Goal: Task Accomplishment & Management: Manage account settings

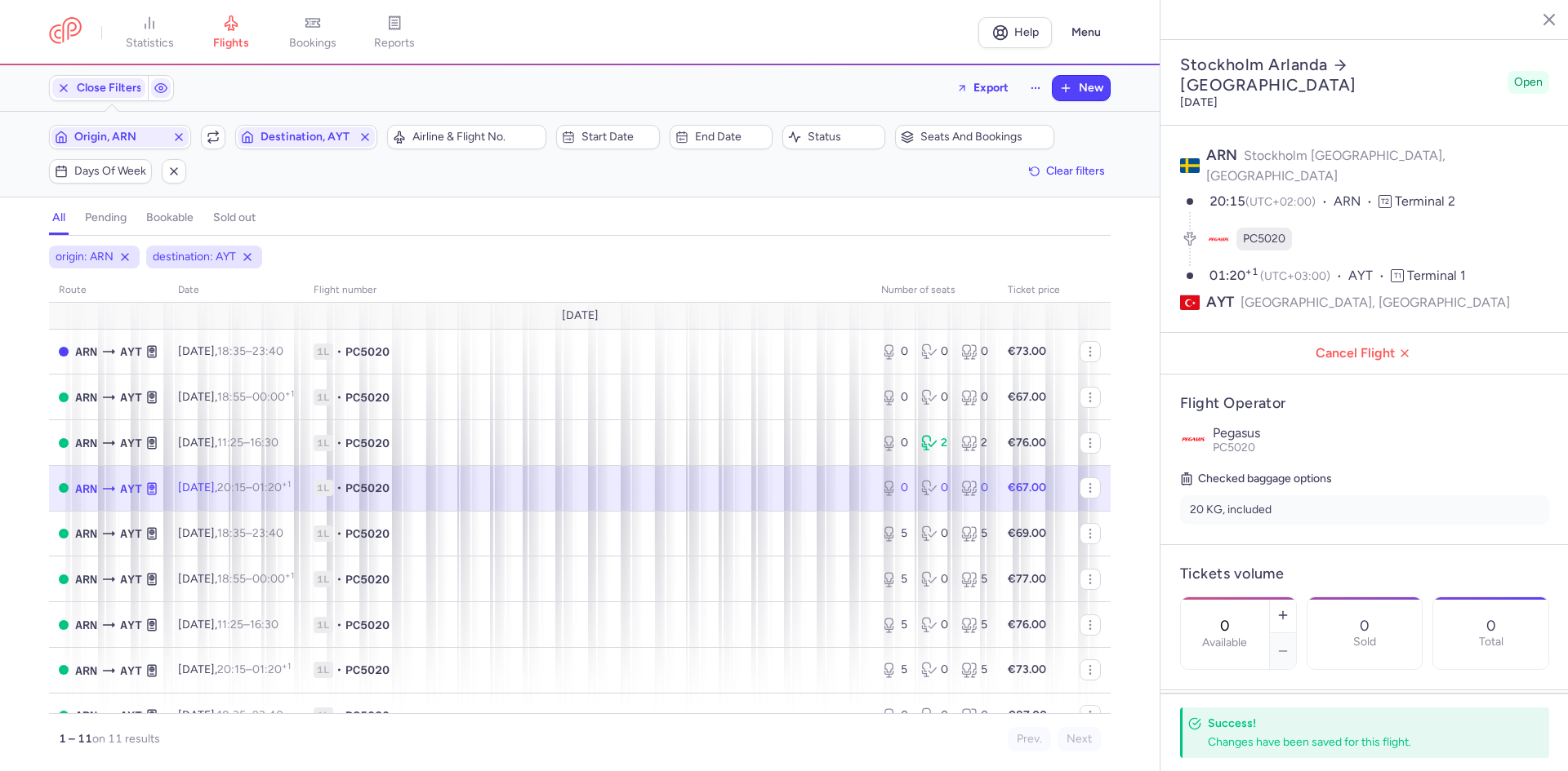
select select "days"
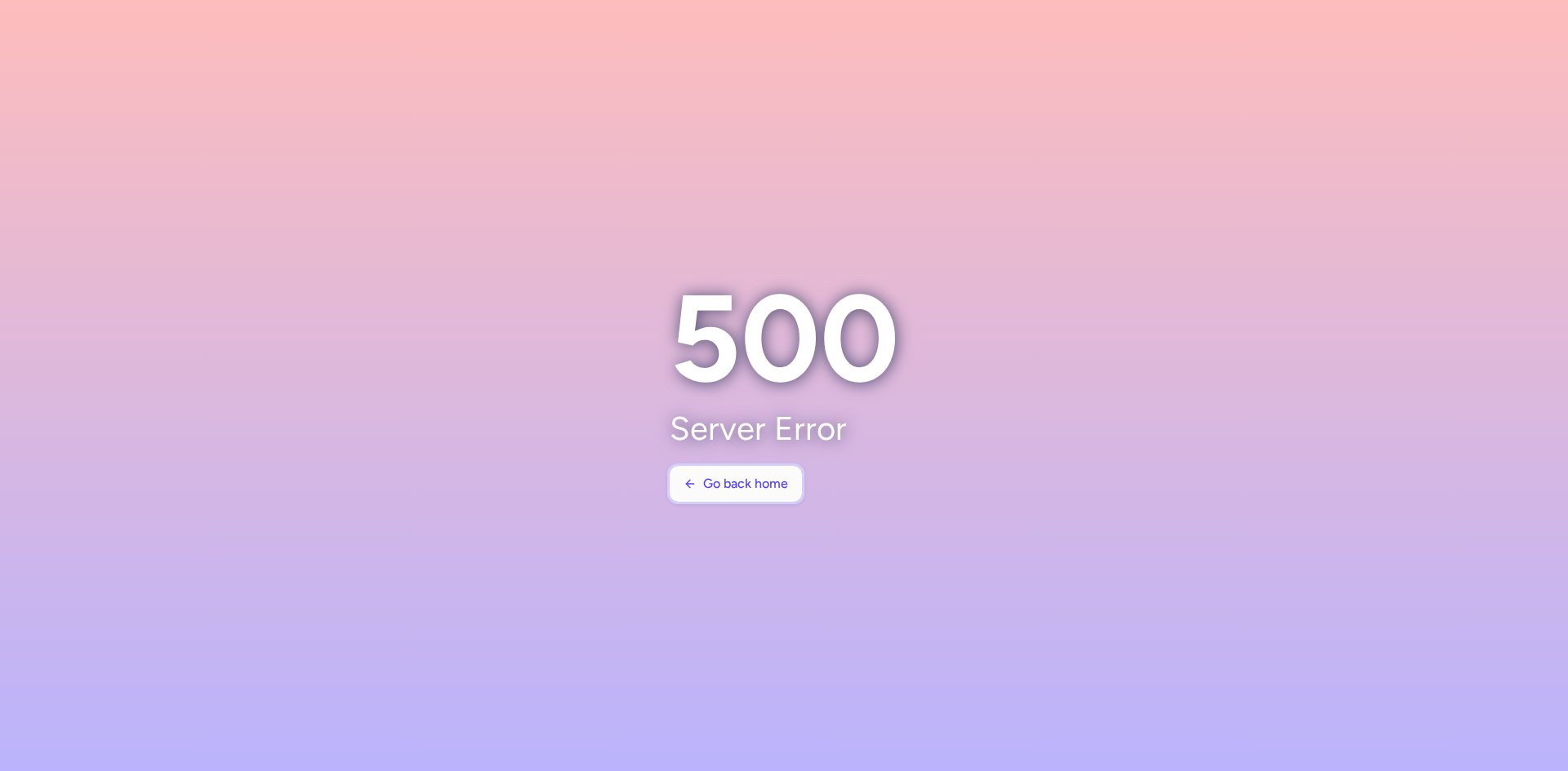
click at [726, 471] on button "Go back home" at bounding box center [736, 484] width 132 height 36
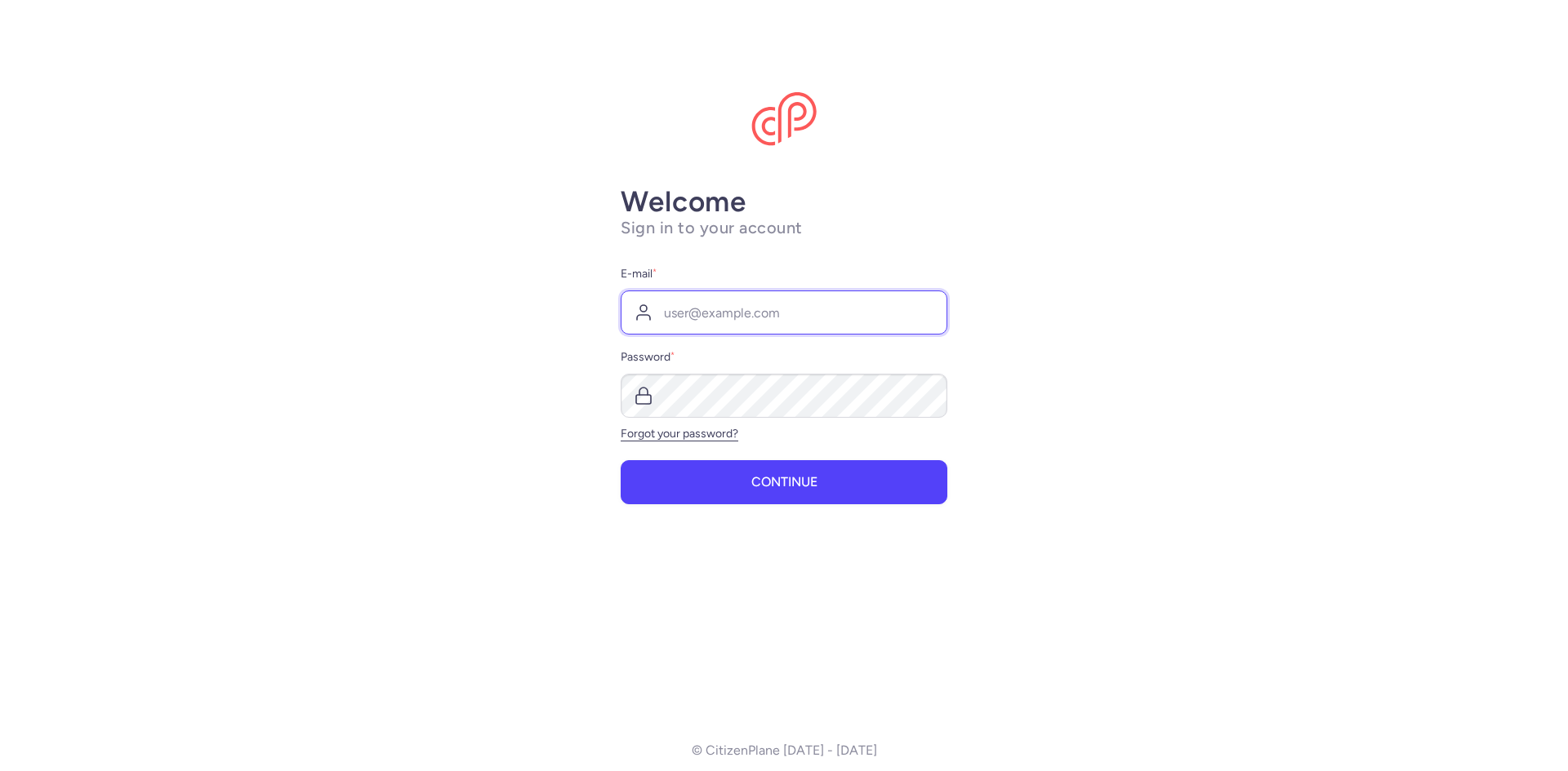
drag, startPoint x: 731, startPoint y: 319, endPoint x: 734, endPoint y: 333, distance: 14.3
click at [731, 319] on input "E-mail *" at bounding box center [783, 312] width 327 height 44
type input "flight@neckermann-nordic.com"
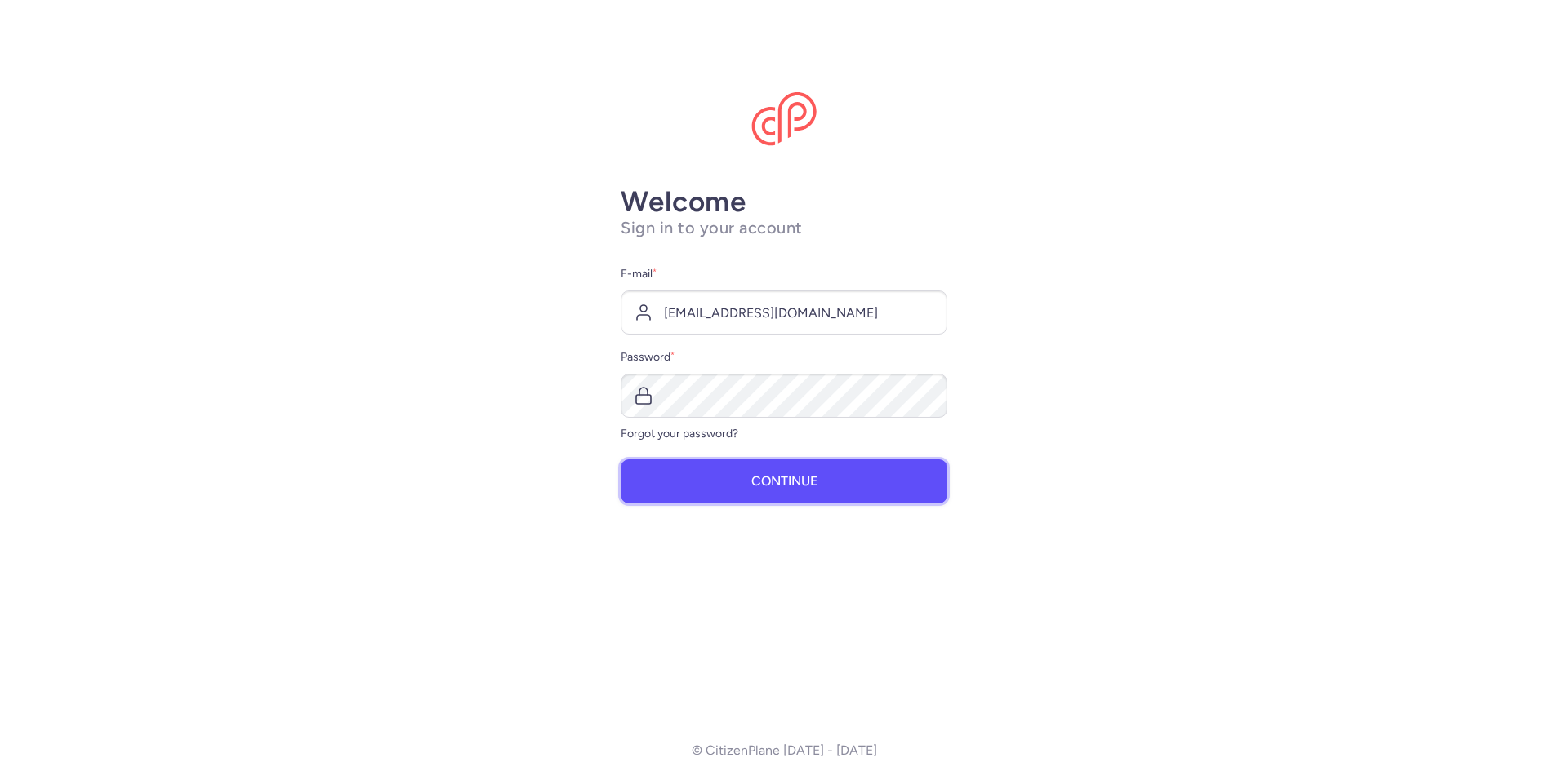
click at [800, 470] on button "Continue" at bounding box center [783, 481] width 327 height 44
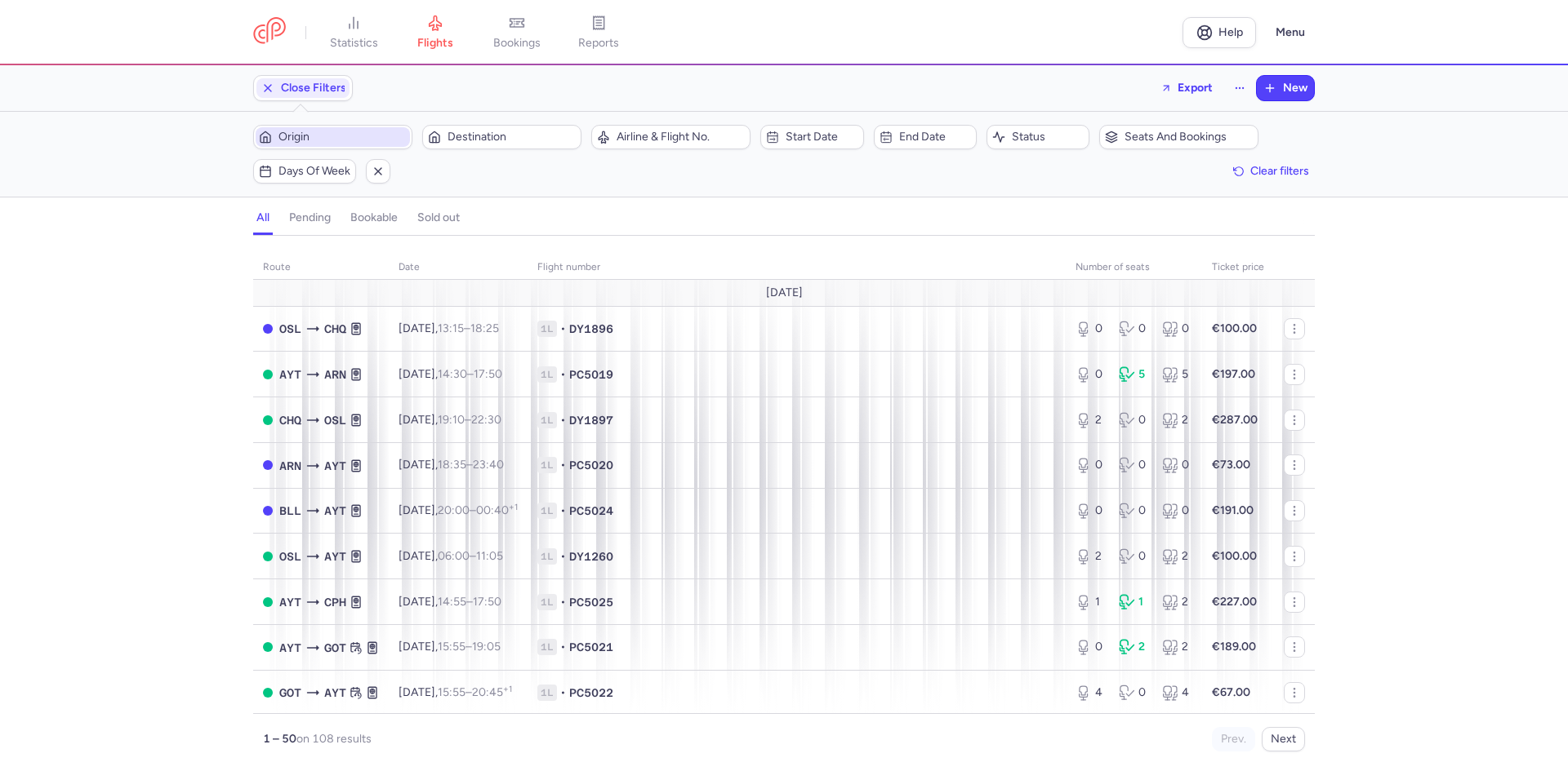
click at [345, 132] on span "Origin" at bounding box center [343, 137] width 129 height 13
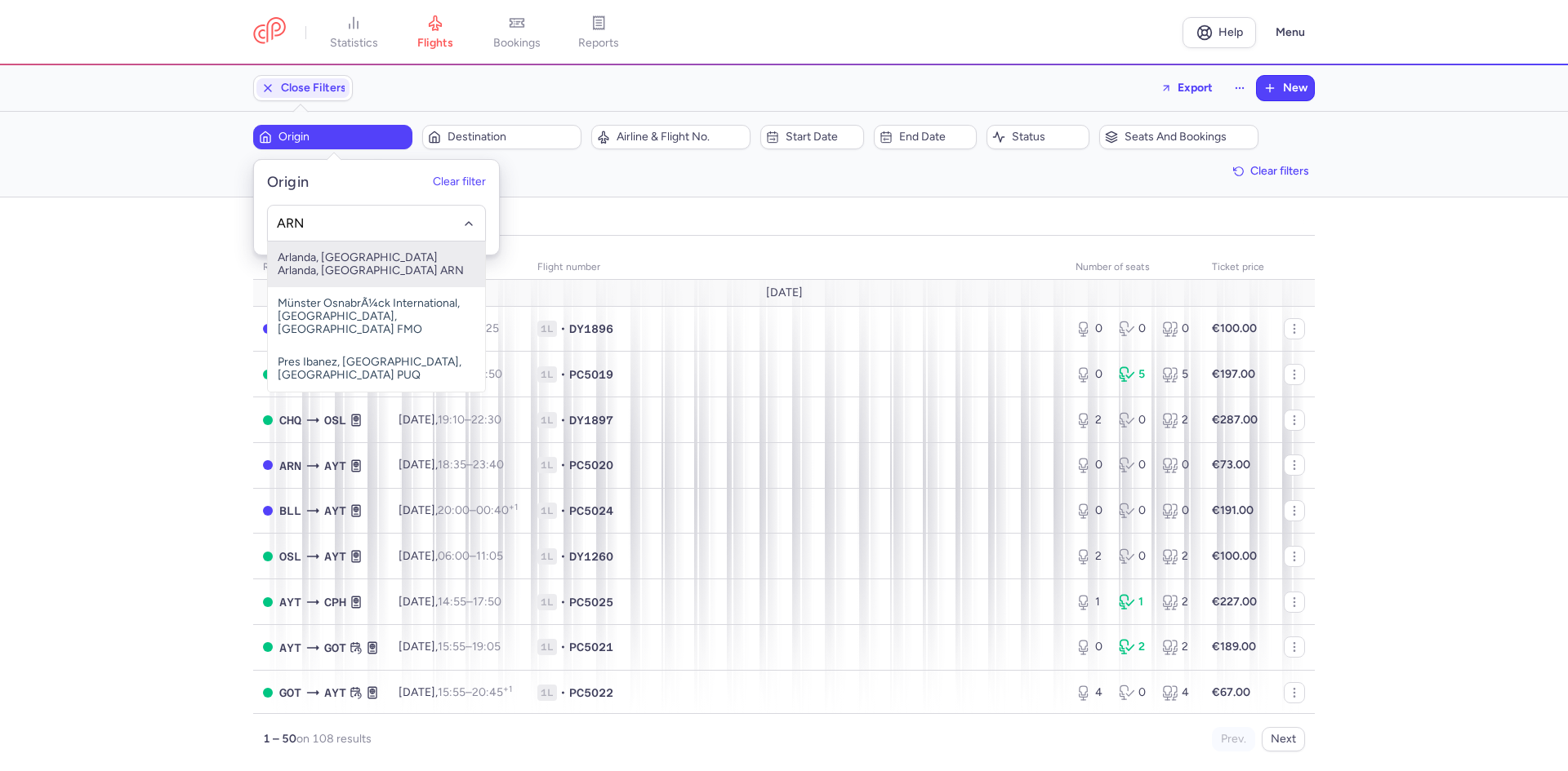
type input "ARN"
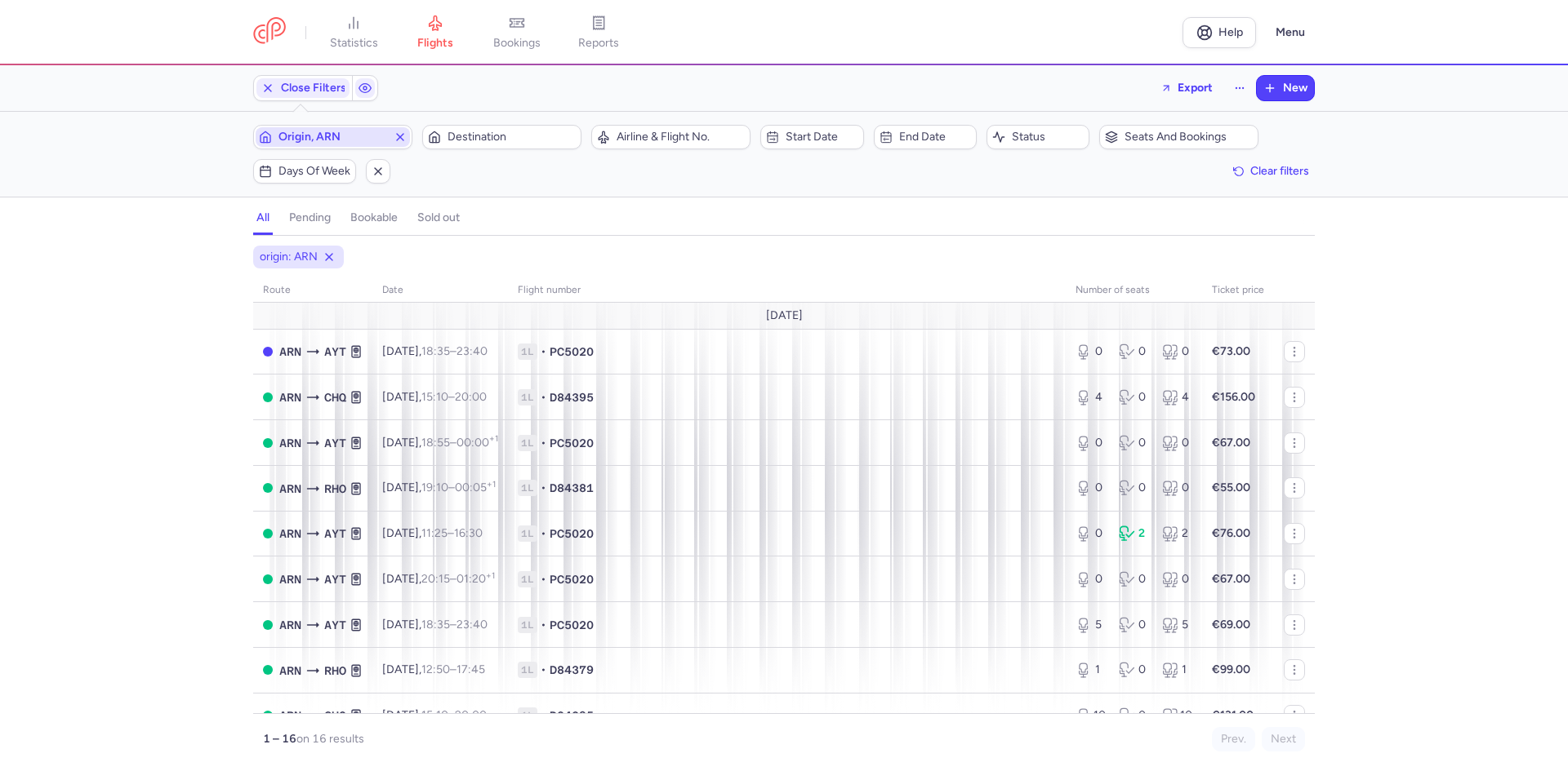
click at [422, 125] on button "Destination" at bounding box center [502, 137] width 159 height 24
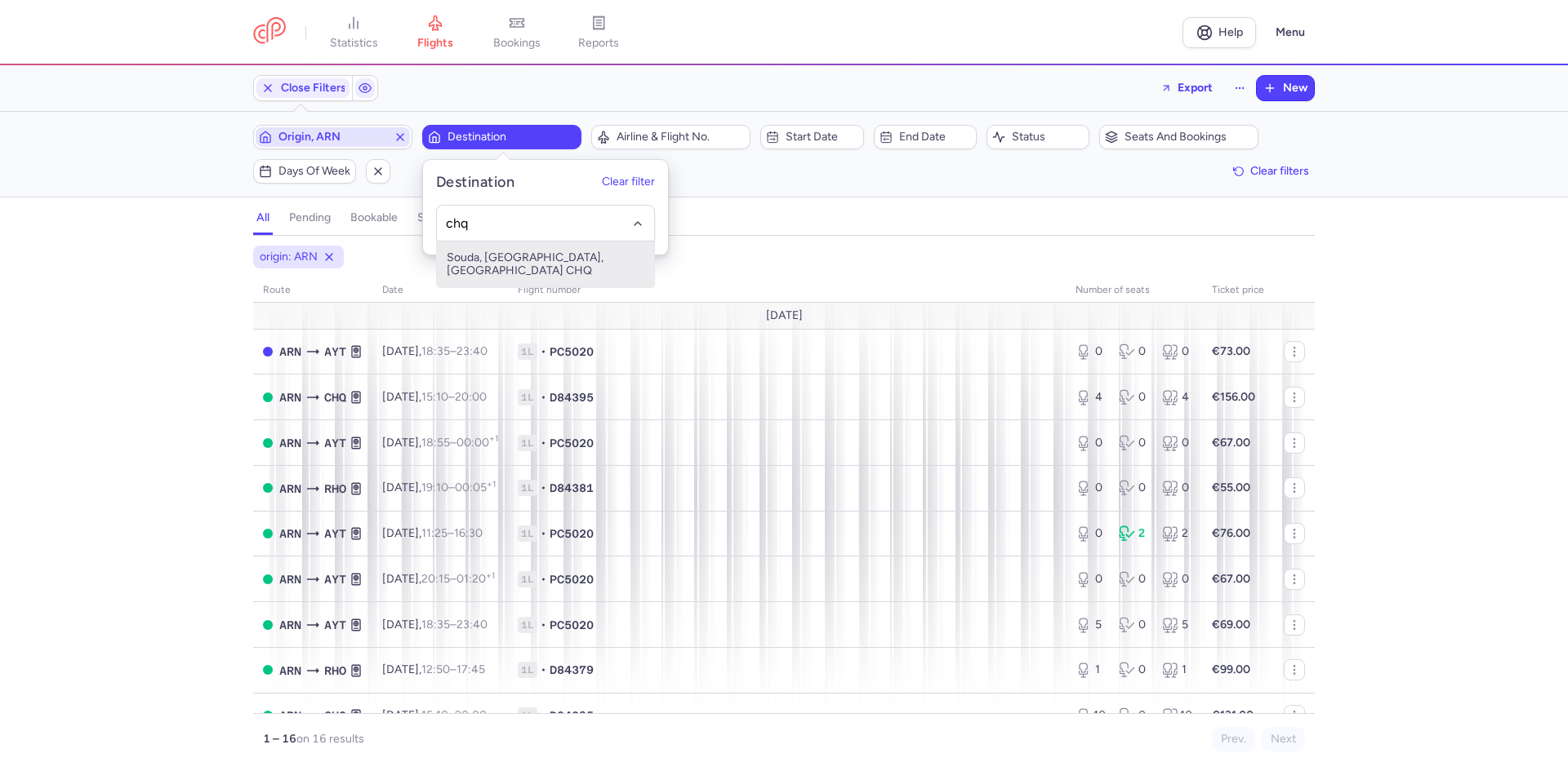
type input "chq"
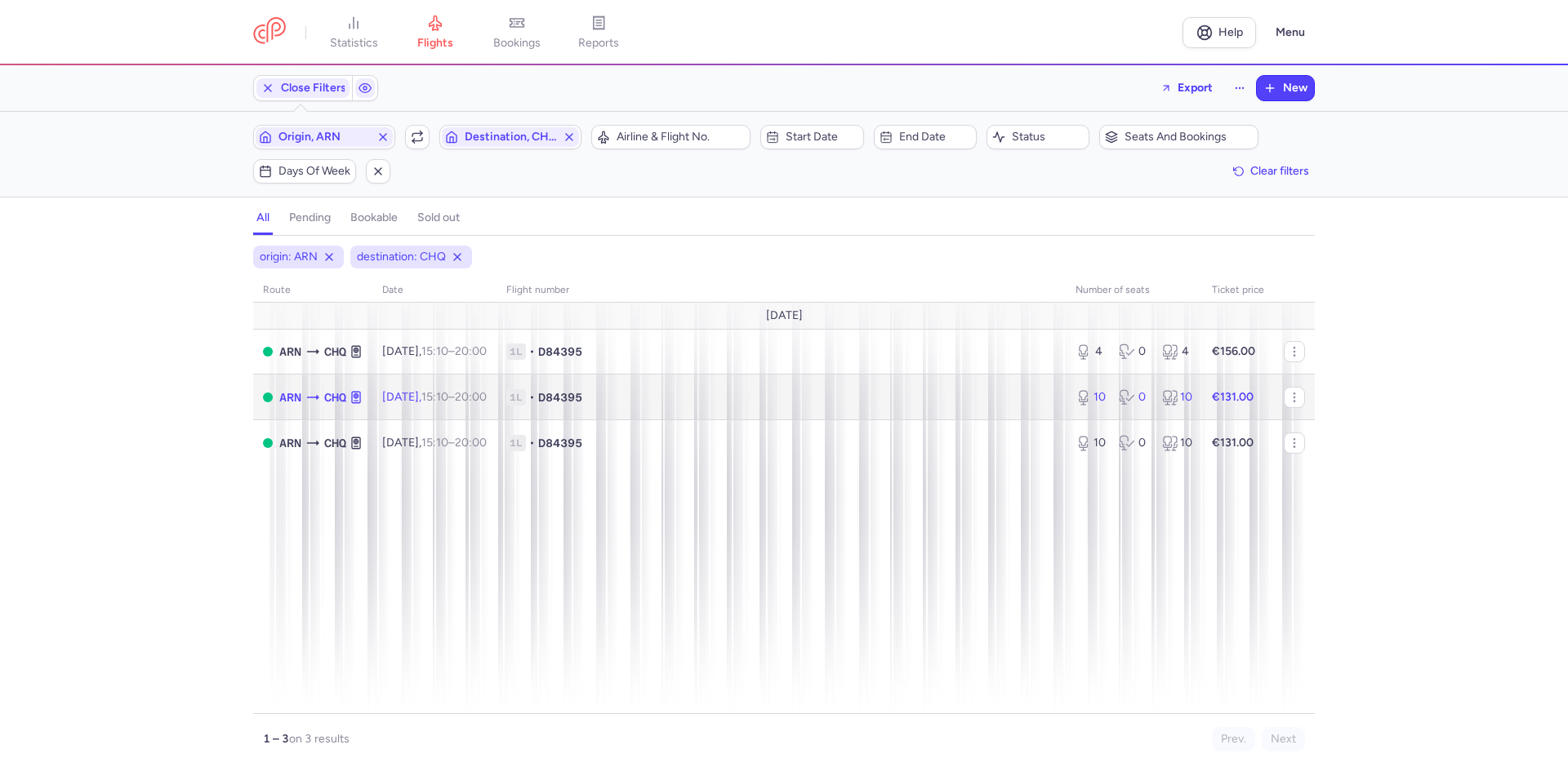
click at [420, 405] on td "Sat, 23 Aug, 15:10 – 20:00 +0" at bounding box center [434, 397] width 124 height 46
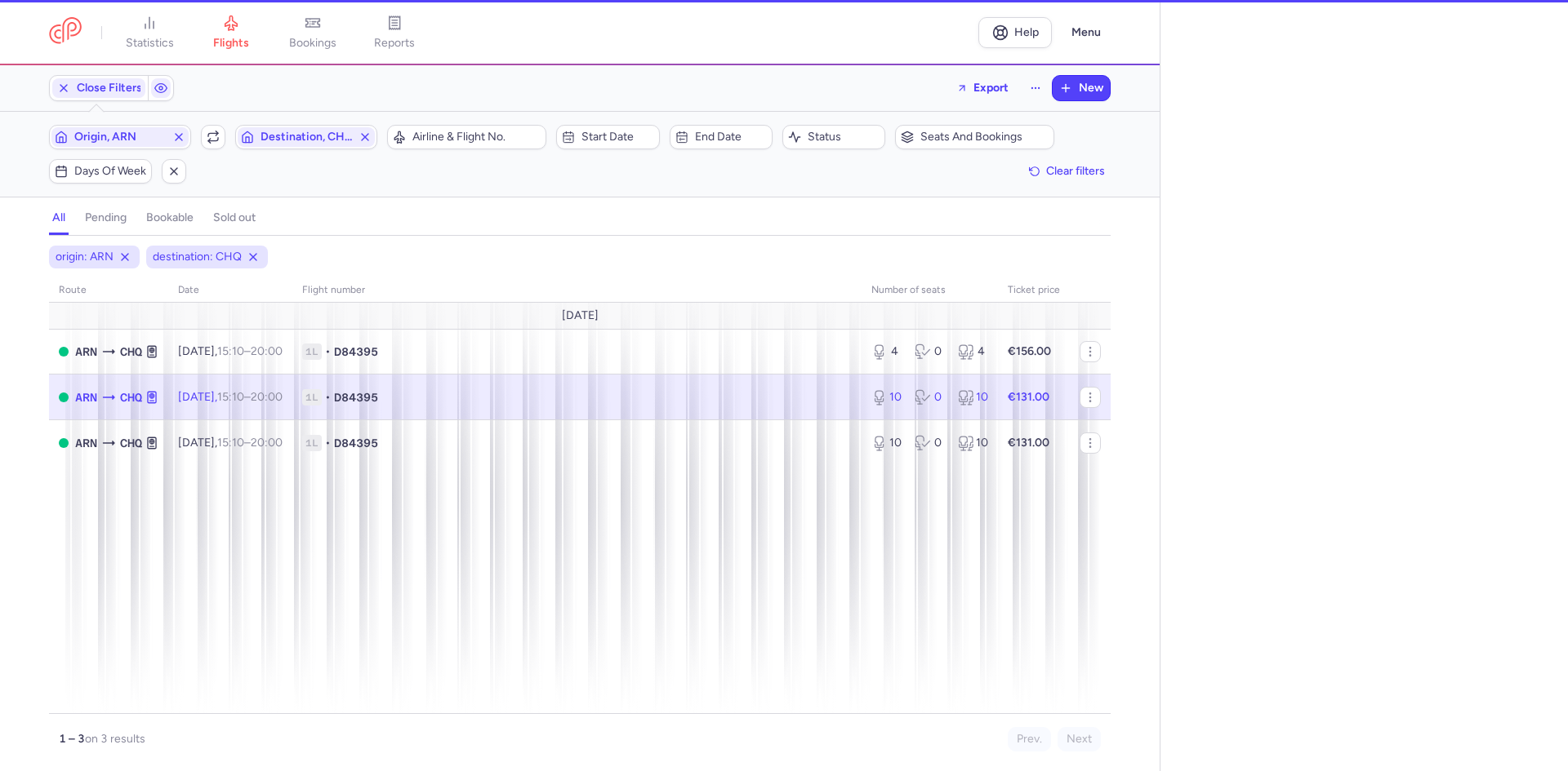
select select "days"
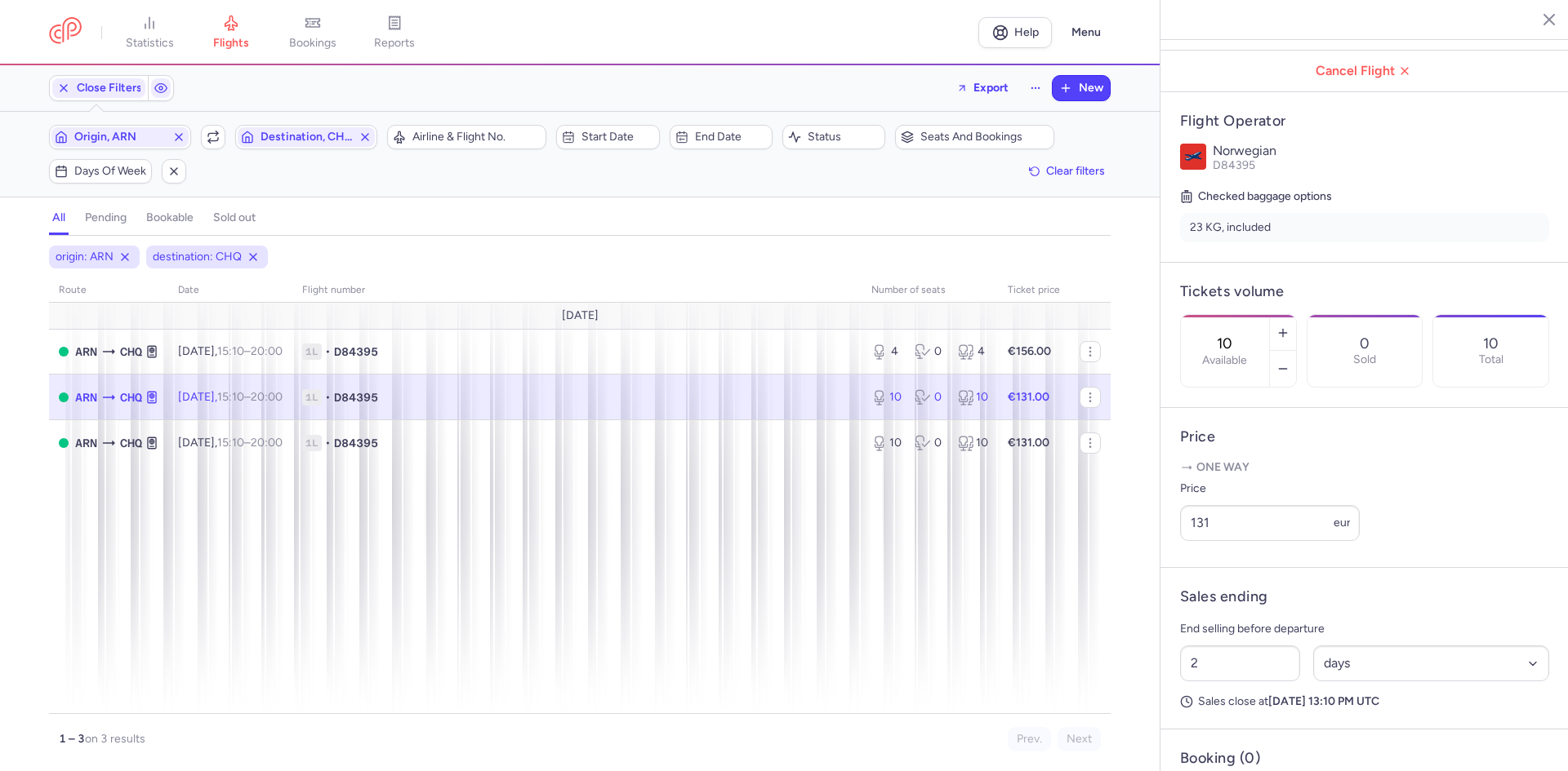
scroll to position [294, 0]
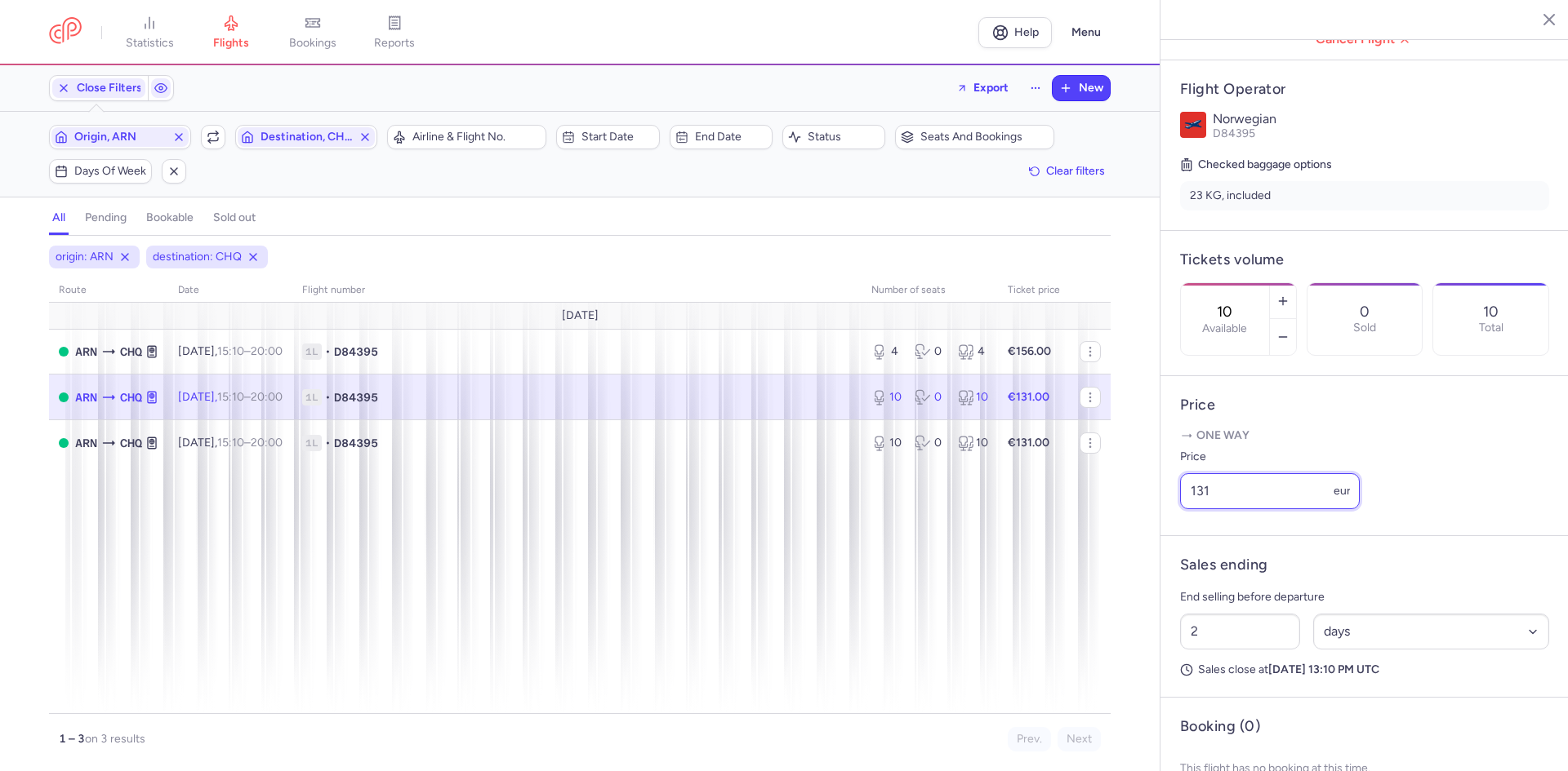
drag, startPoint x: 1224, startPoint y: 514, endPoint x: 1020, endPoint y: 465, distance: 209.8
click at [1128, 489] on div "statistics flights bookings reports Help Menu Close Filters Export New Filters …" at bounding box center [784, 386] width 1568 height 771
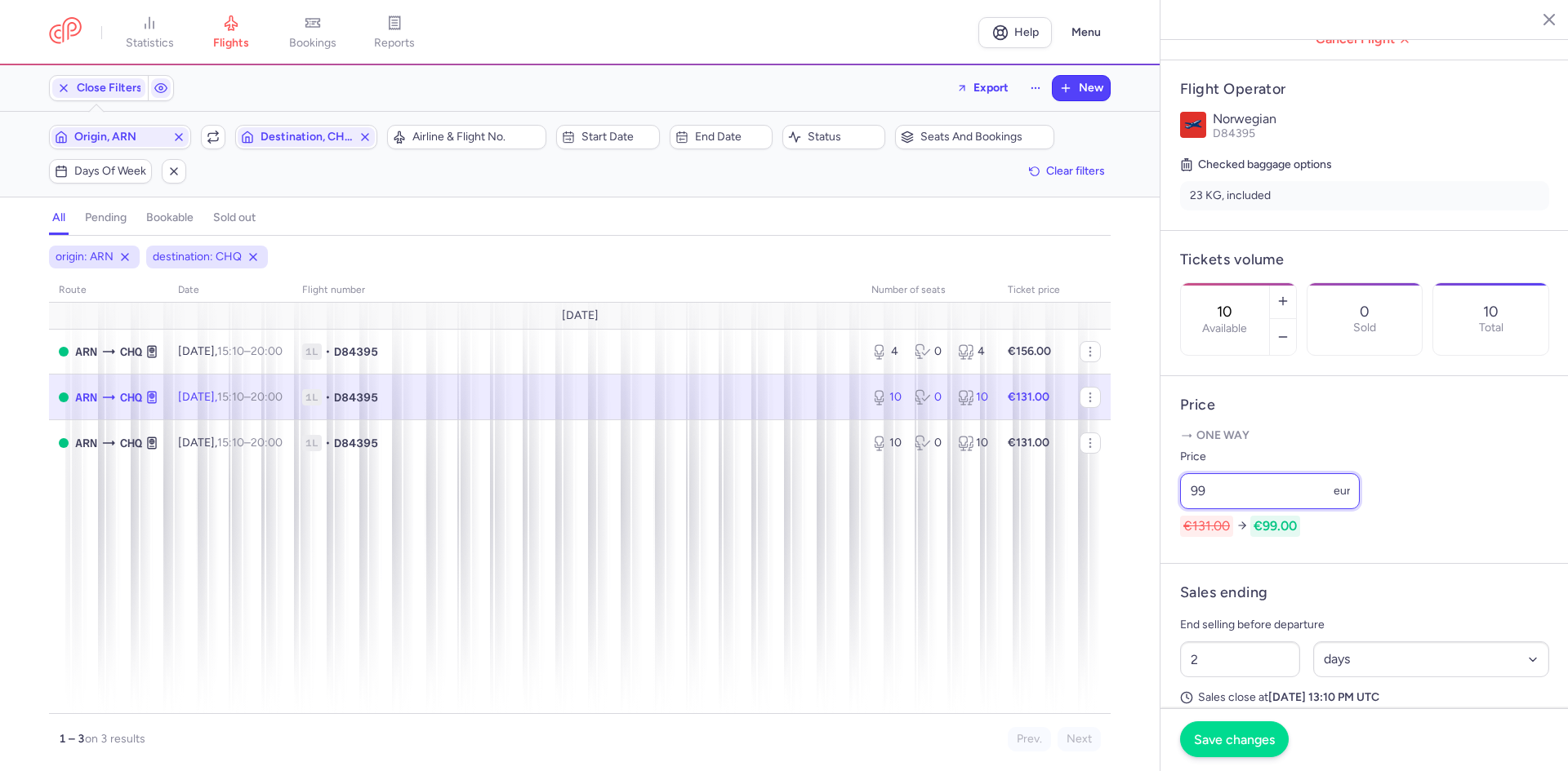
type input "99"
click at [1242, 749] on button "Save changes" at bounding box center [1234, 739] width 109 height 36
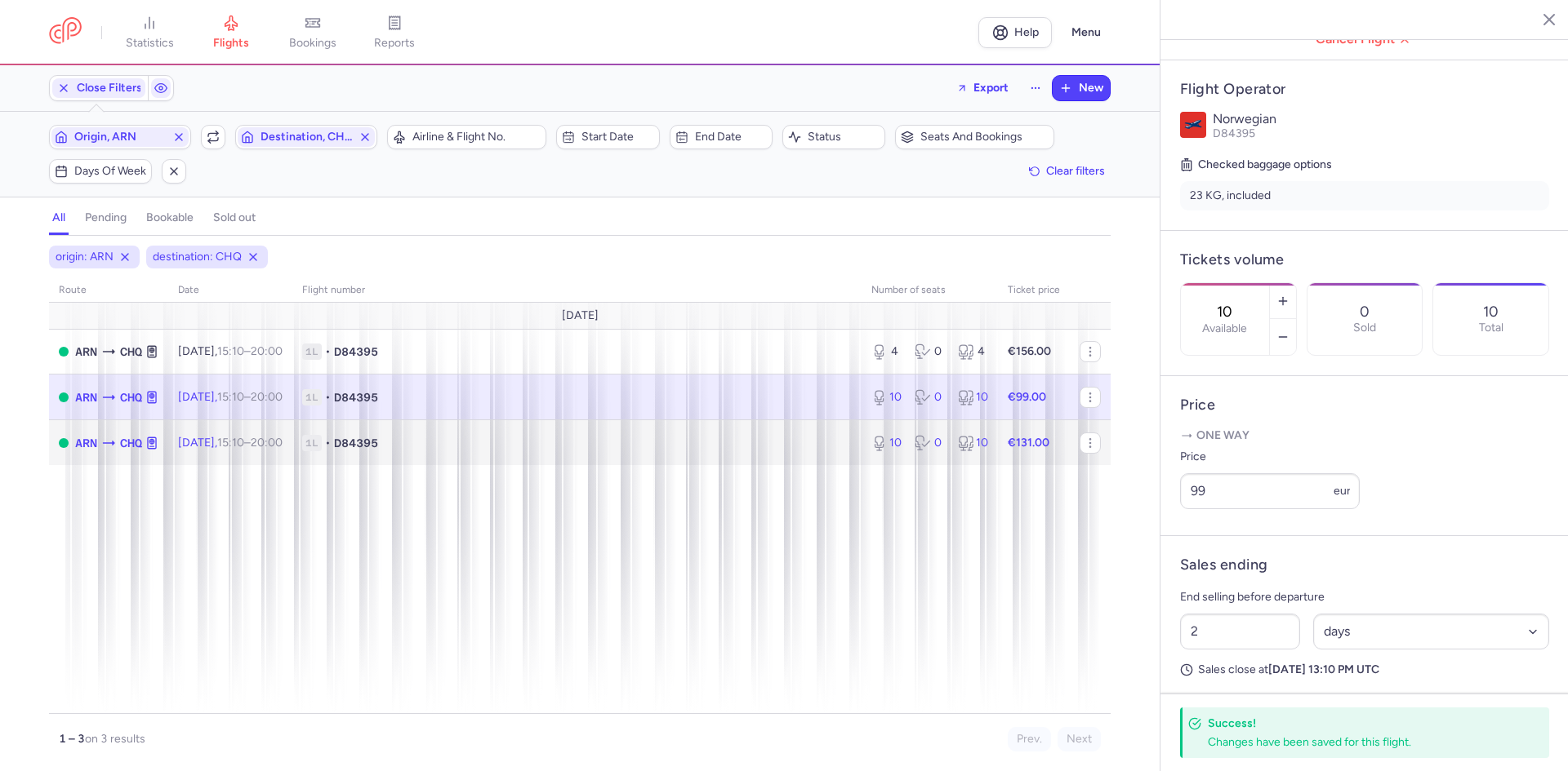
click at [833, 462] on td "1L • D84395" at bounding box center [577, 443] width 569 height 45
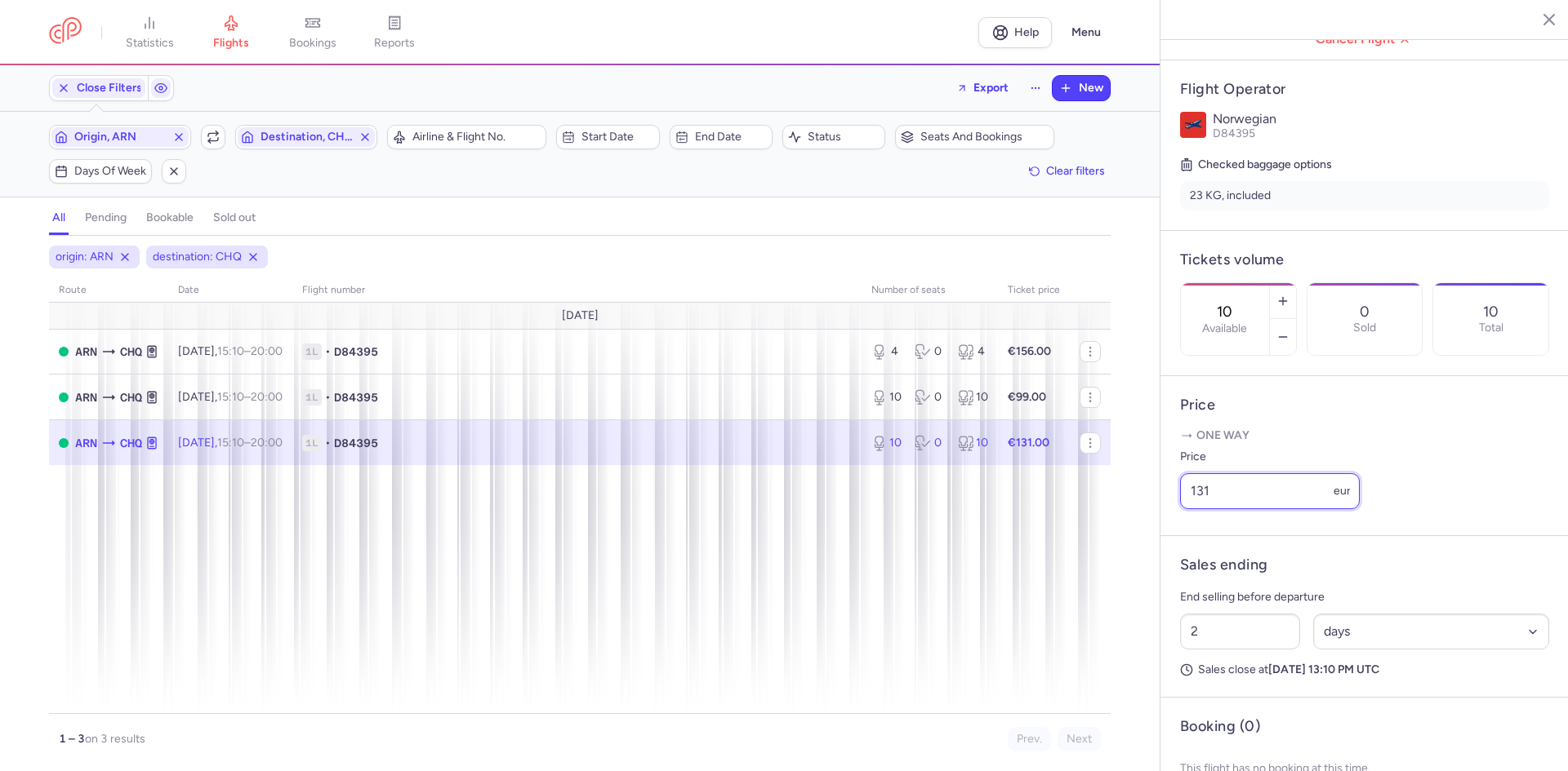
drag, startPoint x: 1241, startPoint y: 519, endPoint x: 1061, endPoint y: 520, distance: 180.0
click at [1165, 519] on article "Price One way Price 131 eur" at bounding box center [1364, 456] width 408 height 160
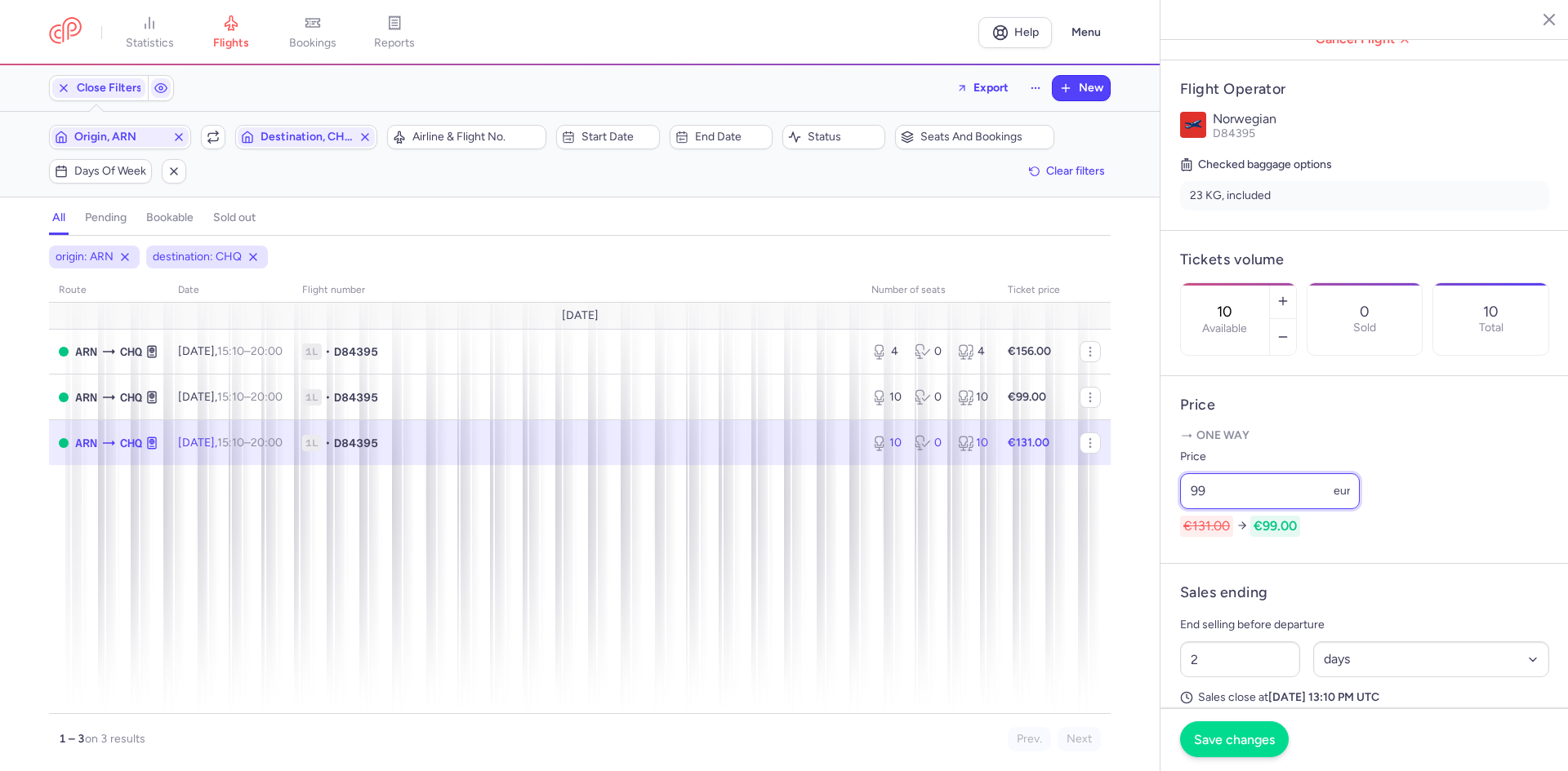
type input "99"
click at [1237, 736] on span "Save changes" at bounding box center [1234, 739] width 81 height 14
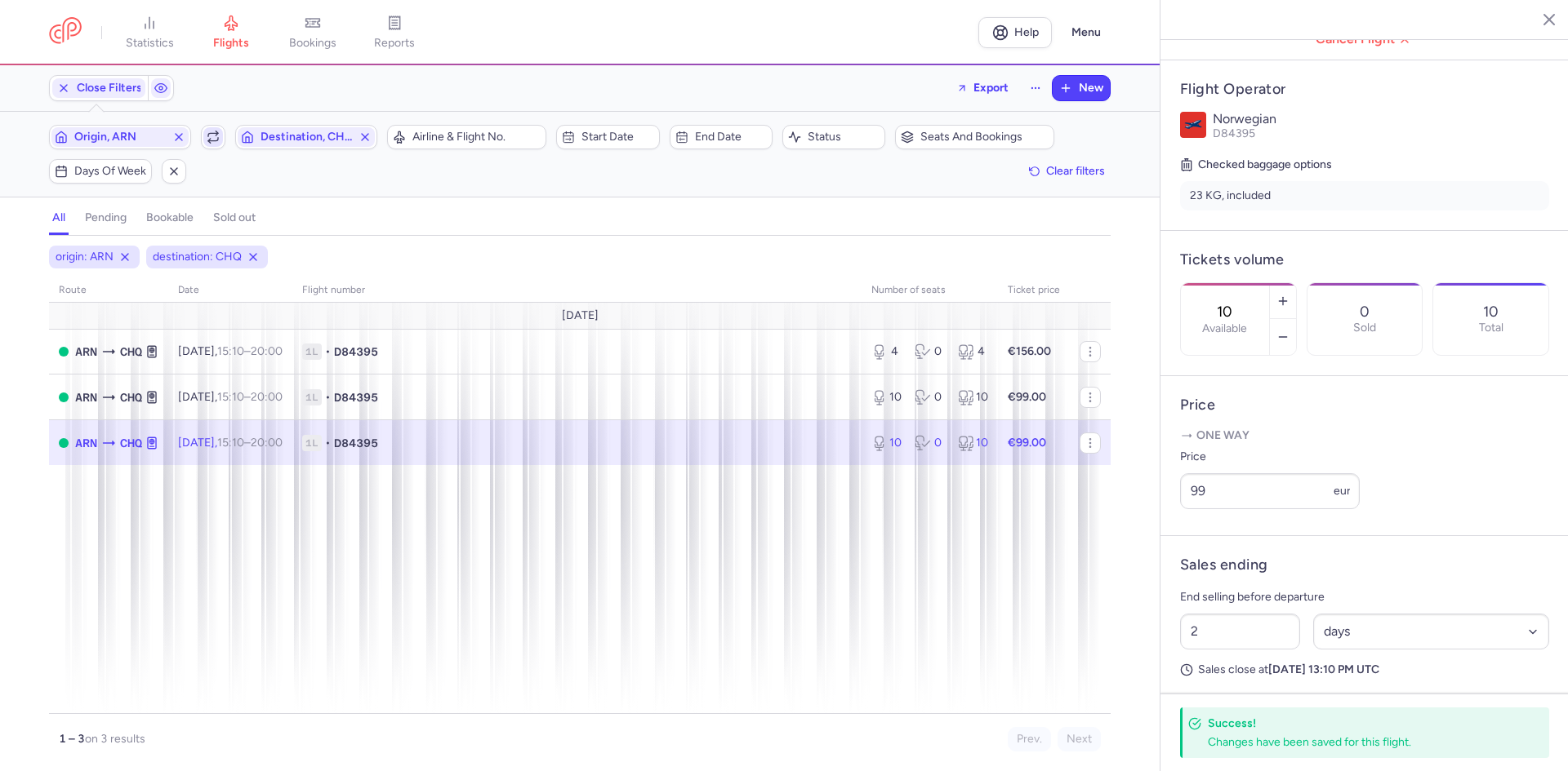
click at [212, 142] on icon "button" at bounding box center [213, 137] width 13 height 13
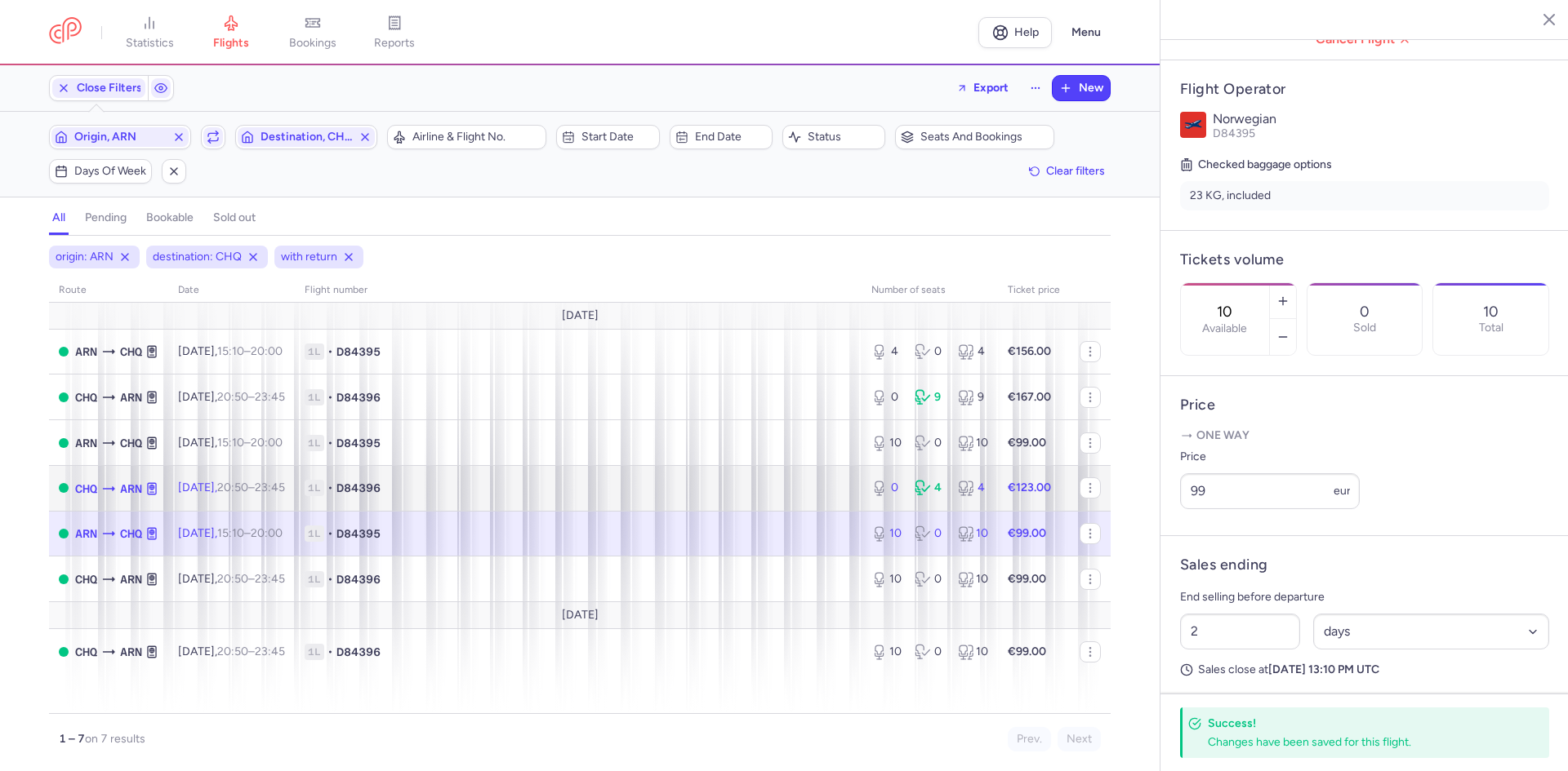
click at [473, 482] on span "1L • D84396" at bounding box center [578, 488] width 547 height 16
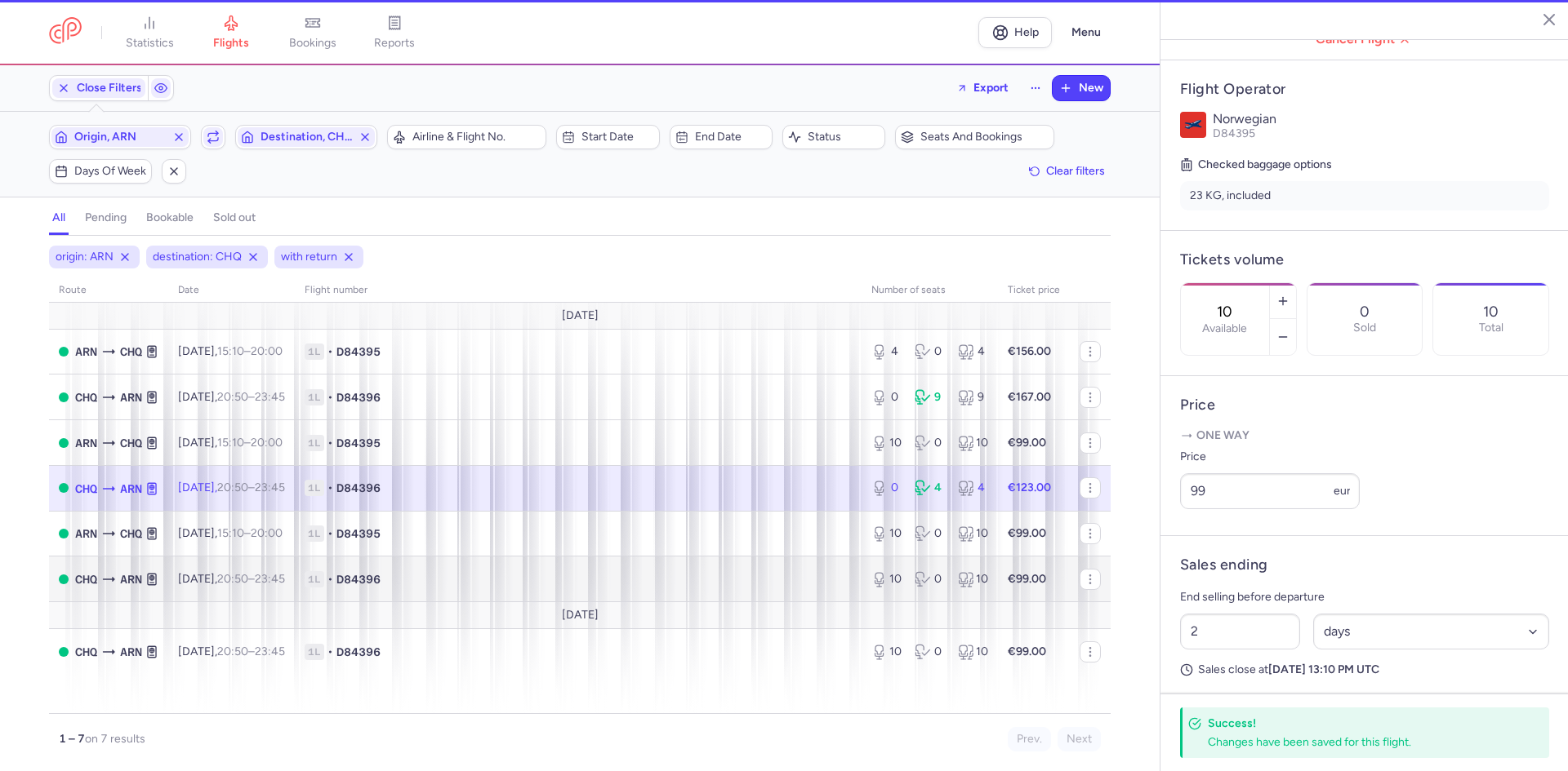
type input "0"
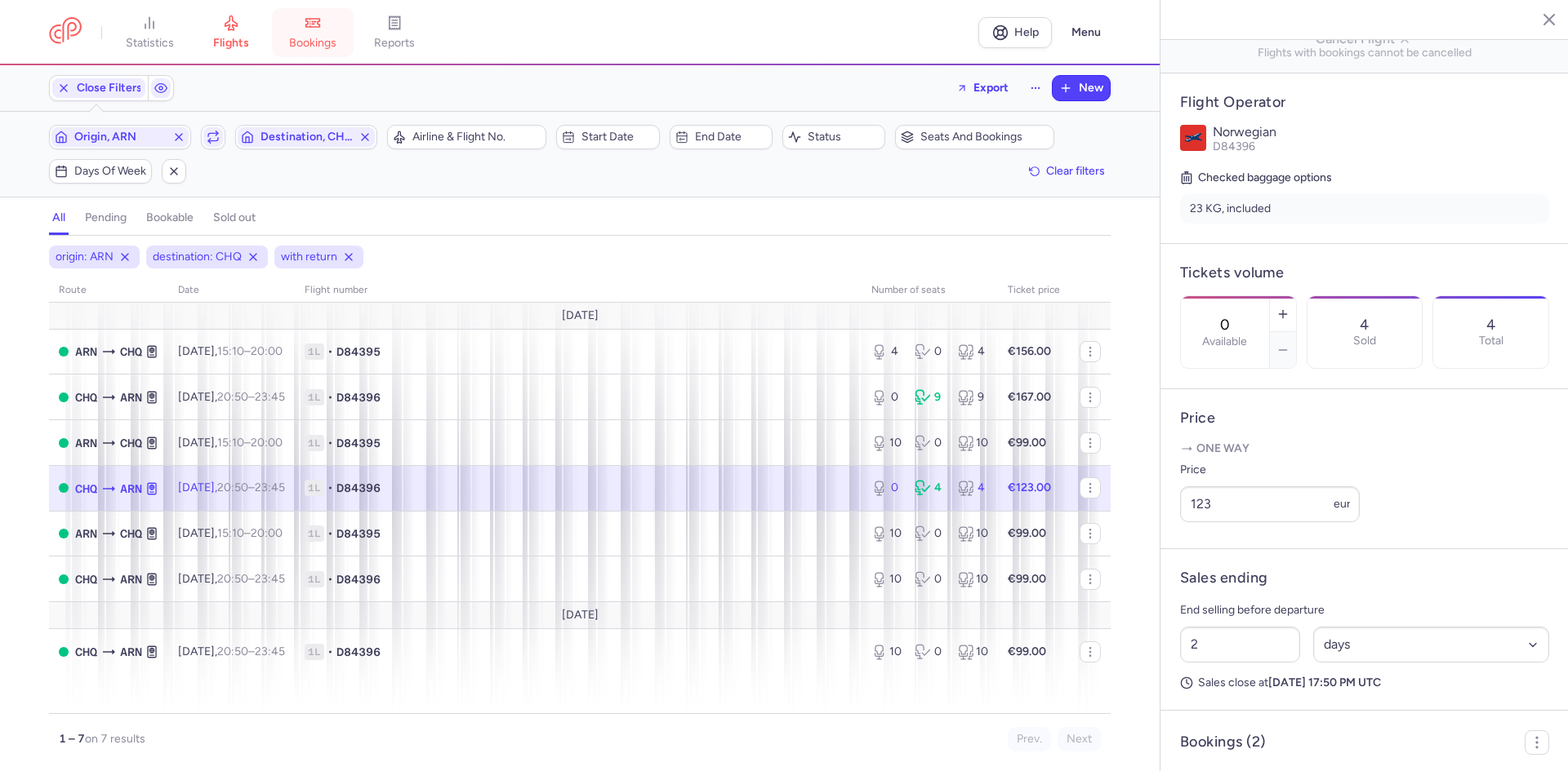
click at [323, 34] on link "bookings" at bounding box center [312, 33] width 81 height 36
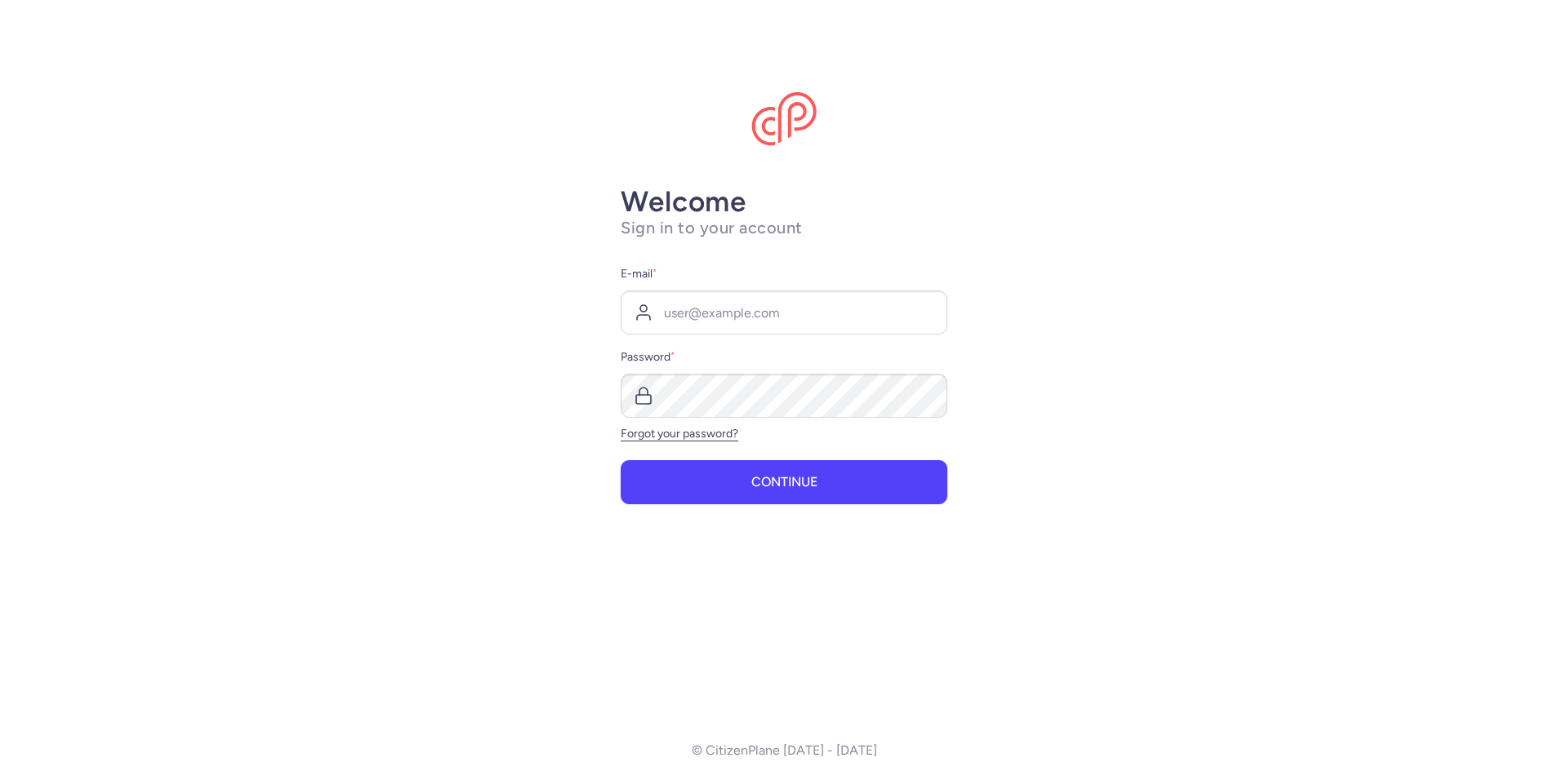
drag, startPoint x: 732, startPoint y: 348, endPoint x: 735, endPoint y: 338, distance: 10.4
click at [732, 348] on label "Password *" at bounding box center [783, 357] width 327 height 20
click at [737, 309] on input "E-mail *" at bounding box center [783, 312] width 327 height 44
type input "flight@neckermann-nordic.com"
click at [817, 489] on span "Continue" at bounding box center [784, 481] width 66 height 14
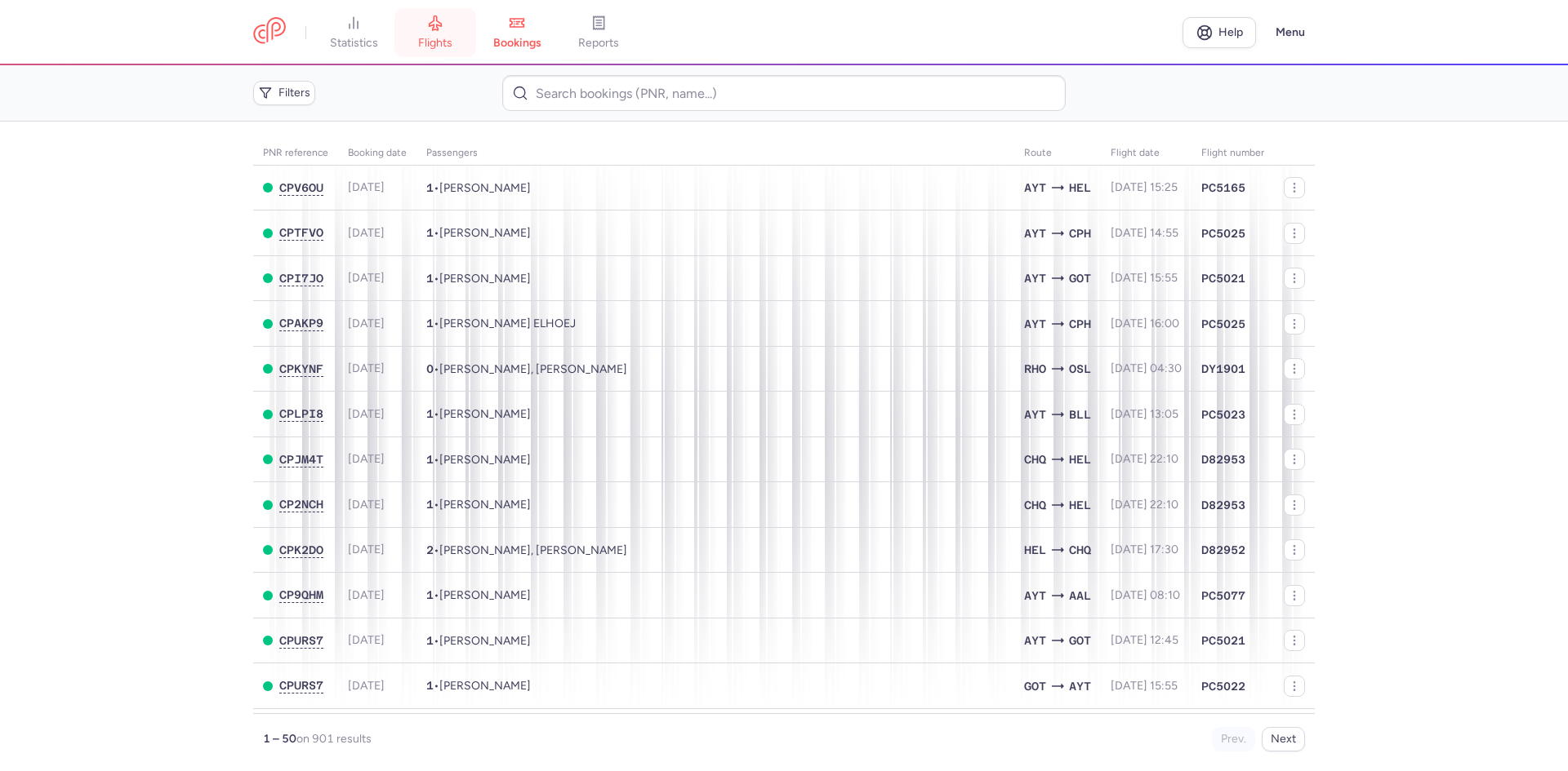
click at [430, 31] on link "flights" at bounding box center [435, 33] width 81 height 36
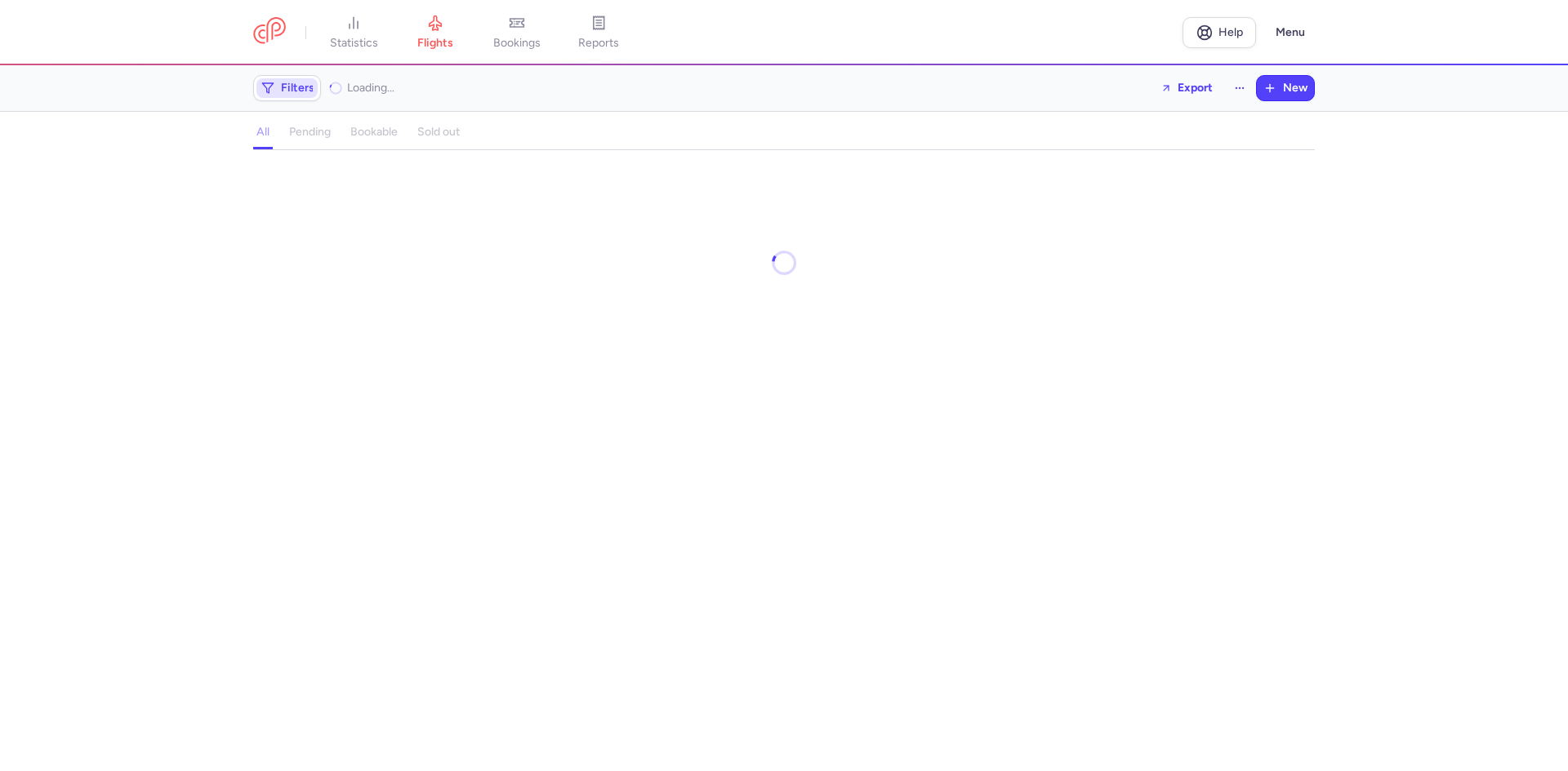
click at [319, 88] on button "Filters" at bounding box center [286, 88] width 66 height 24
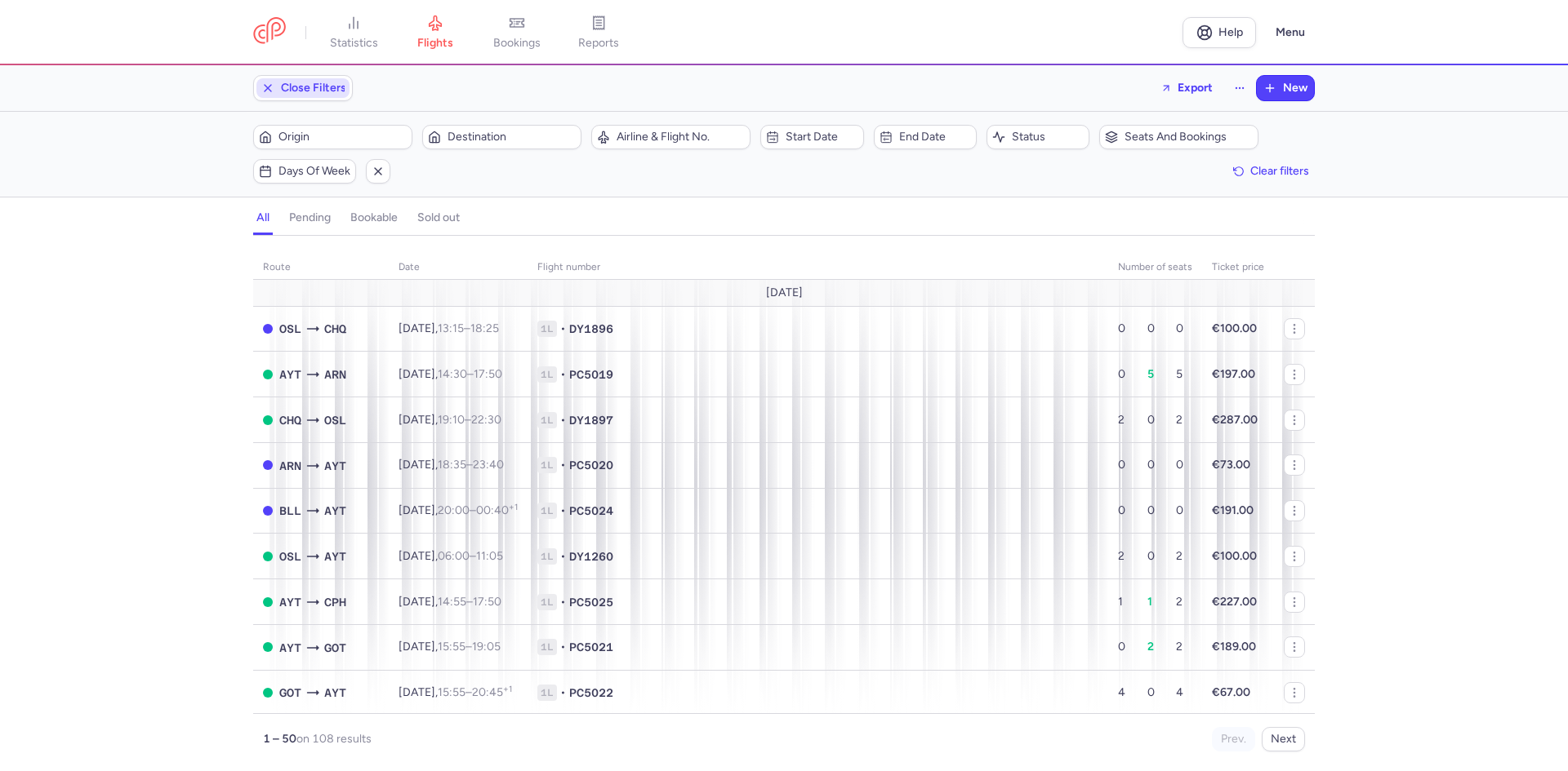
click at [311, 90] on span "Close Filters" at bounding box center [313, 88] width 65 height 13
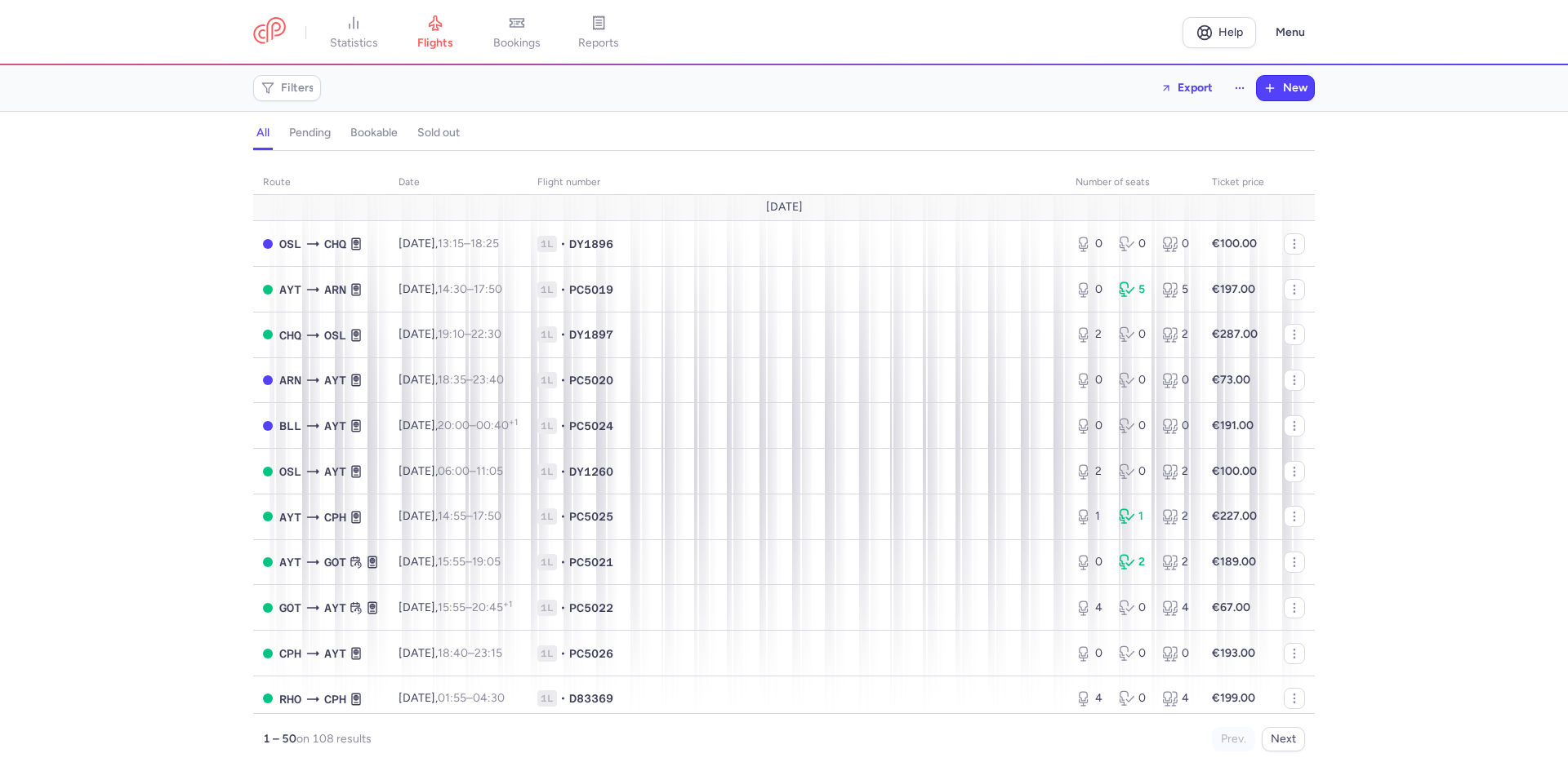
scroll to position [1, 0]
click at [312, 93] on span "Filters" at bounding box center [287, 89] width 62 height 20
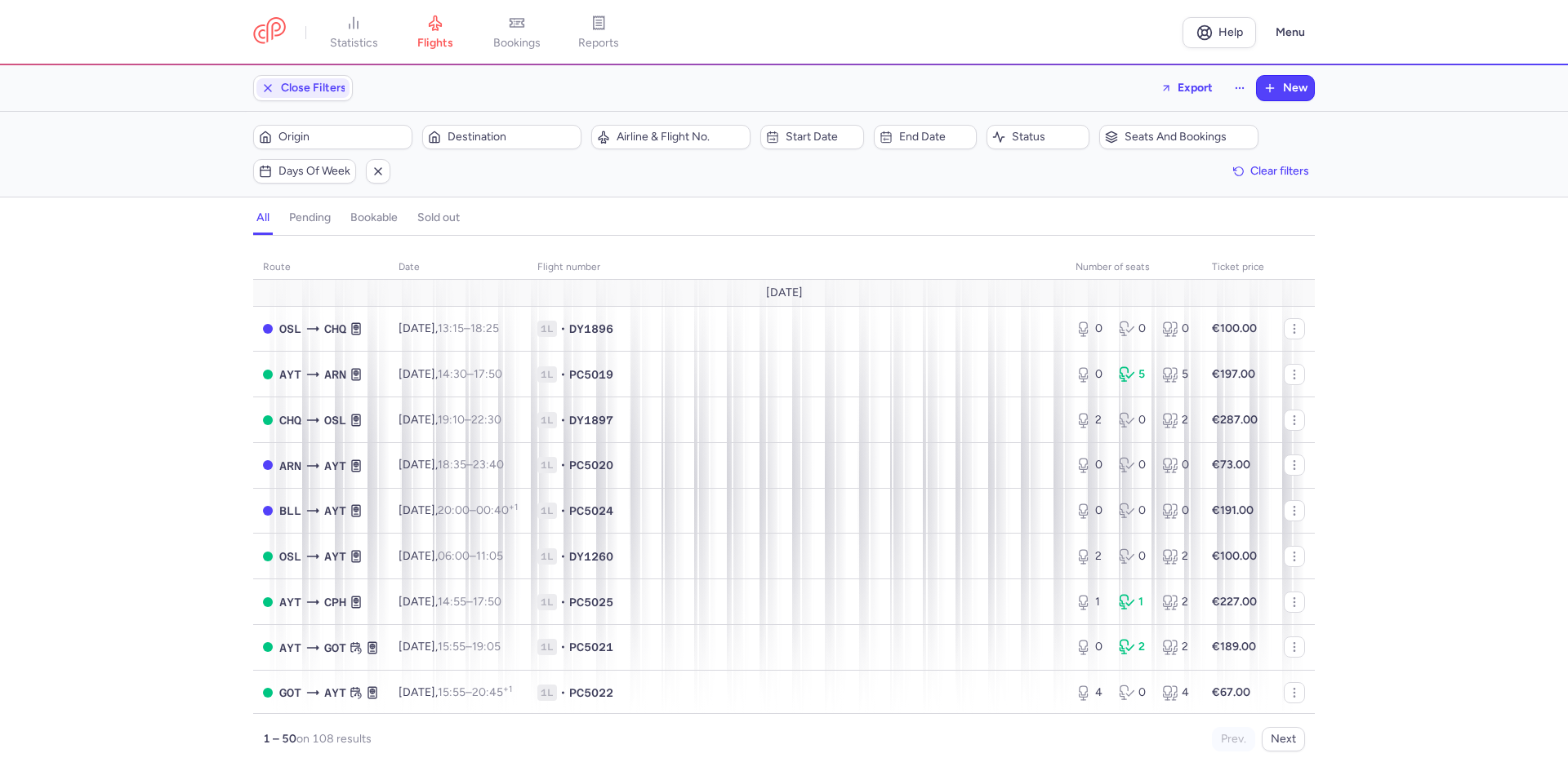
scroll to position [0, 0]
click at [342, 126] on button "Origin" at bounding box center [333, 137] width 159 height 24
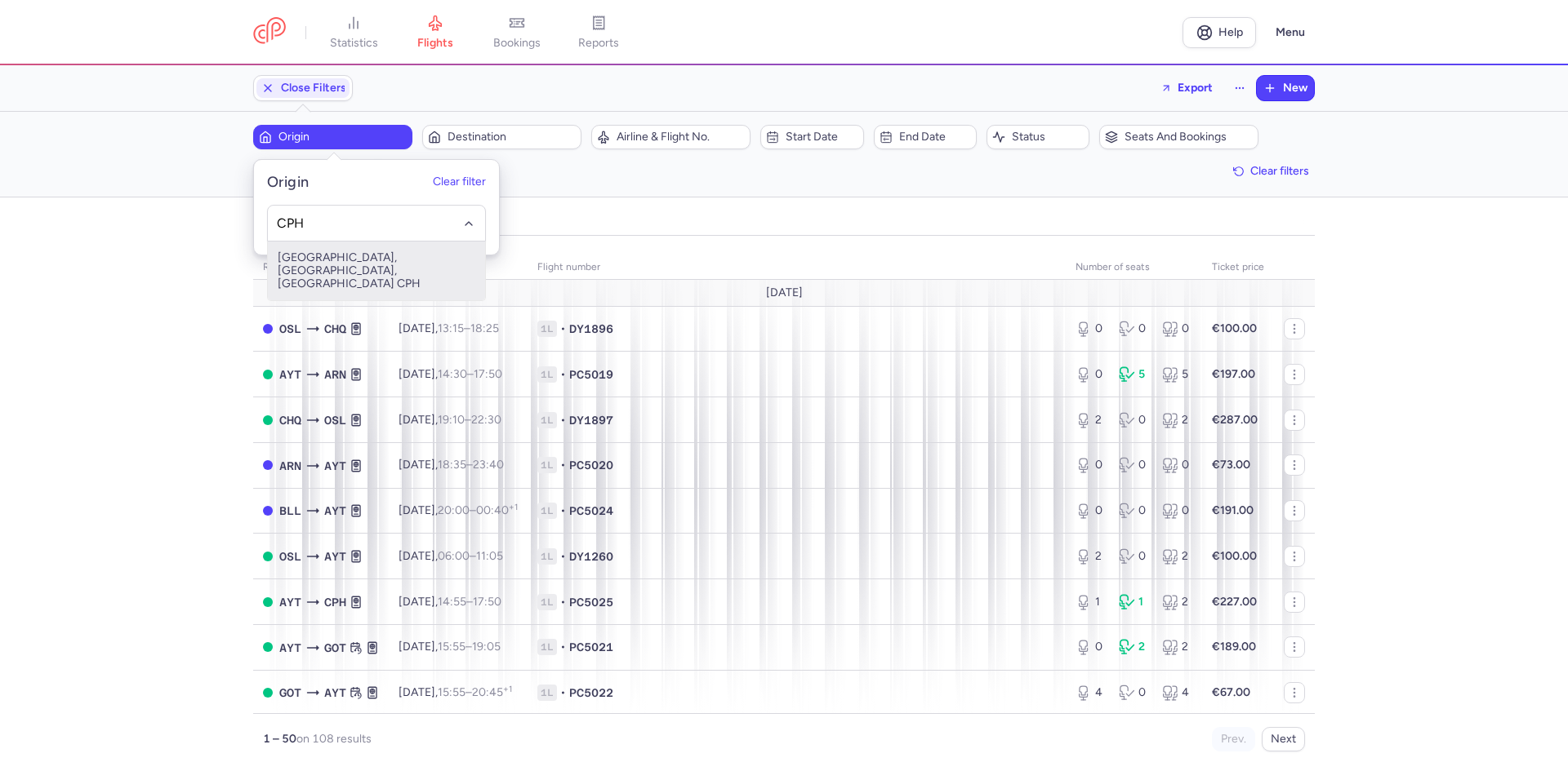
type input "CPH"
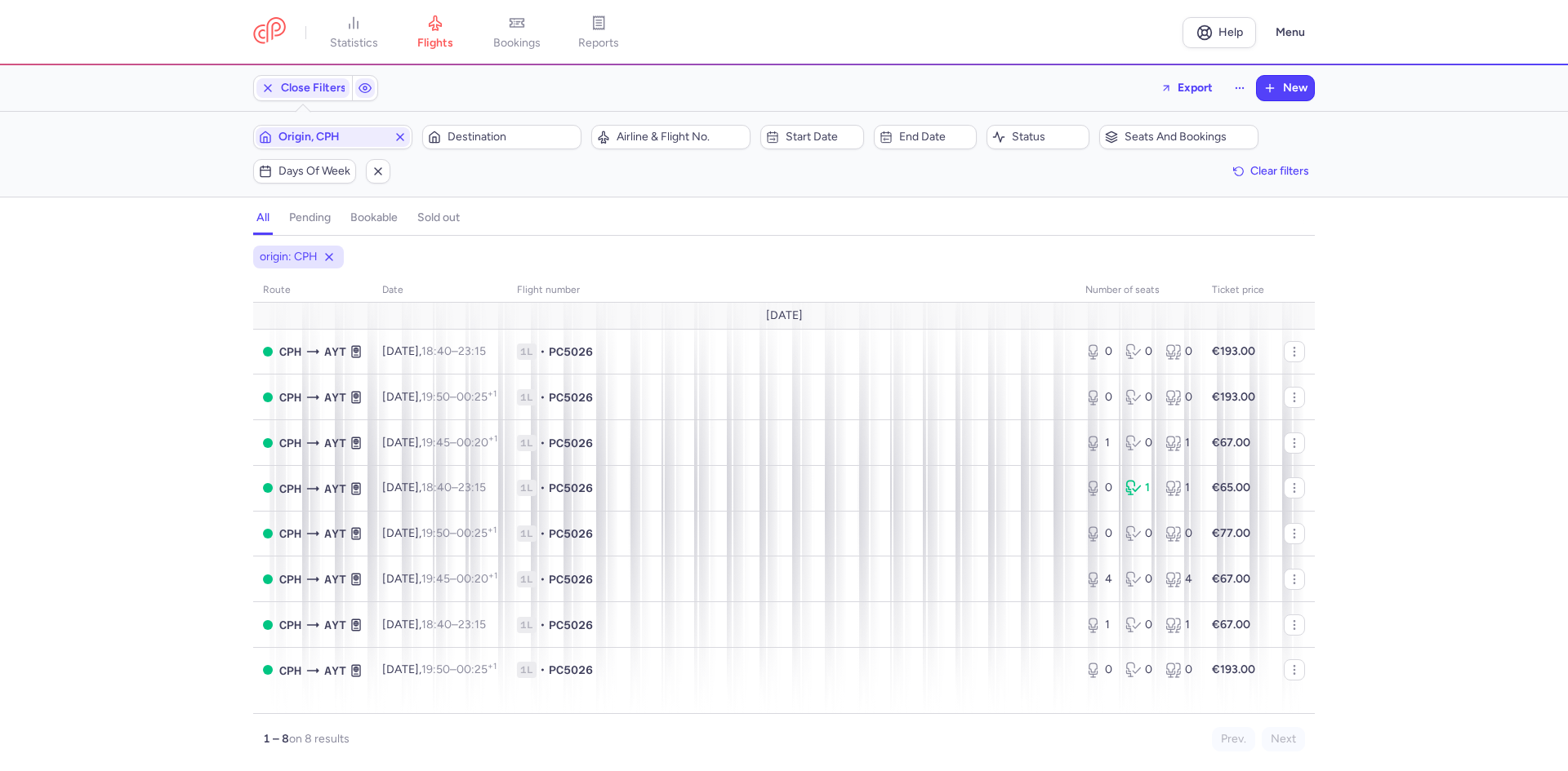
click at [422, 125] on button "Destination" at bounding box center [502, 137] width 159 height 24
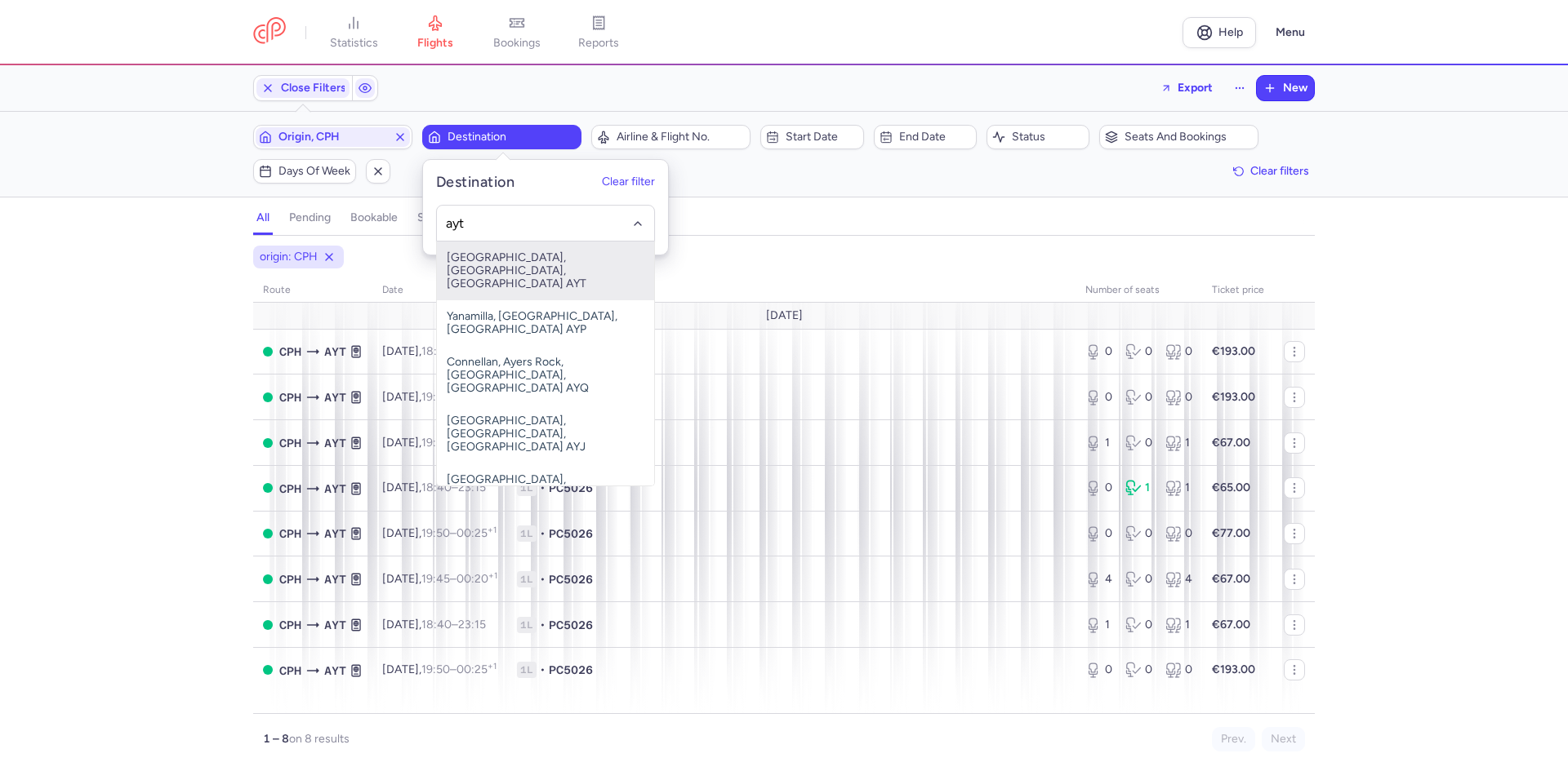
type input "ayt"
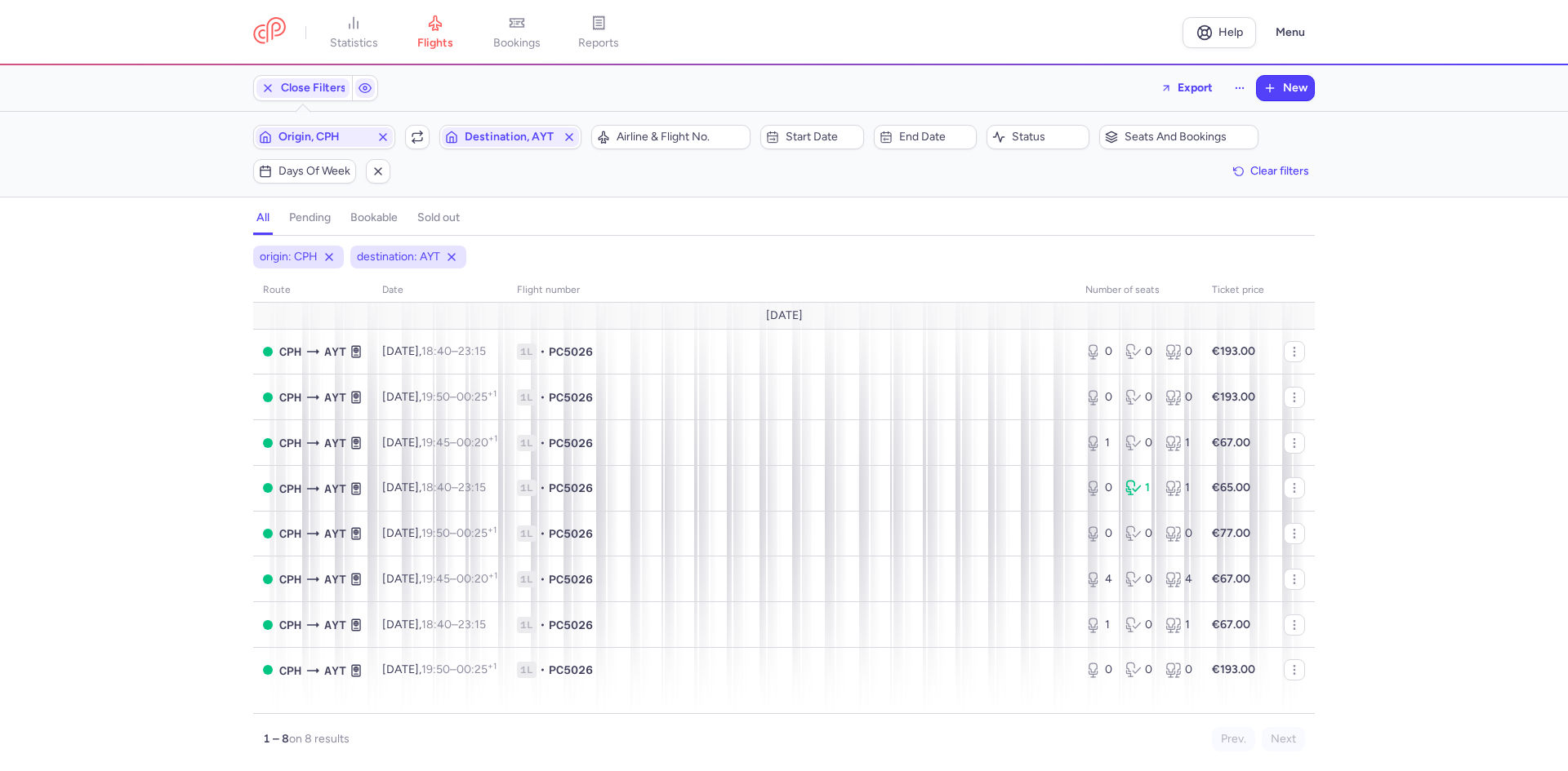
drag, startPoint x: 422, startPoint y: 144, endPoint x: 439, endPoint y: 146, distance: 17.1
click at [422, 144] on icon "button" at bounding box center [417, 137] width 13 height 13
click at [419, 136] on icon "button" at bounding box center [417, 137] width 13 height 13
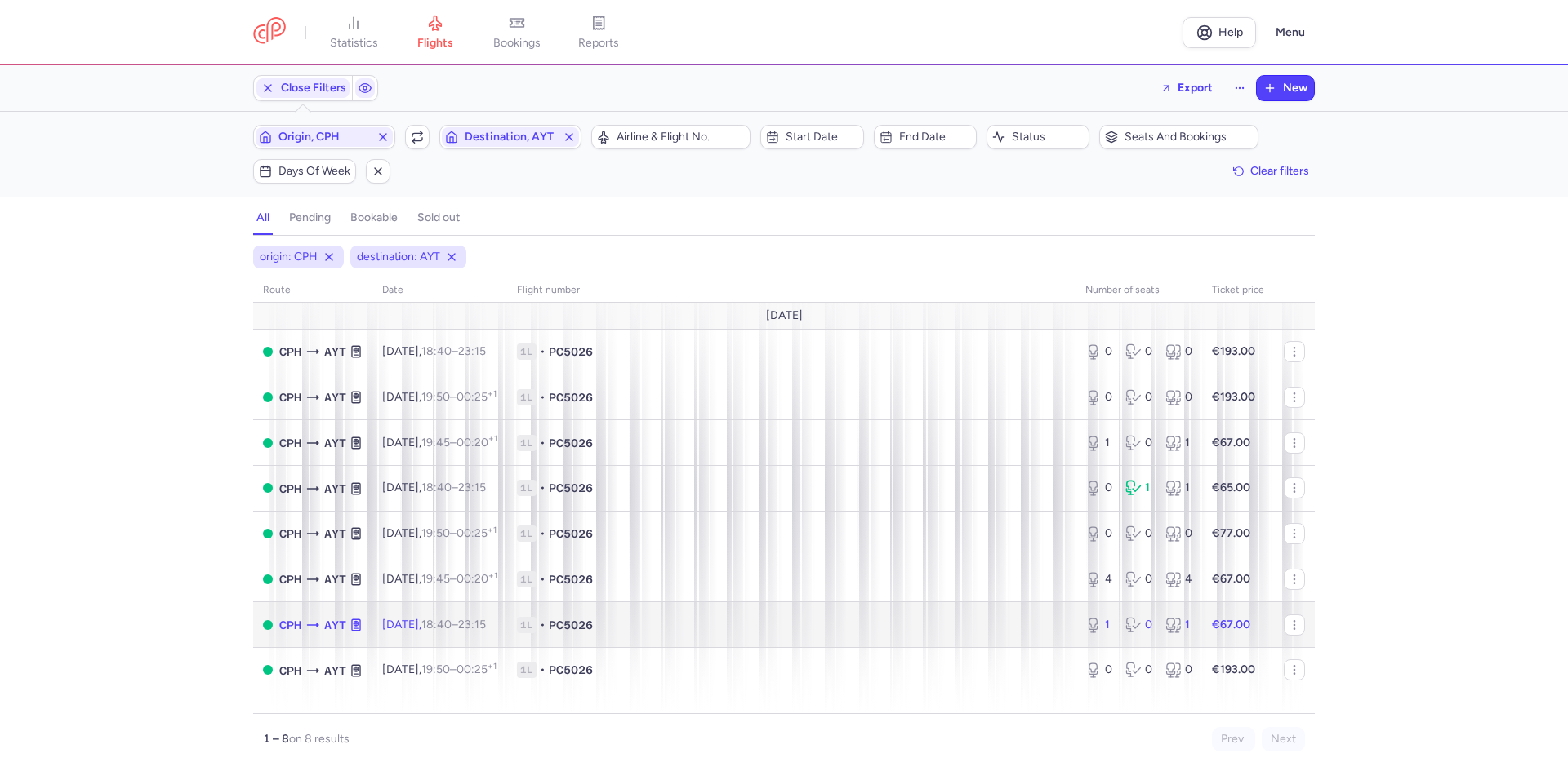
click at [992, 605] on td "1L • PC5026" at bounding box center [791, 625] width 569 height 46
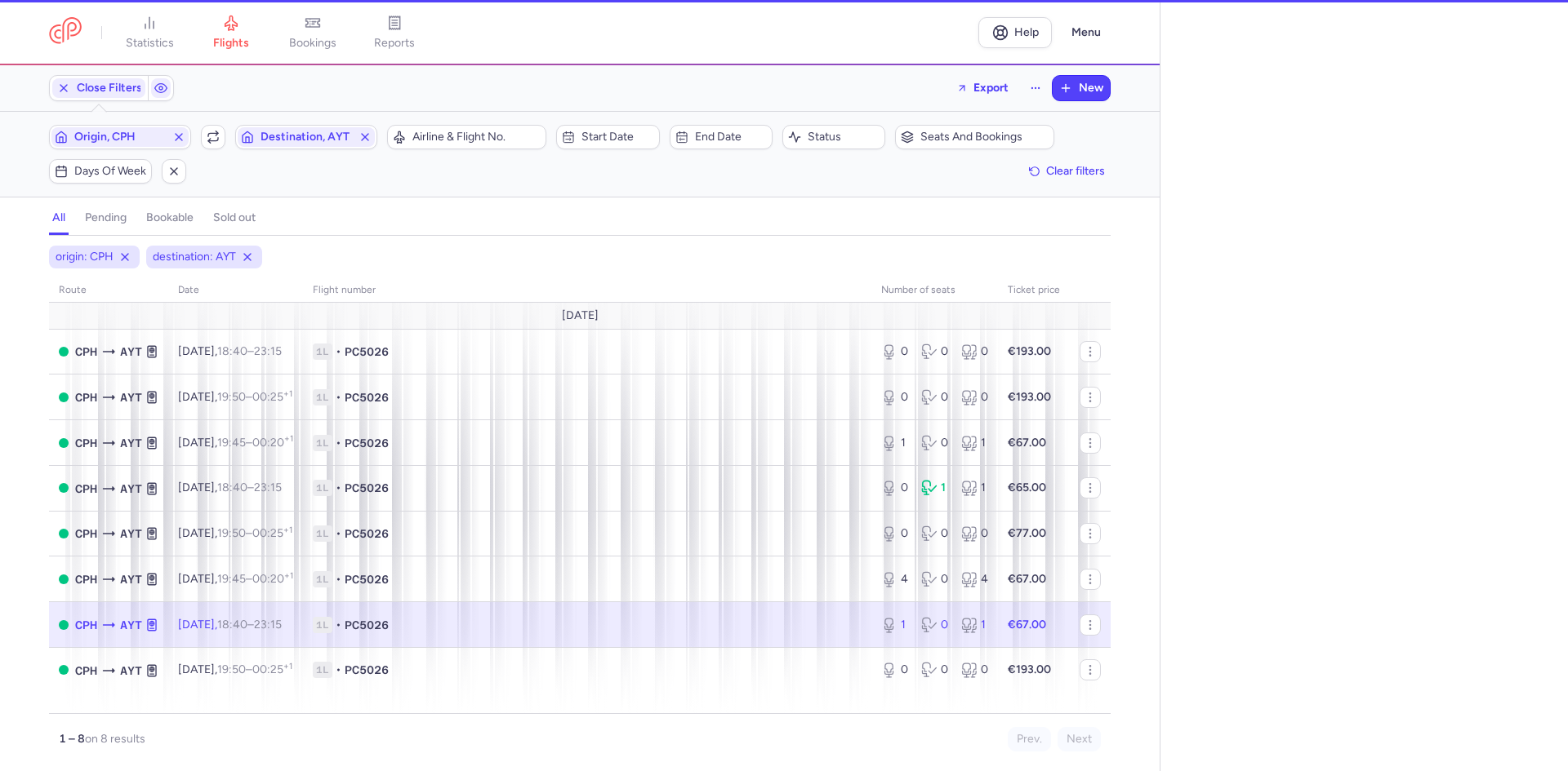
select select "hours"
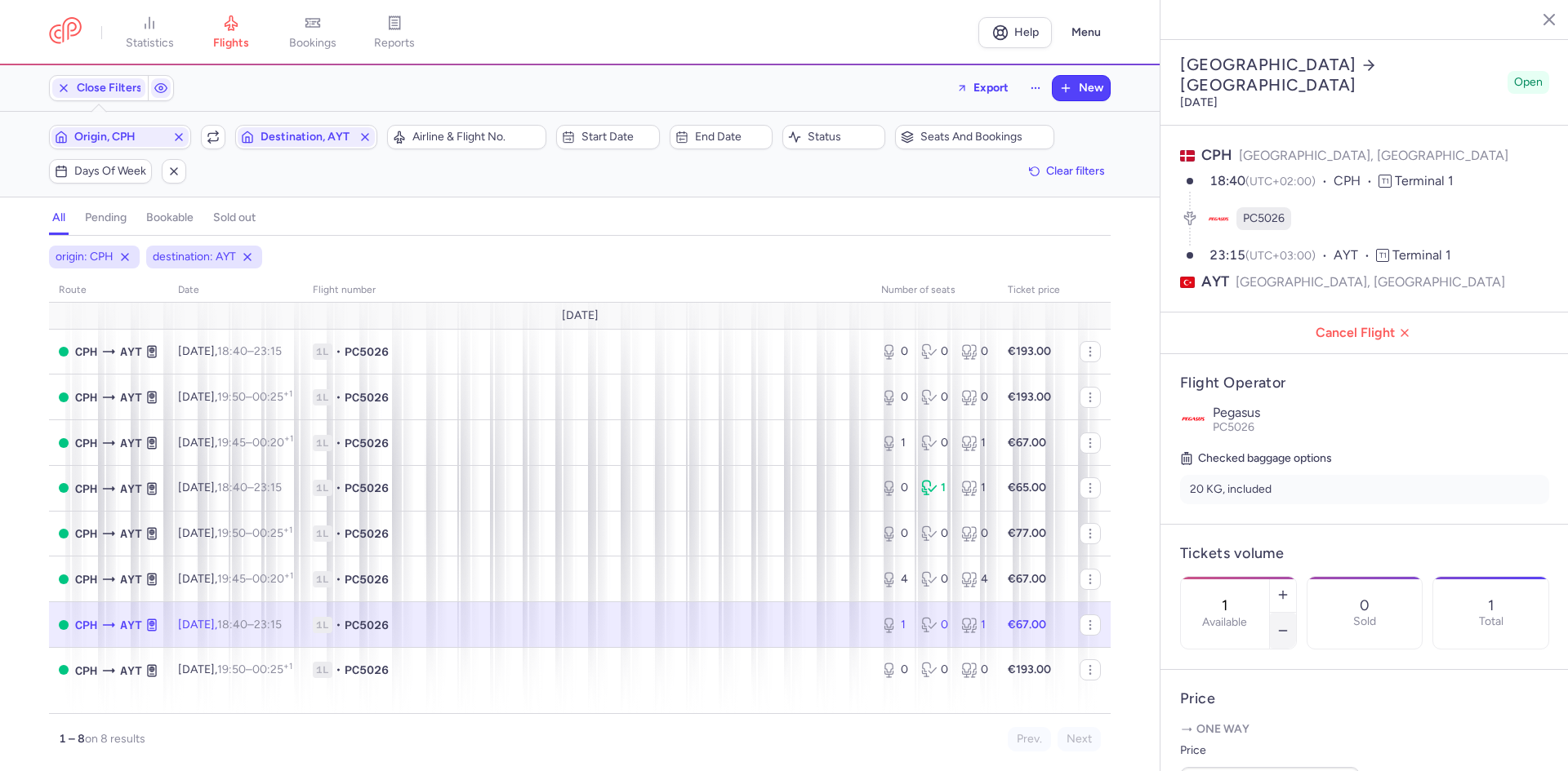
click at [1296, 613] on button "button" at bounding box center [1282, 631] width 26 height 36
type input "0"
click at [1261, 719] on footer "Save changes" at bounding box center [1364, 739] width 408 height 62
click at [1265, 737] on span "Save changes" at bounding box center [1234, 739] width 81 height 14
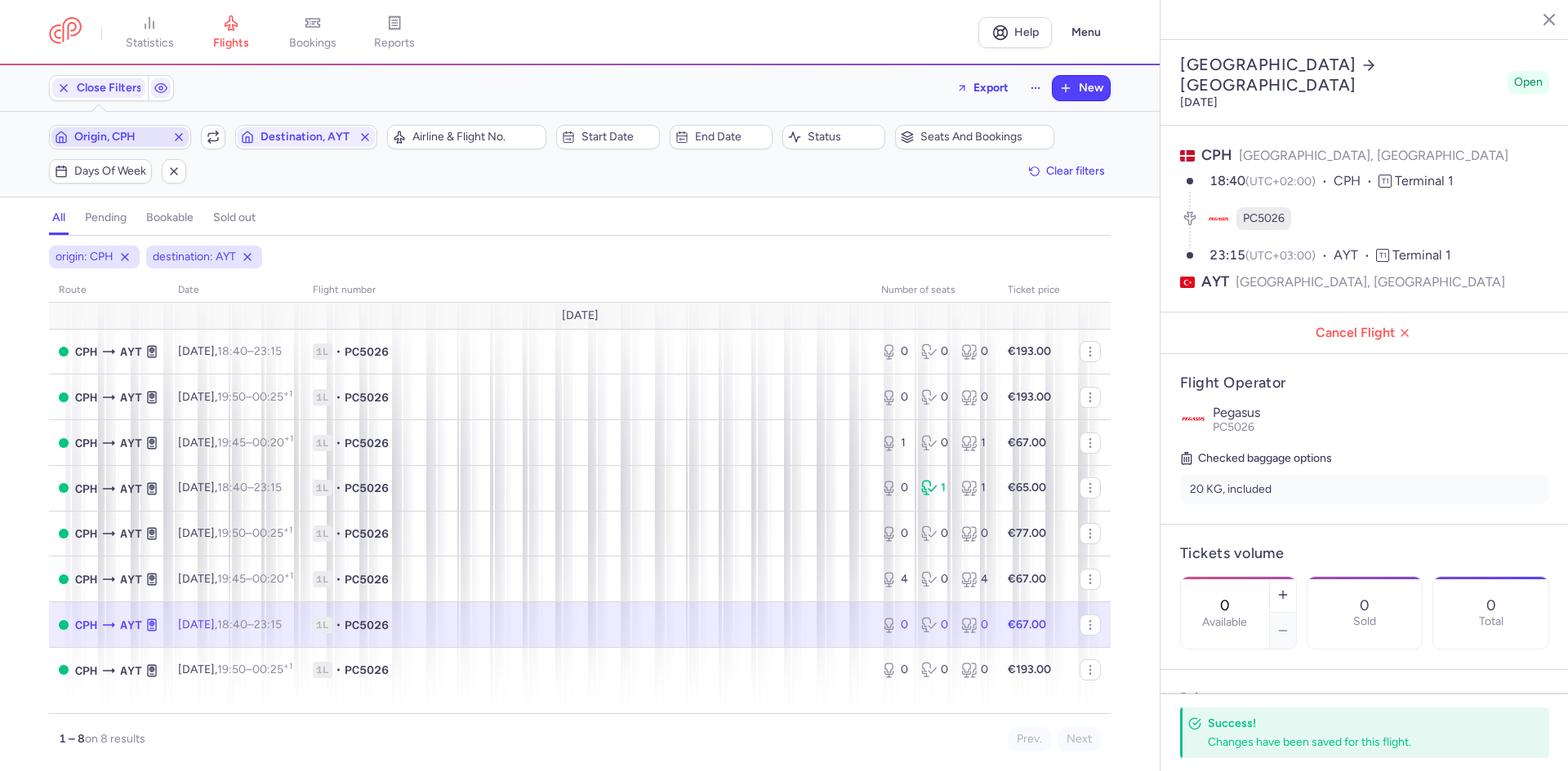
click at [154, 137] on span "Origin, CPH" at bounding box center [120, 137] width 91 height 13
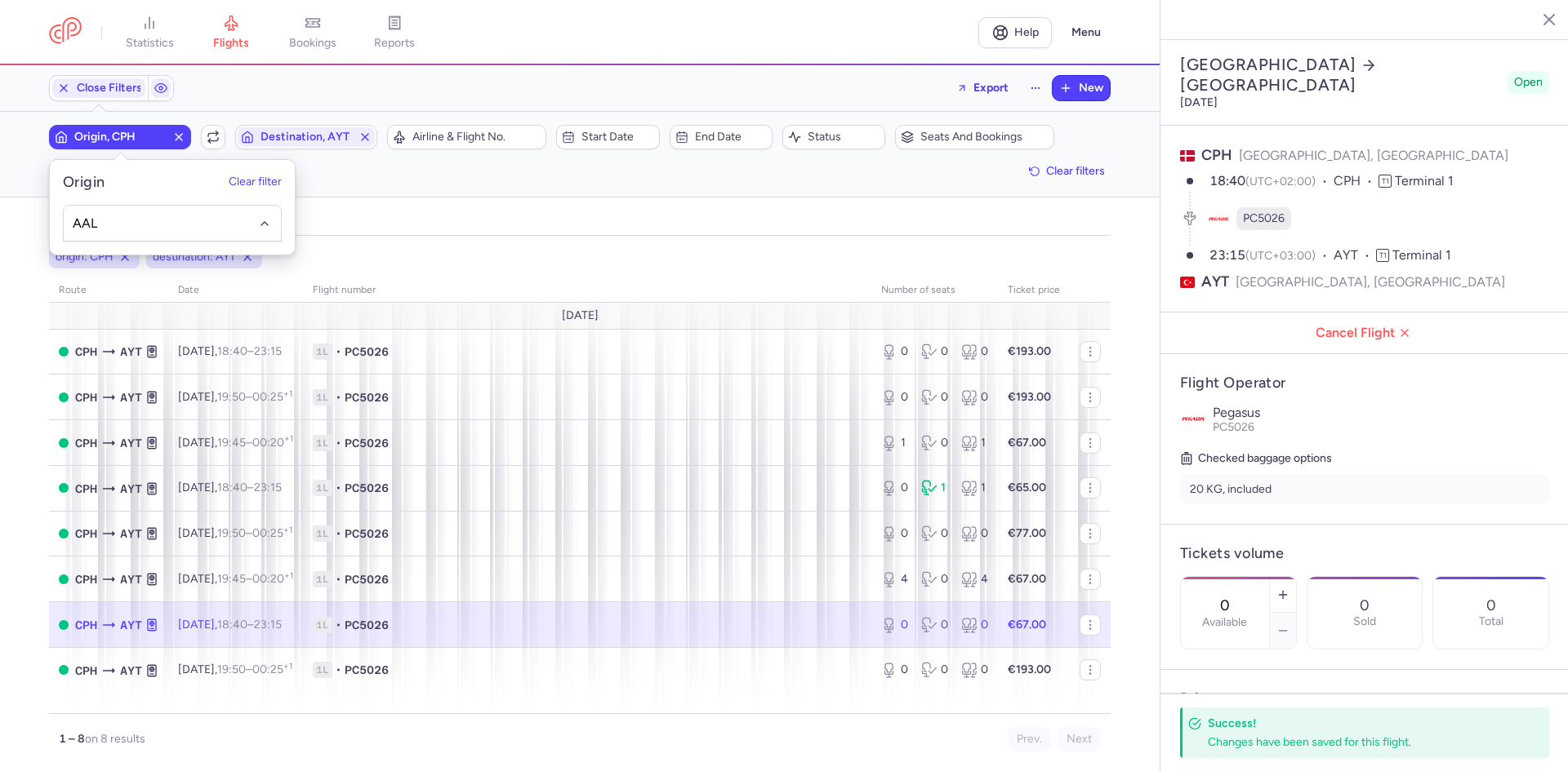
type input "AAL"
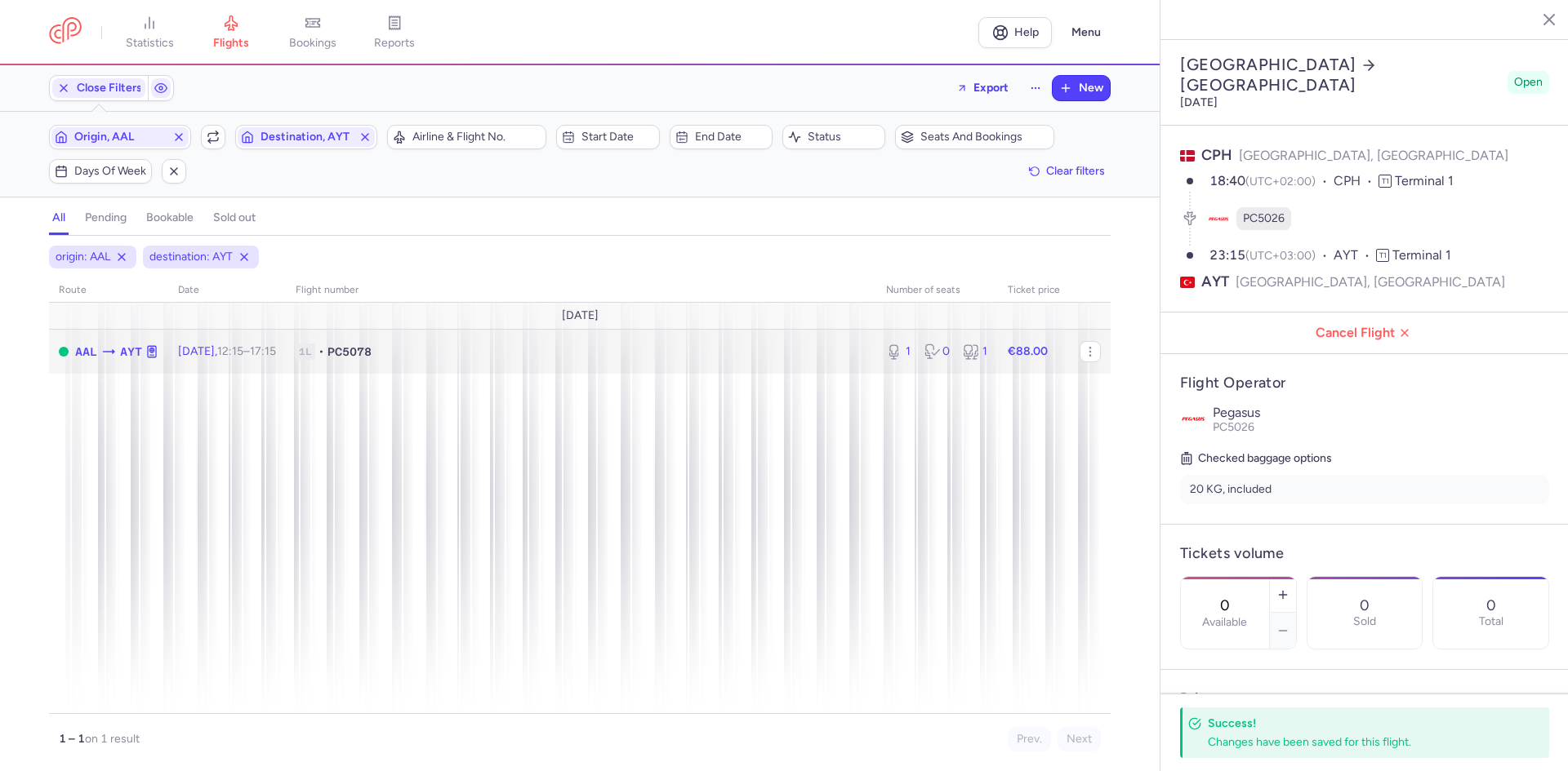
click at [998, 331] on td "1L • PC5078" at bounding box center [1033, 351] width 72 height 45
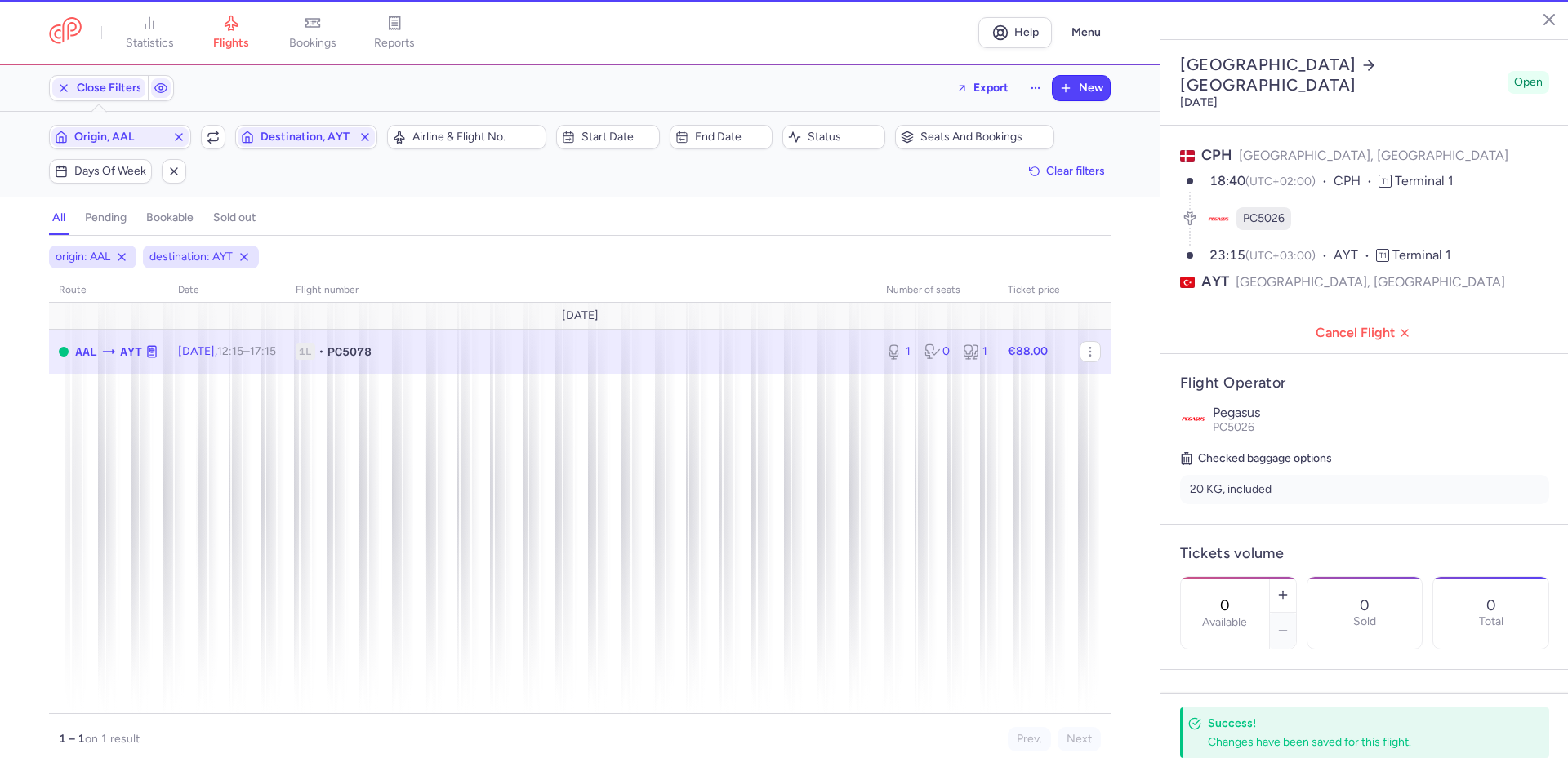
type input "1"
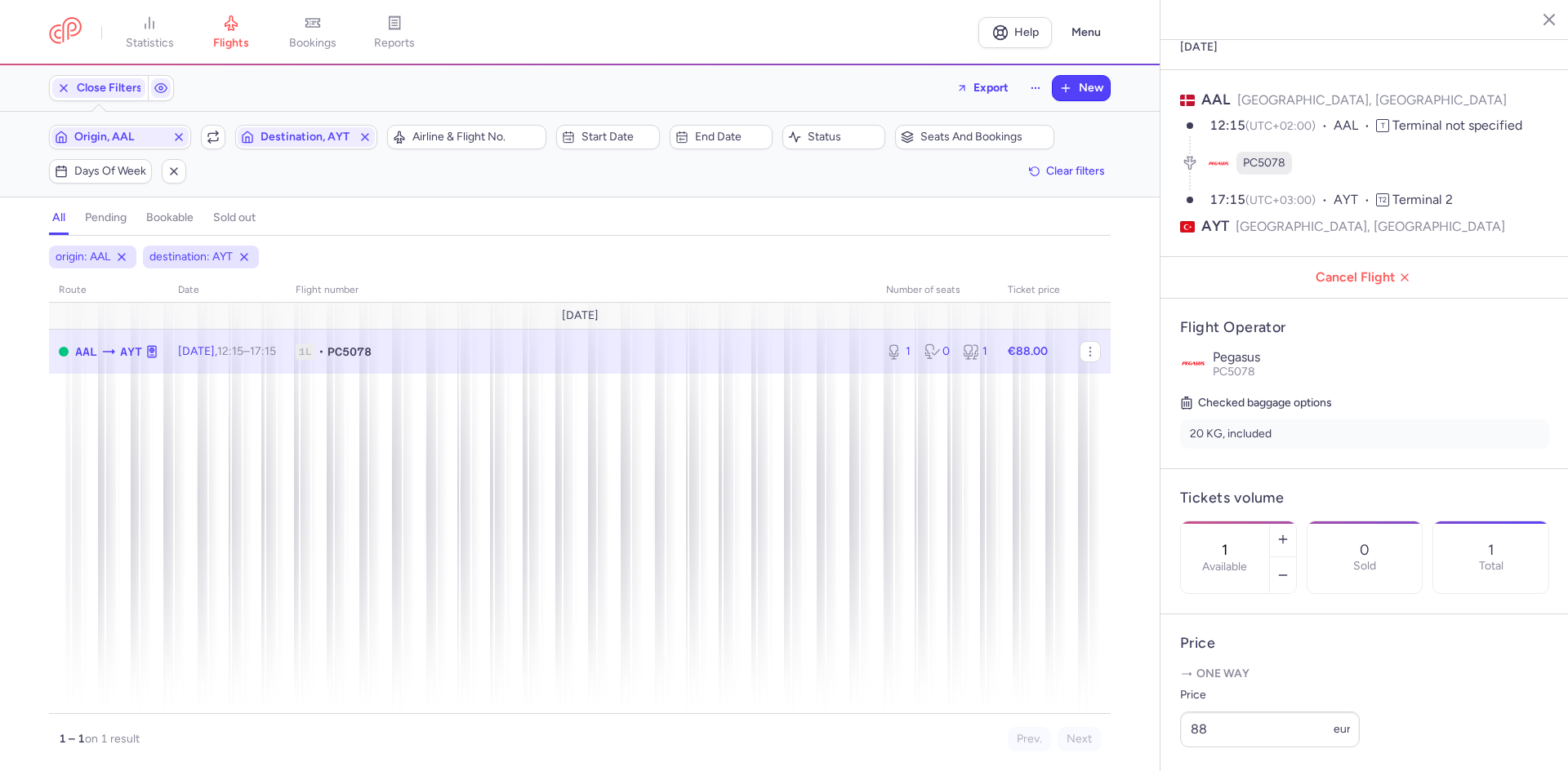
scroll to position [293, 0]
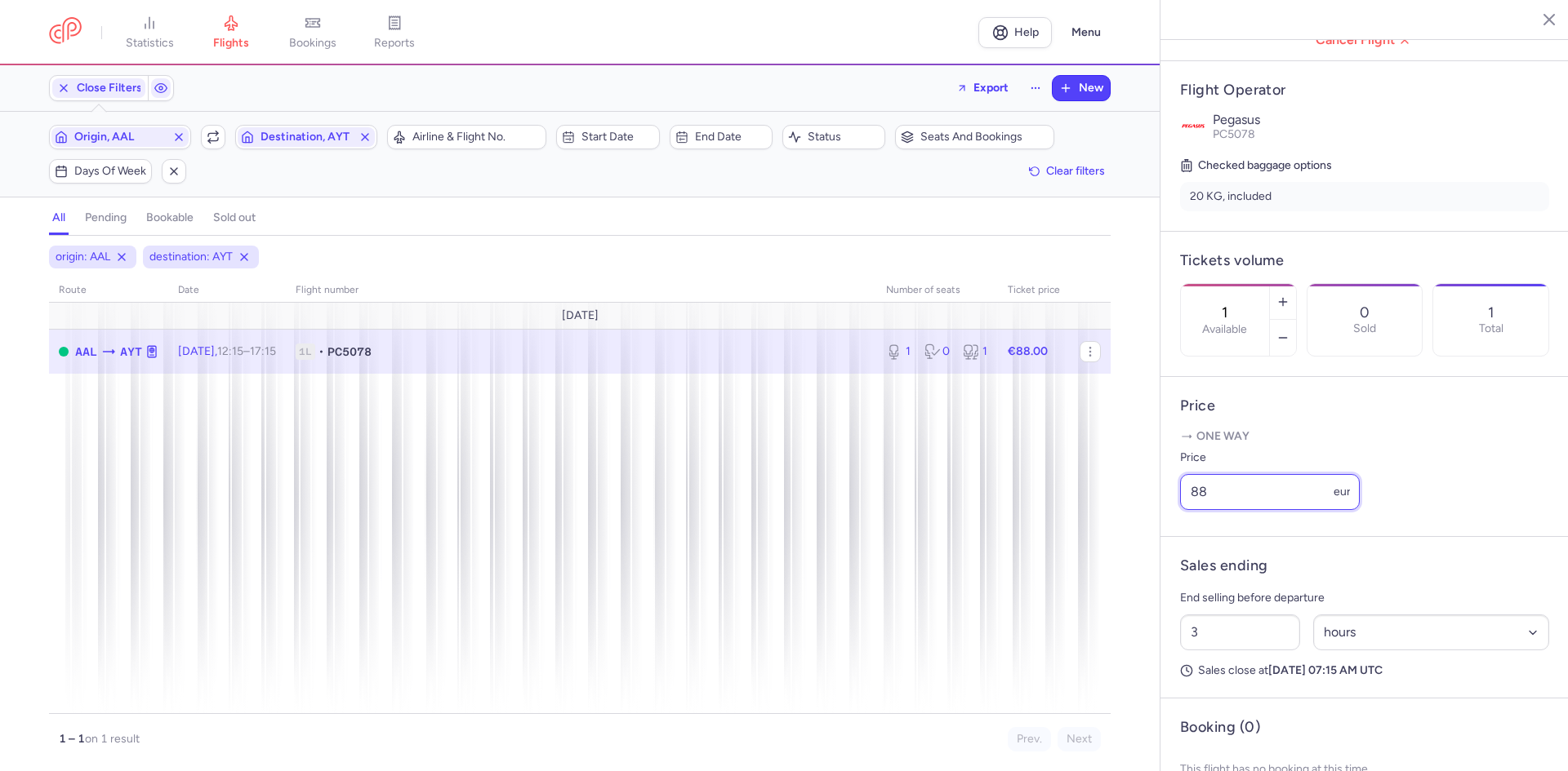
drag, startPoint x: 1209, startPoint y: 509, endPoint x: 1134, endPoint y: 509, distance: 75.0
click at [1155, 505] on div "statistics flights bookings reports Help Menu Close Filters Export New Filters …" at bounding box center [784, 386] width 1568 height 771
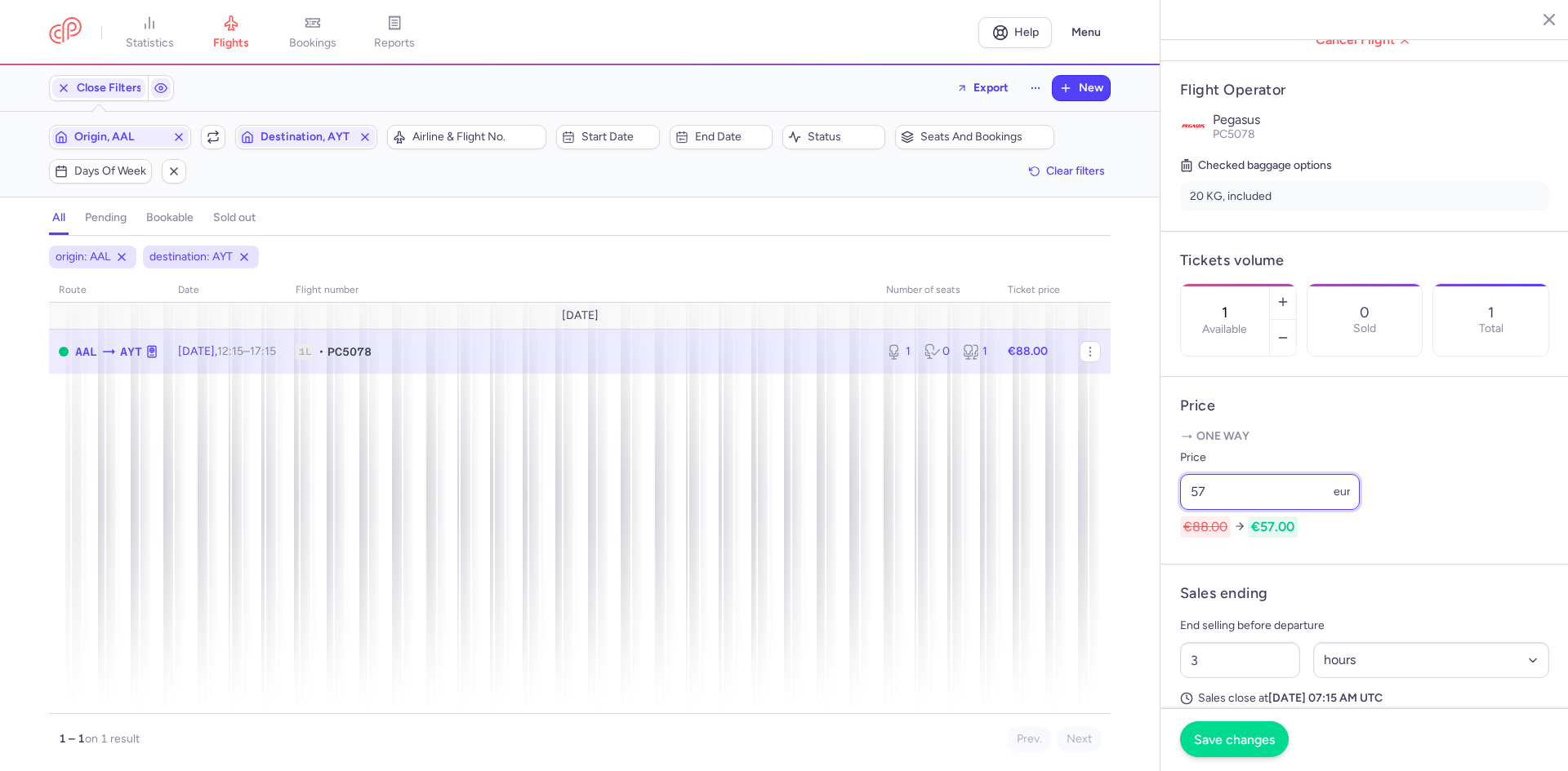
type input "57"
click at [1261, 745] on span "Save changes" at bounding box center [1234, 739] width 81 height 14
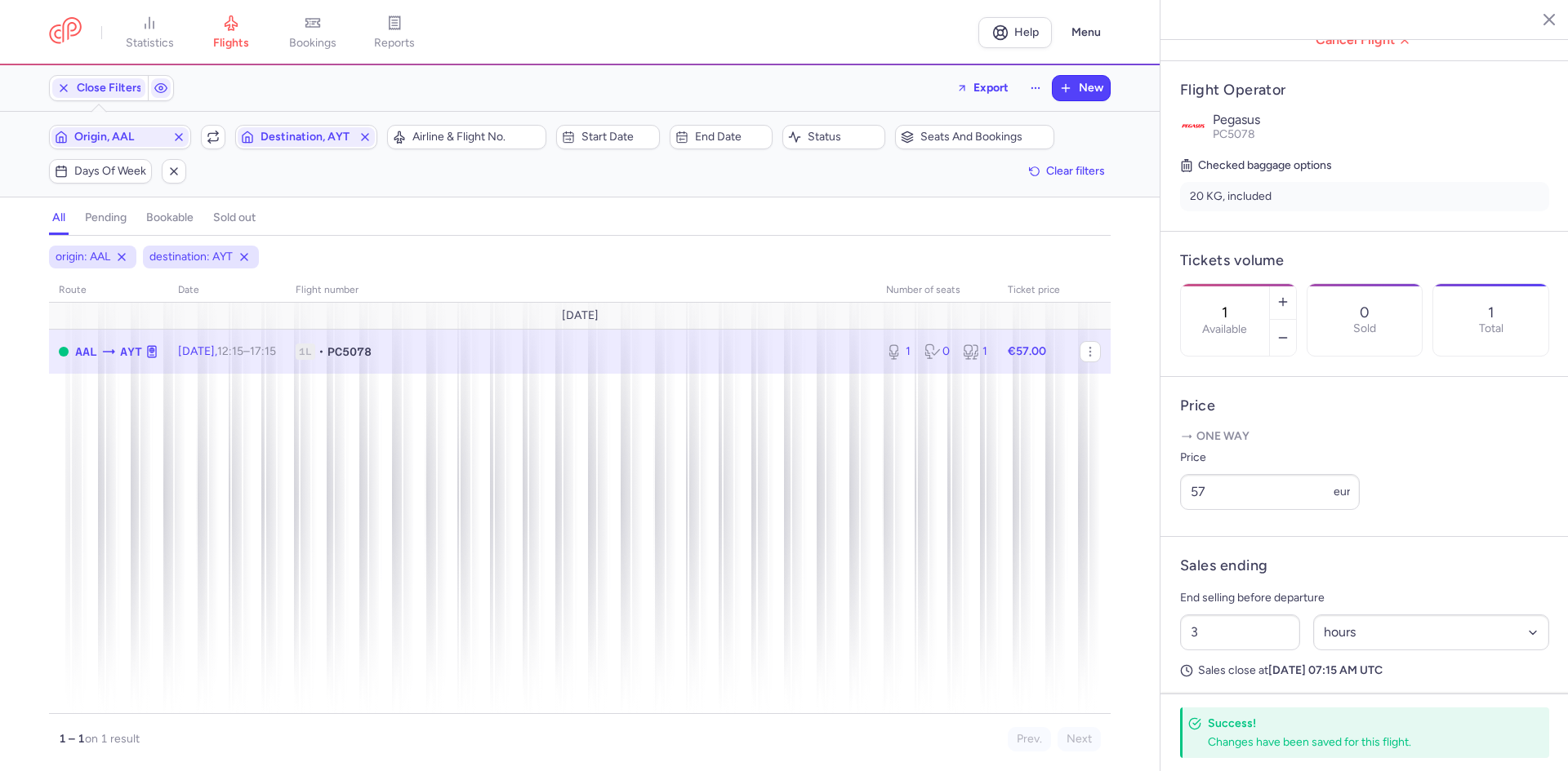
click at [226, 151] on div "Origin, AAL Include return Destination, AYT" at bounding box center [213, 138] width 338 height 34
click at [219, 136] on icon "button" at bounding box center [213, 137] width 13 height 13
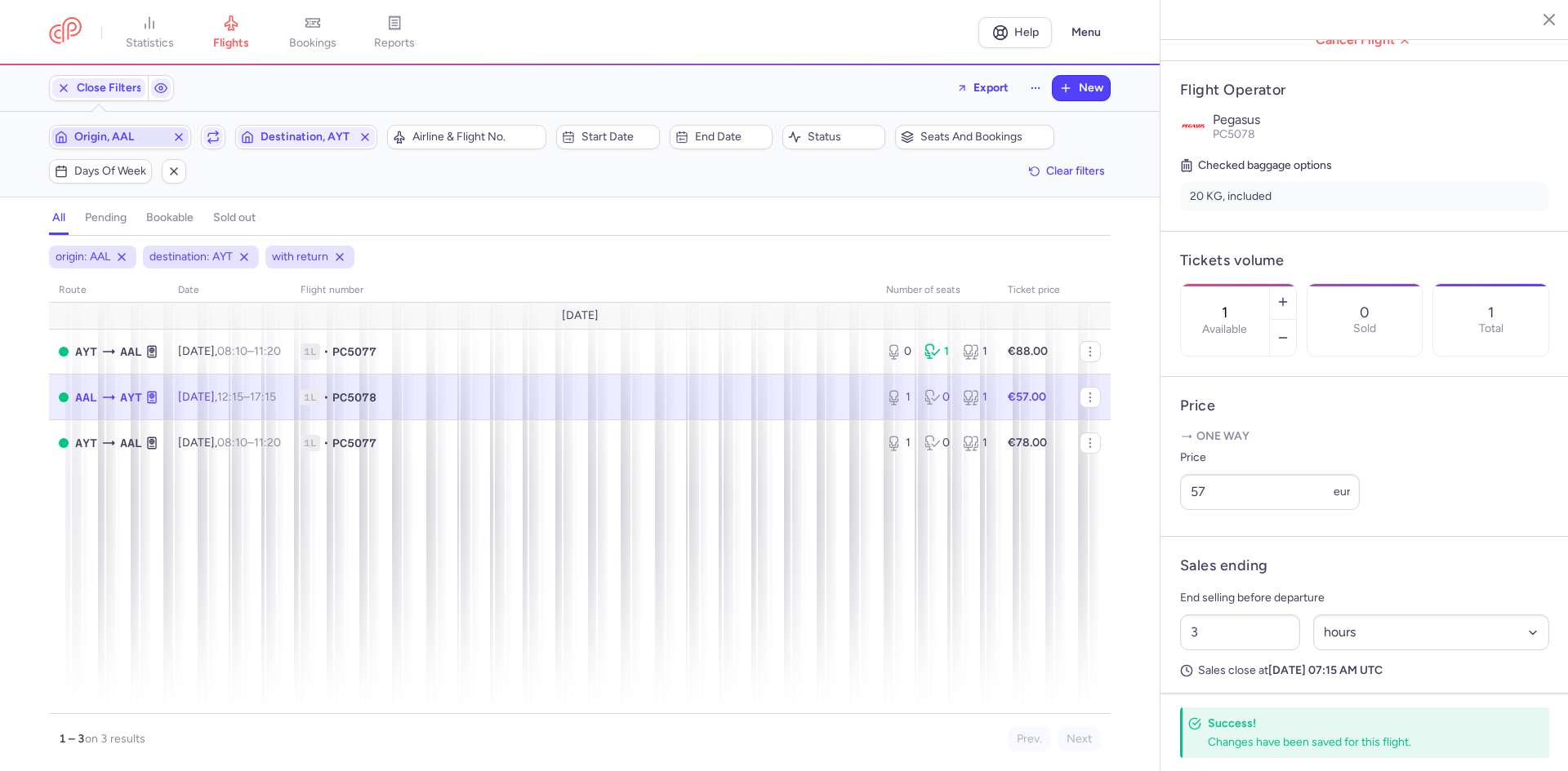
click at [153, 139] on span "Origin, AAL" at bounding box center [120, 137] width 91 height 13
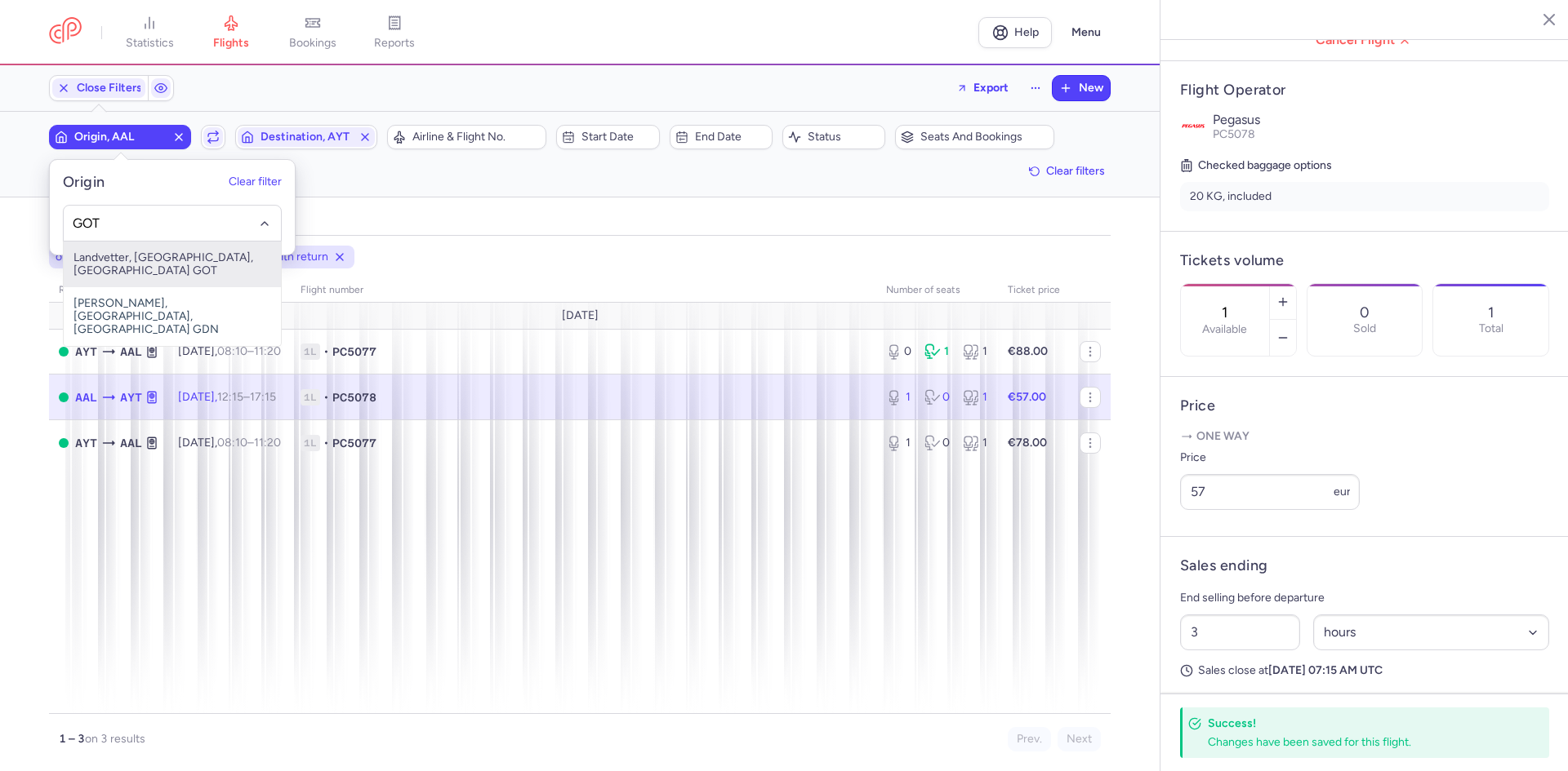
type input "GOT"
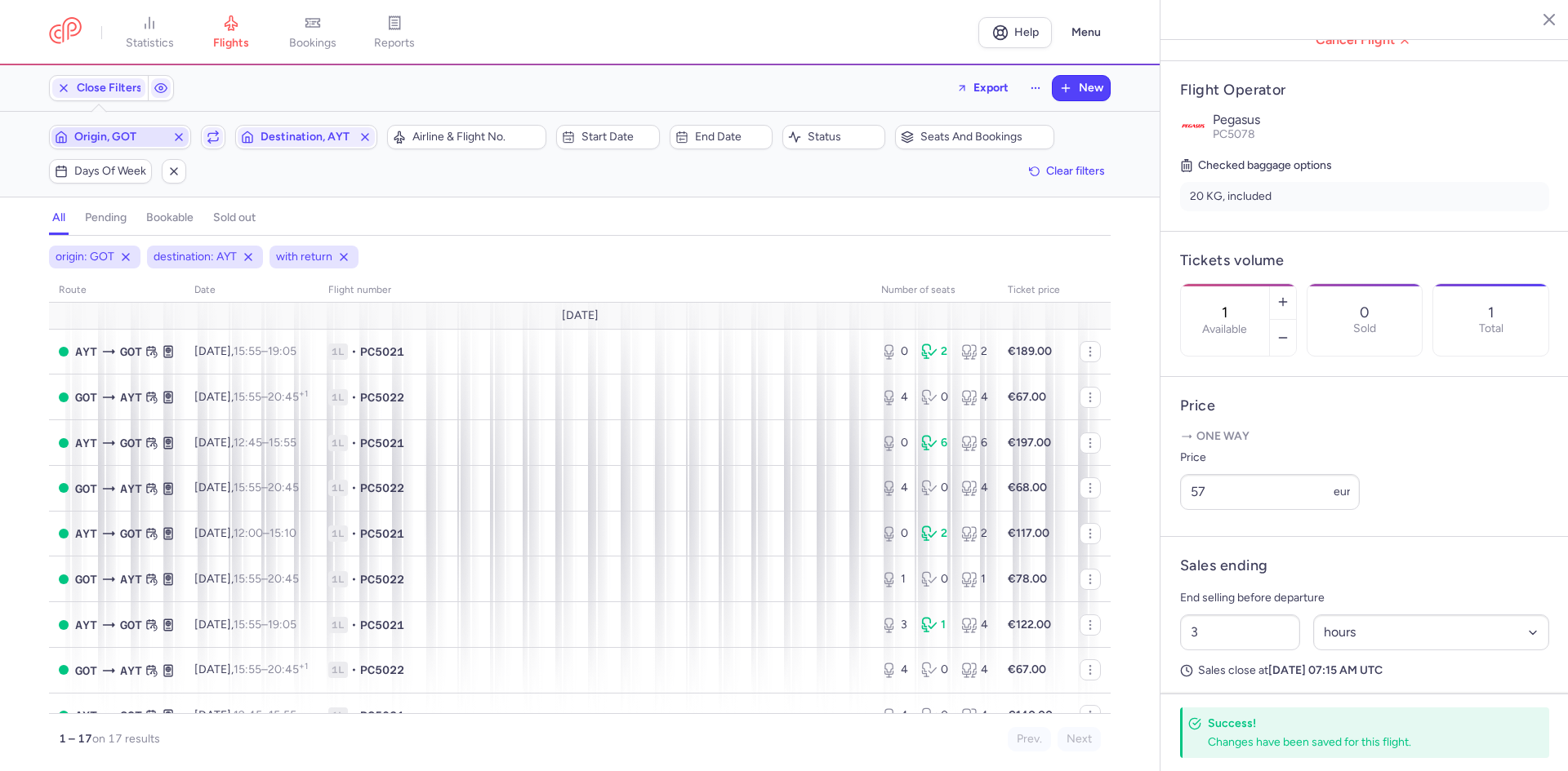
click at [201, 125] on button "button" at bounding box center [213, 137] width 24 height 24
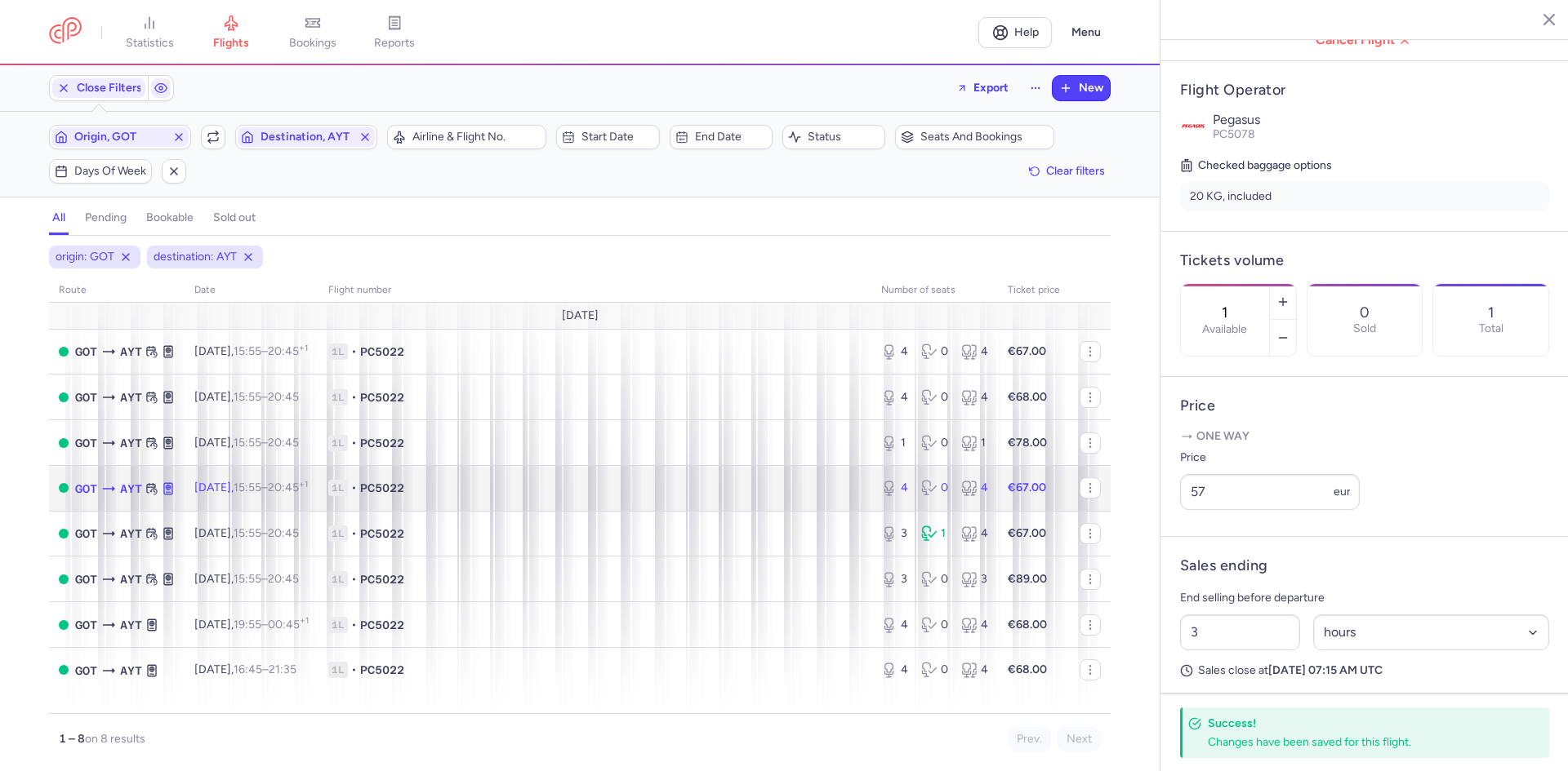
click at [576, 476] on td "1L • PC5022" at bounding box center [595, 488] width 553 height 46
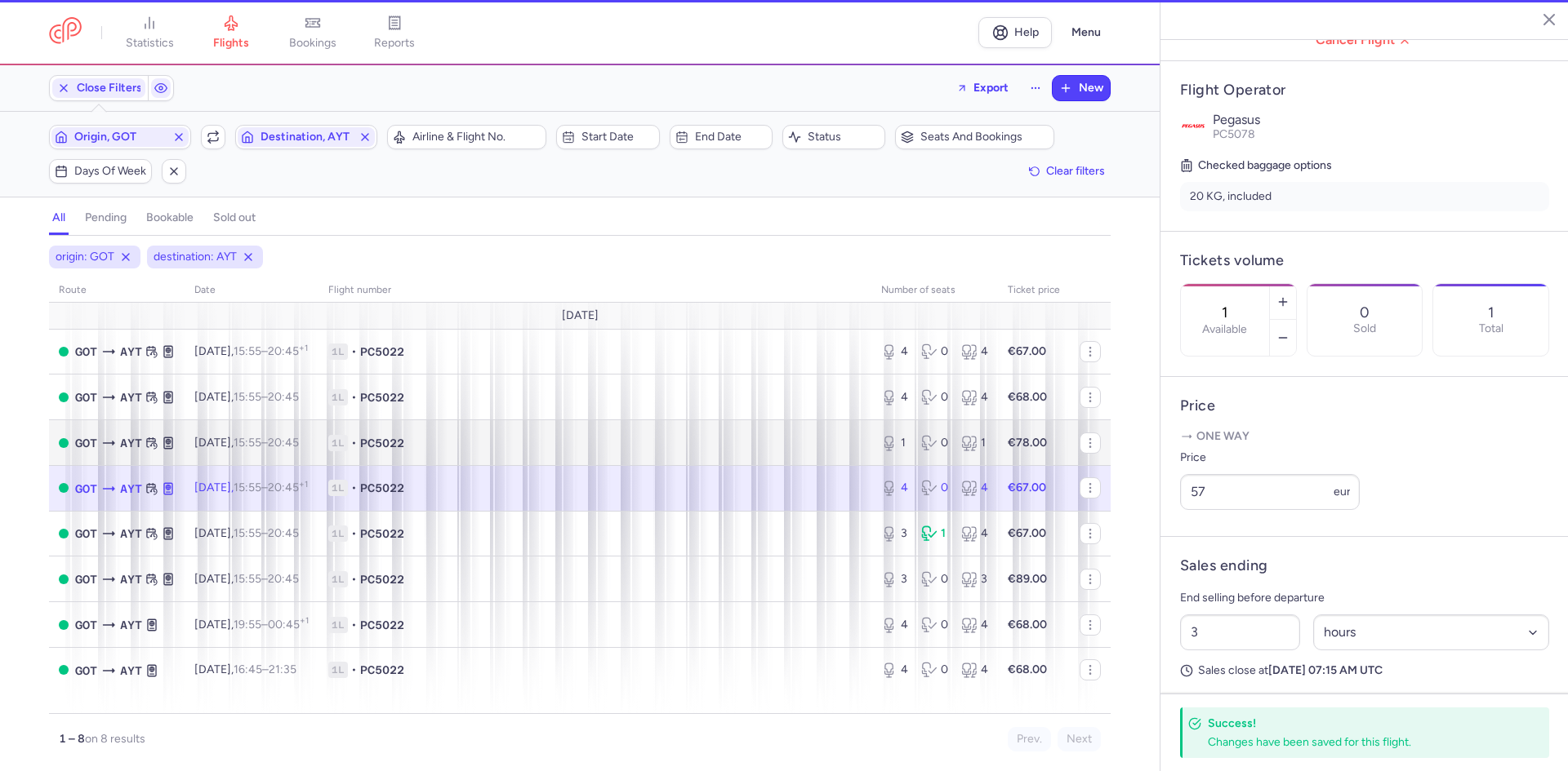
type input "4"
type input "2"
select select "days"
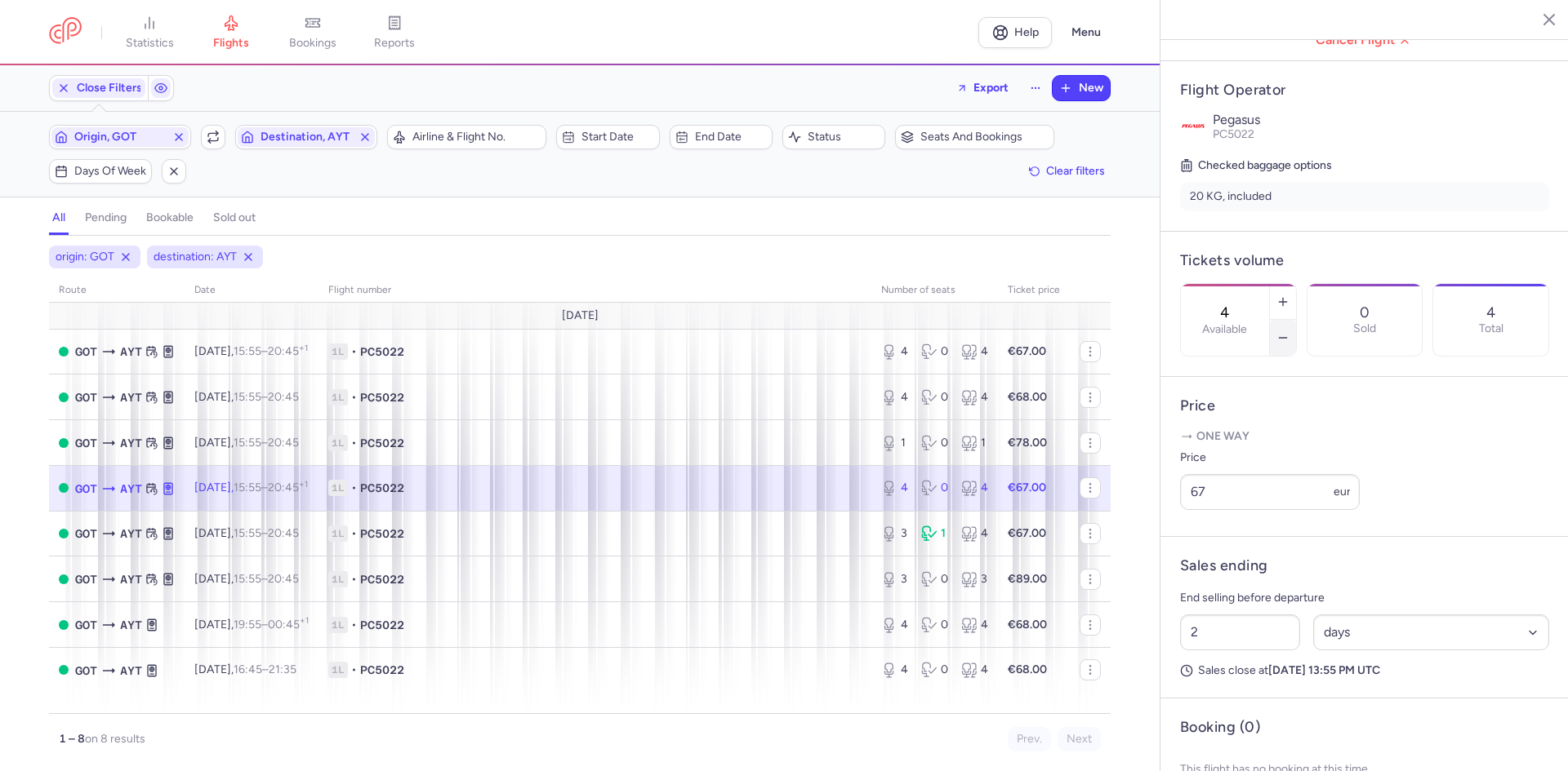
click at [1289, 331] on icon "button" at bounding box center [1283, 338] width 13 height 13
click at [1212, 735] on span "Save changes" at bounding box center [1234, 739] width 81 height 14
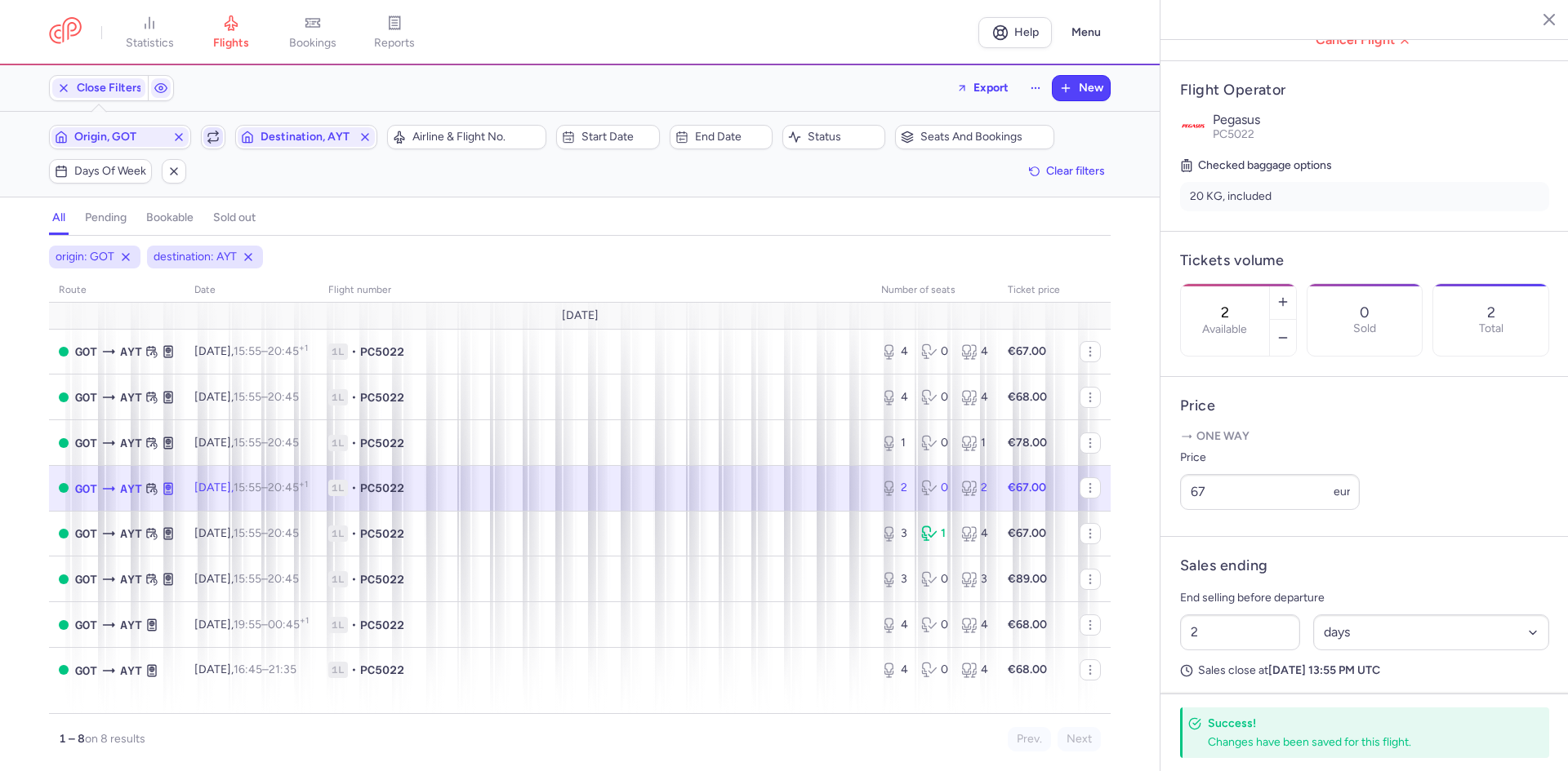
click at [205, 146] on span "button" at bounding box center [214, 138] width 20 height 20
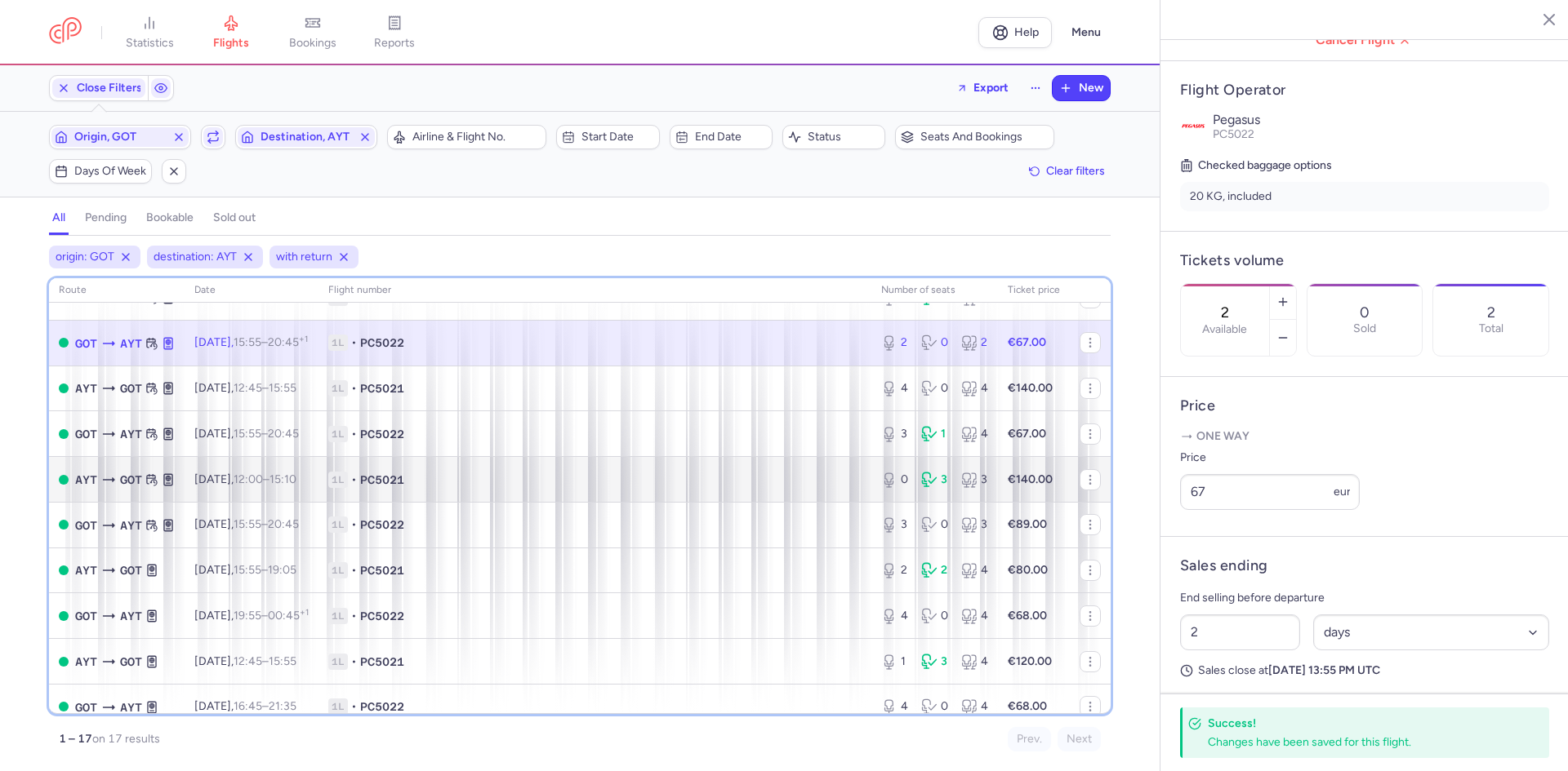
scroll to position [332, 0]
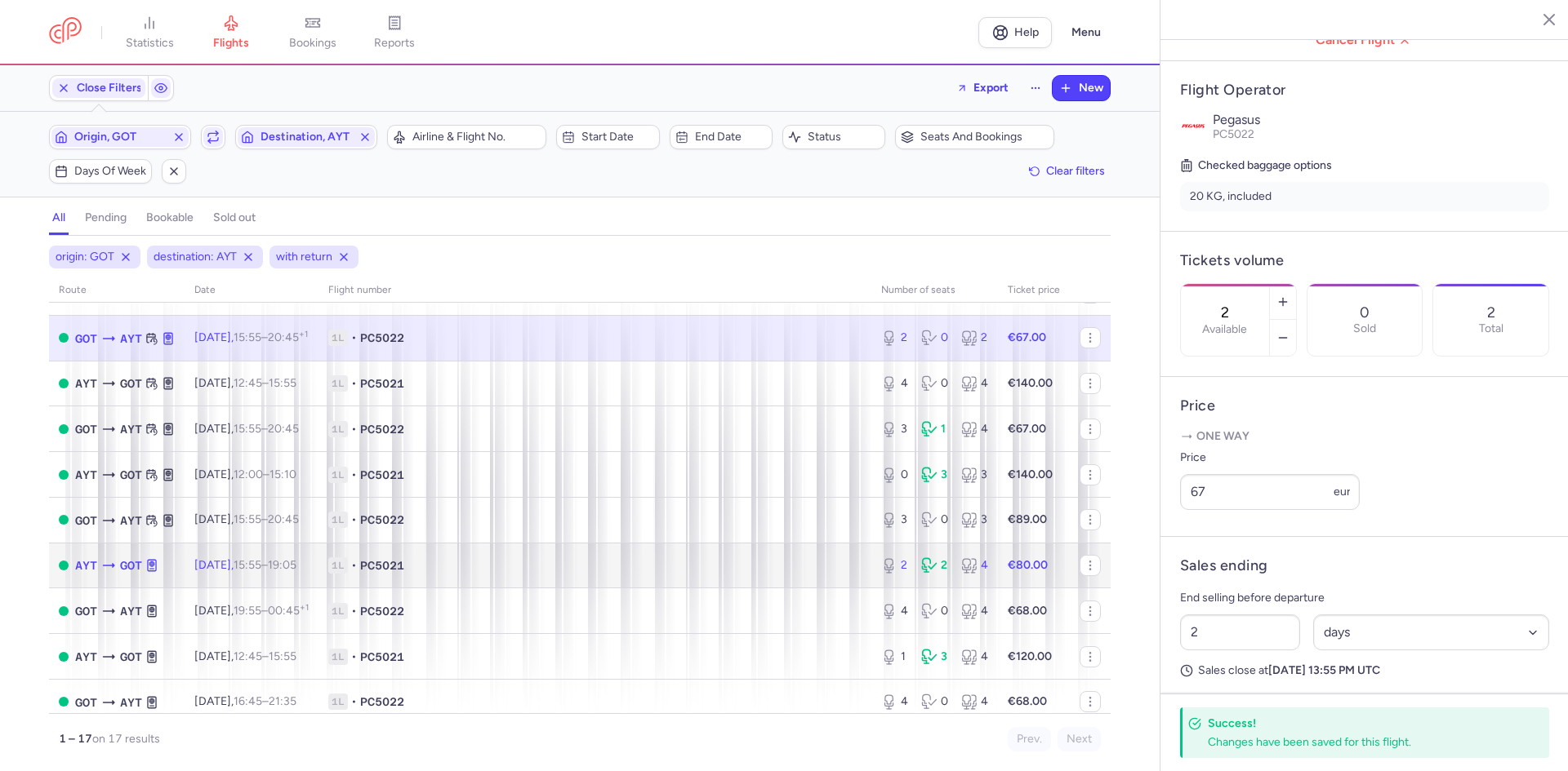
click at [683, 566] on span "1L • PC5021" at bounding box center [595, 566] width 533 height 16
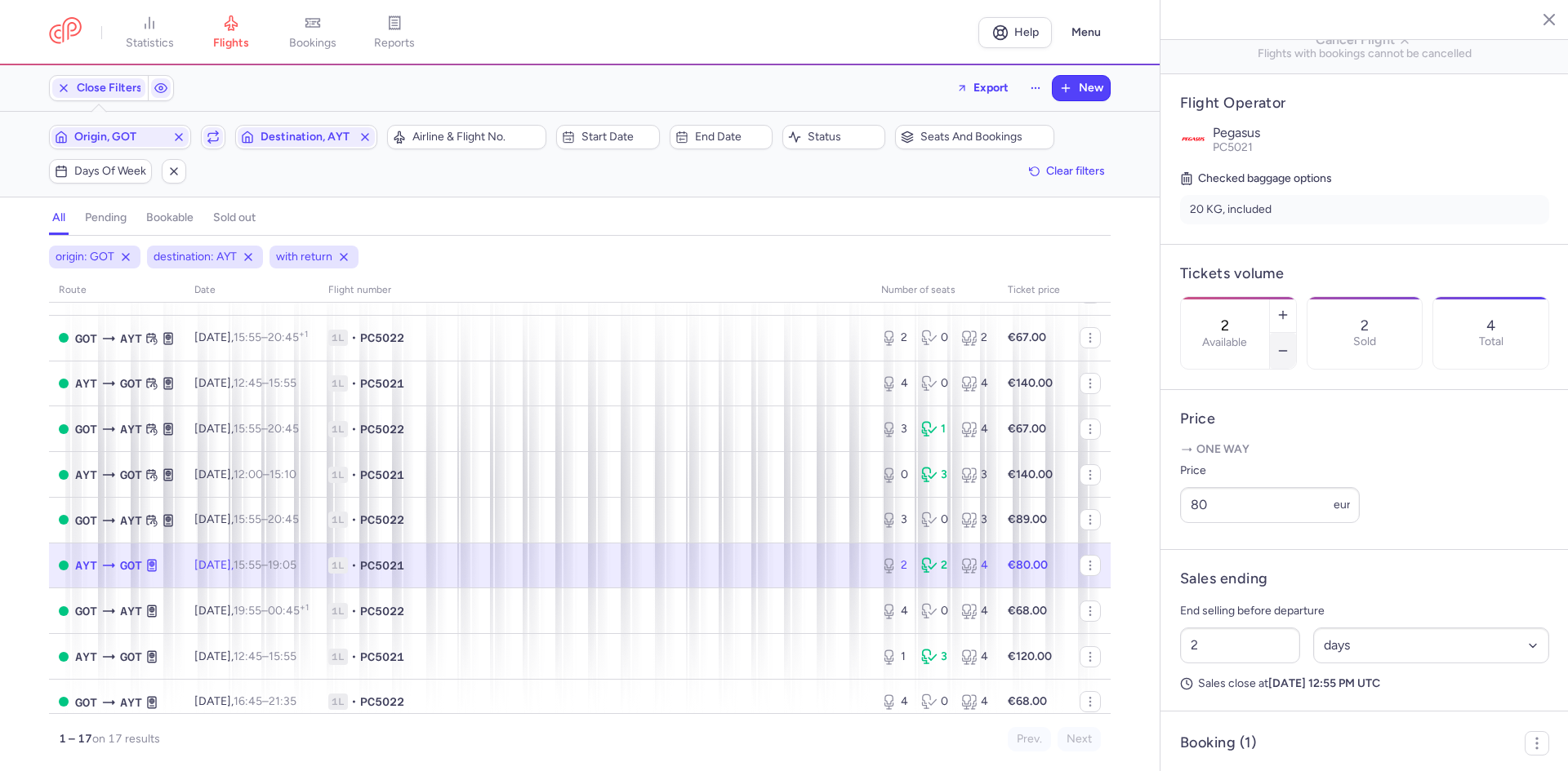
click at [1296, 333] on button "button" at bounding box center [1282, 351] width 26 height 36
click at [1289, 345] on icon "button" at bounding box center [1283, 351] width 13 height 13
type input "0"
click at [1234, 732] on span "Save changes" at bounding box center [1234, 739] width 81 height 14
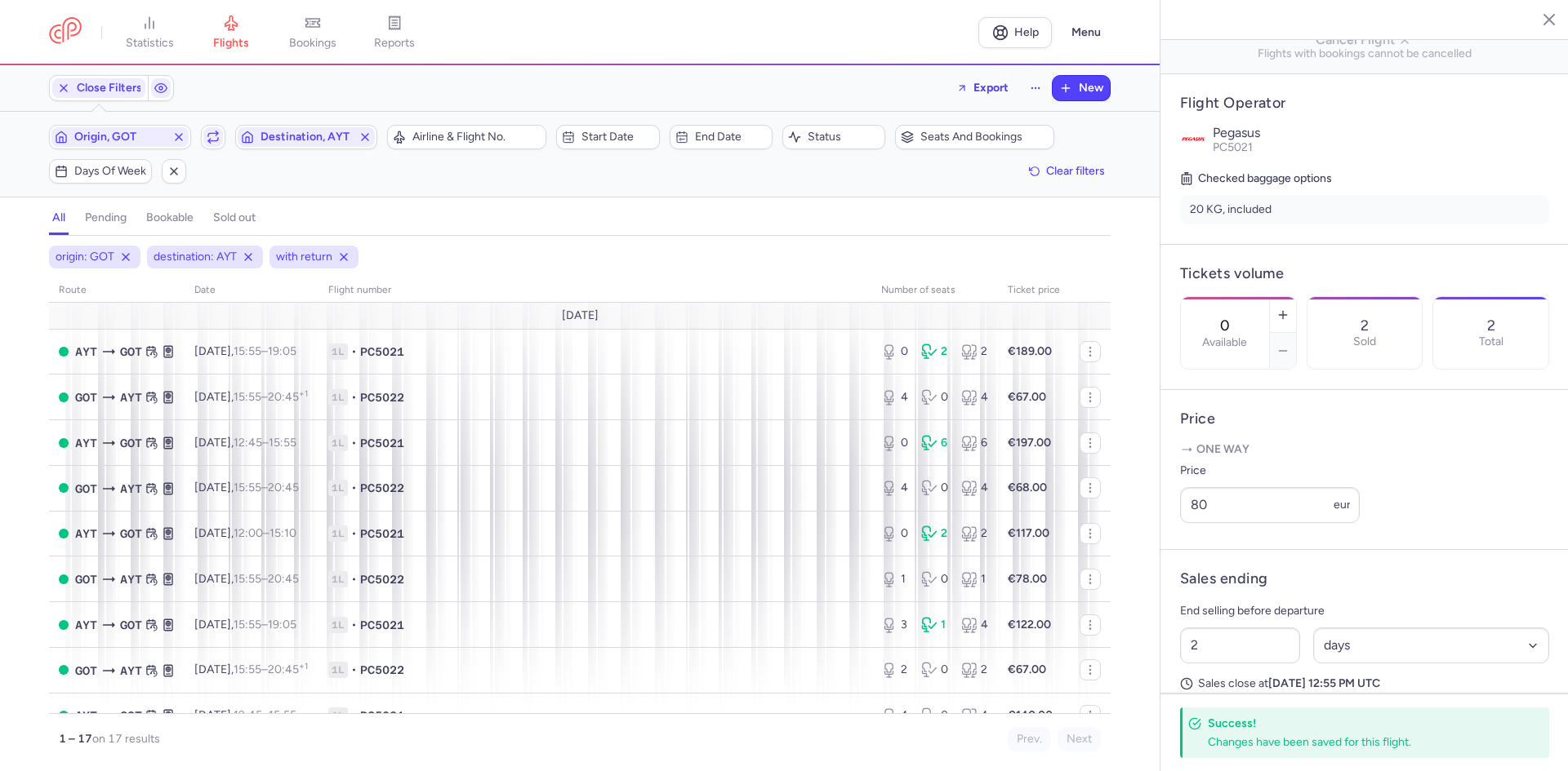
click at [226, 137] on div "Origin, GOT Include return Destination, AYT" at bounding box center [213, 138] width 338 height 34
click at [218, 132] on icon "button" at bounding box center [213, 137] width 13 height 13
drag, startPoint x: 117, startPoint y: 133, endPoint x: 126, endPoint y: 131, distance: 9.2
click at [117, 133] on span "Origin, GOT" at bounding box center [120, 137] width 91 height 13
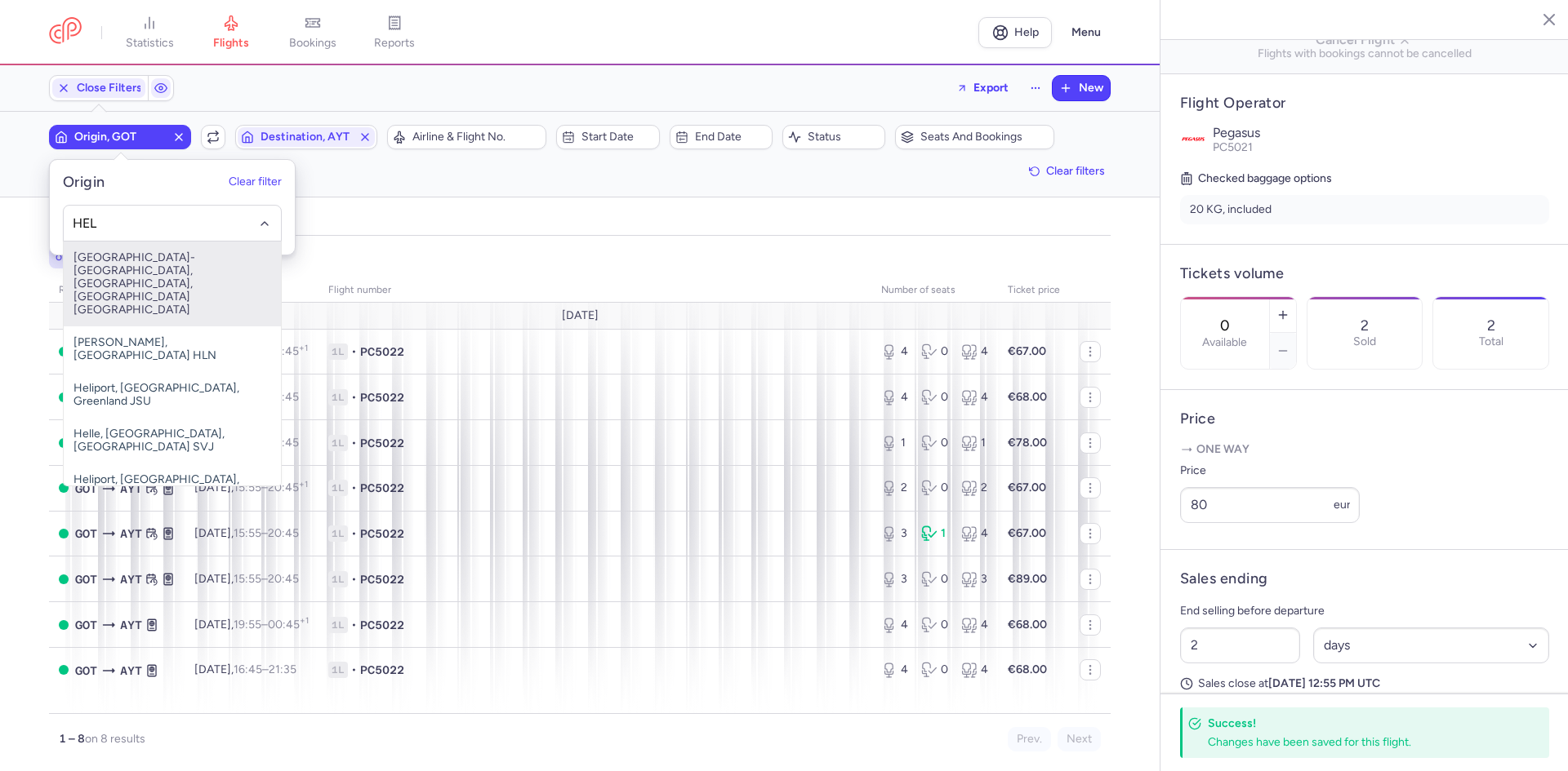
type input "HEL"
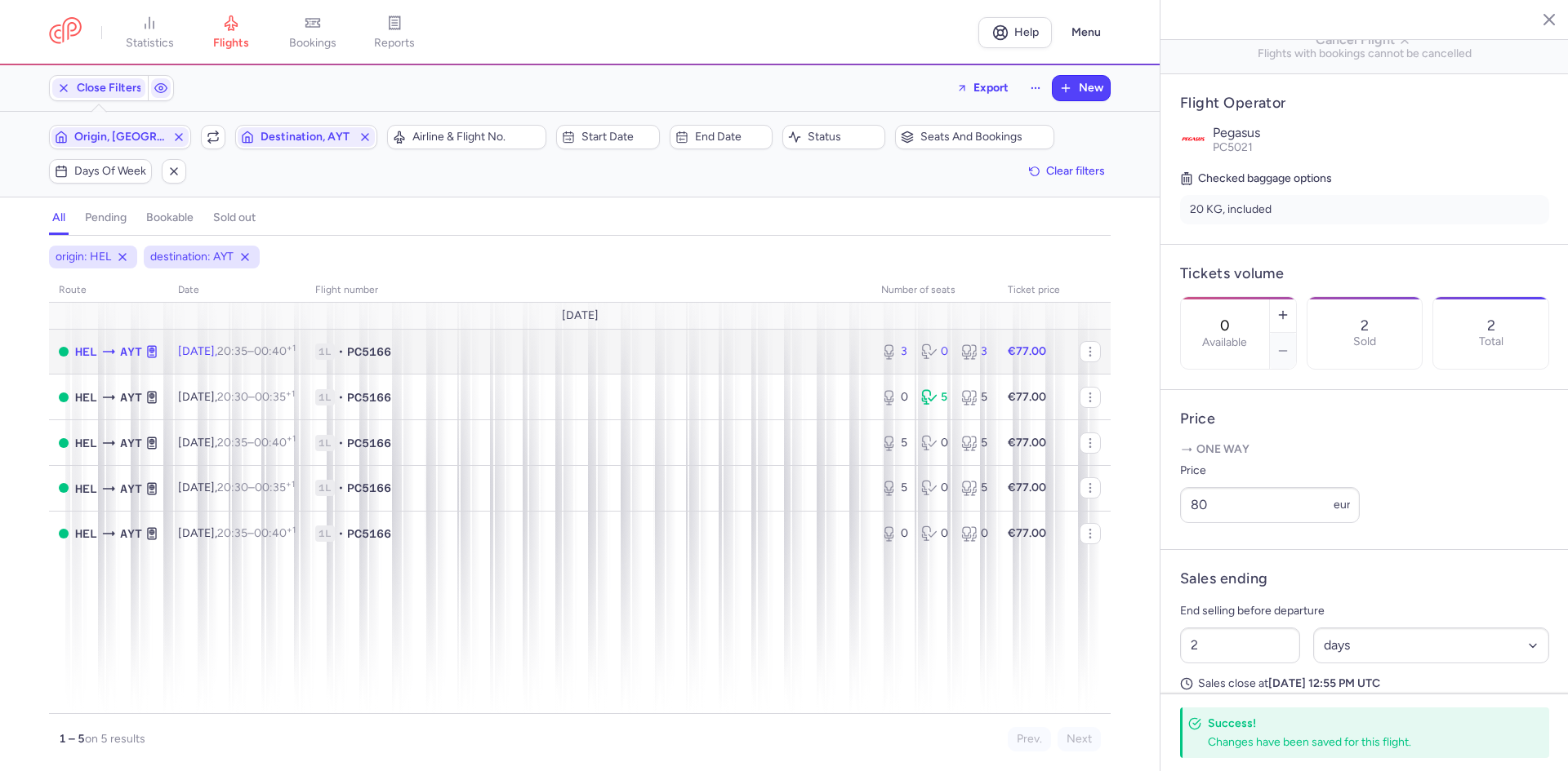
click at [642, 356] on span "1L • PC5166" at bounding box center [588, 352] width 546 height 16
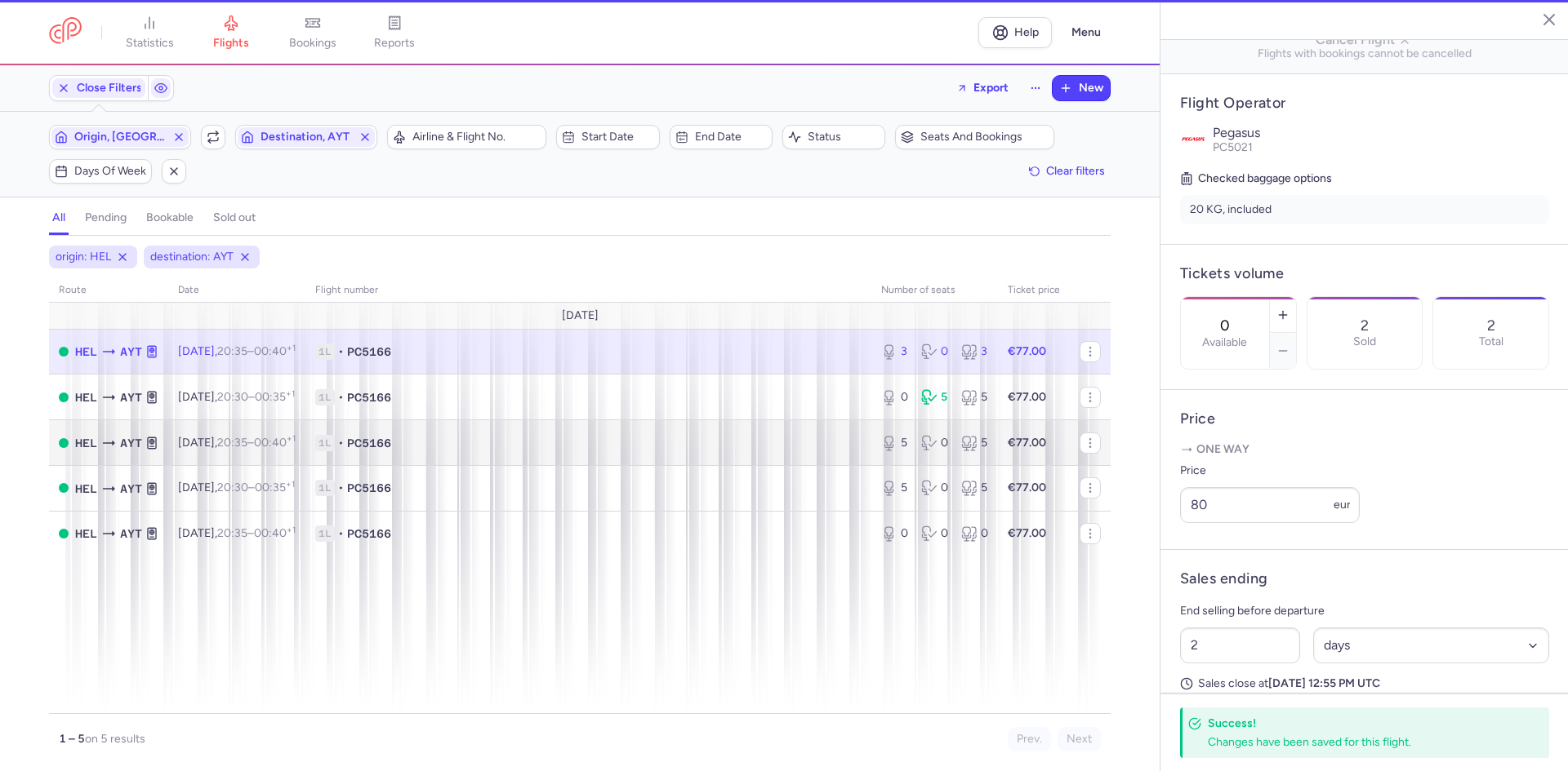
type input "3"
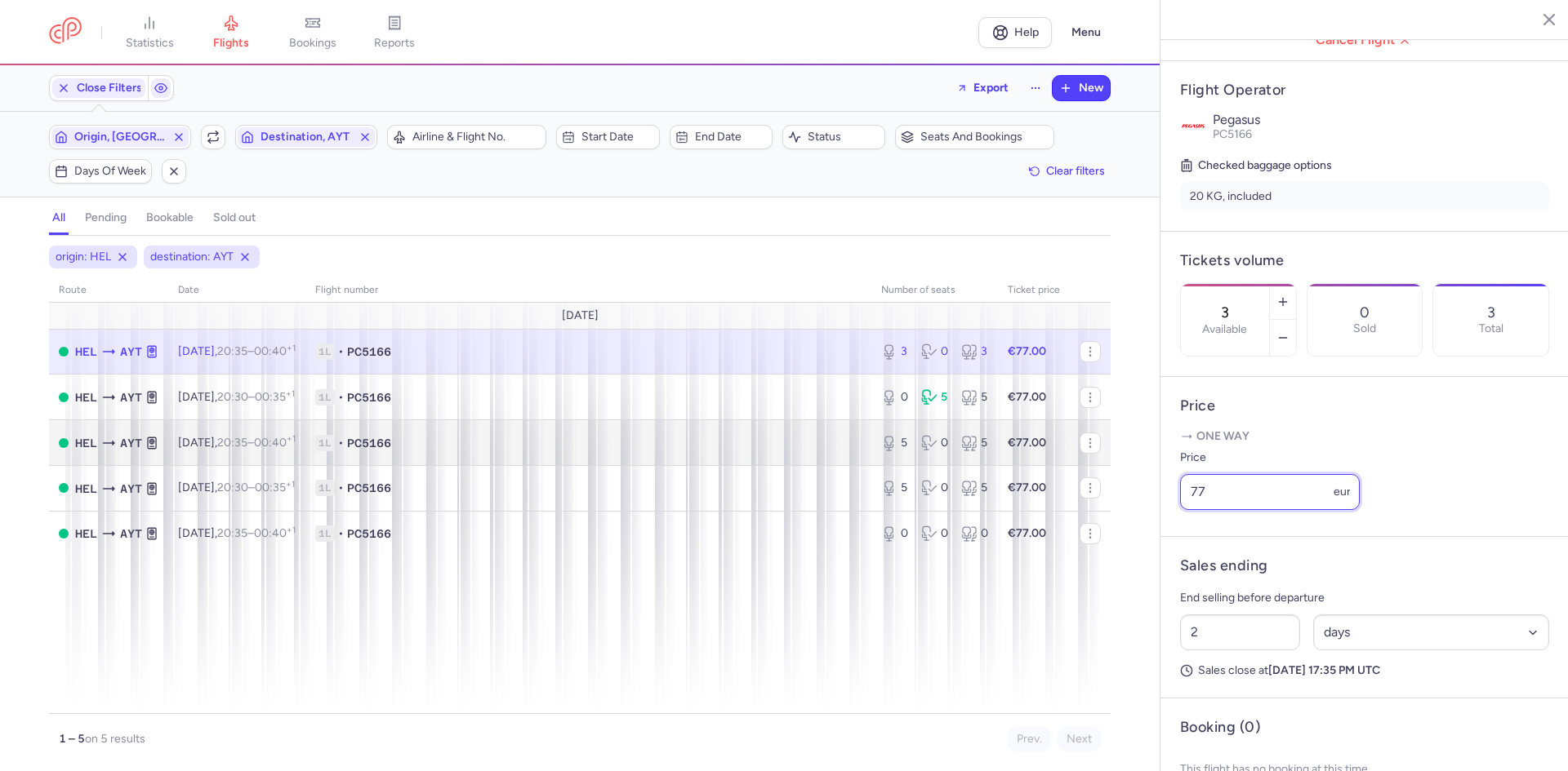
drag, startPoint x: 1225, startPoint y: 513, endPoint x: 1046, endPoint y: 462, distance: 186.1
click at [1175, 503] on article "Price One way Price 77 eur" at bounding box center [1364, 457] width 408 height 160
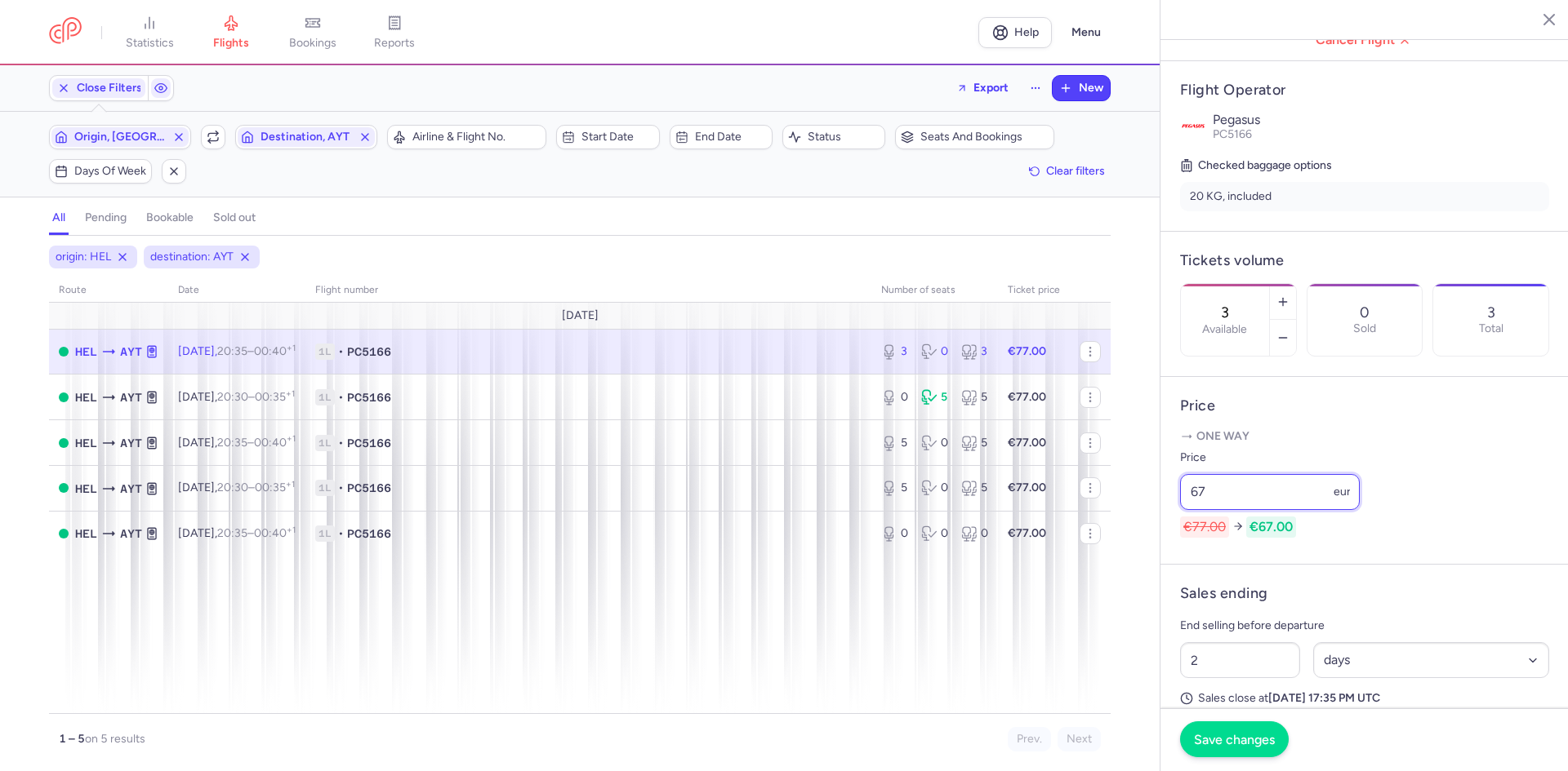
type input "67"
click at [1250, 728] on button "Save changes" at bounding box center [1234, 739] width 109 height 36
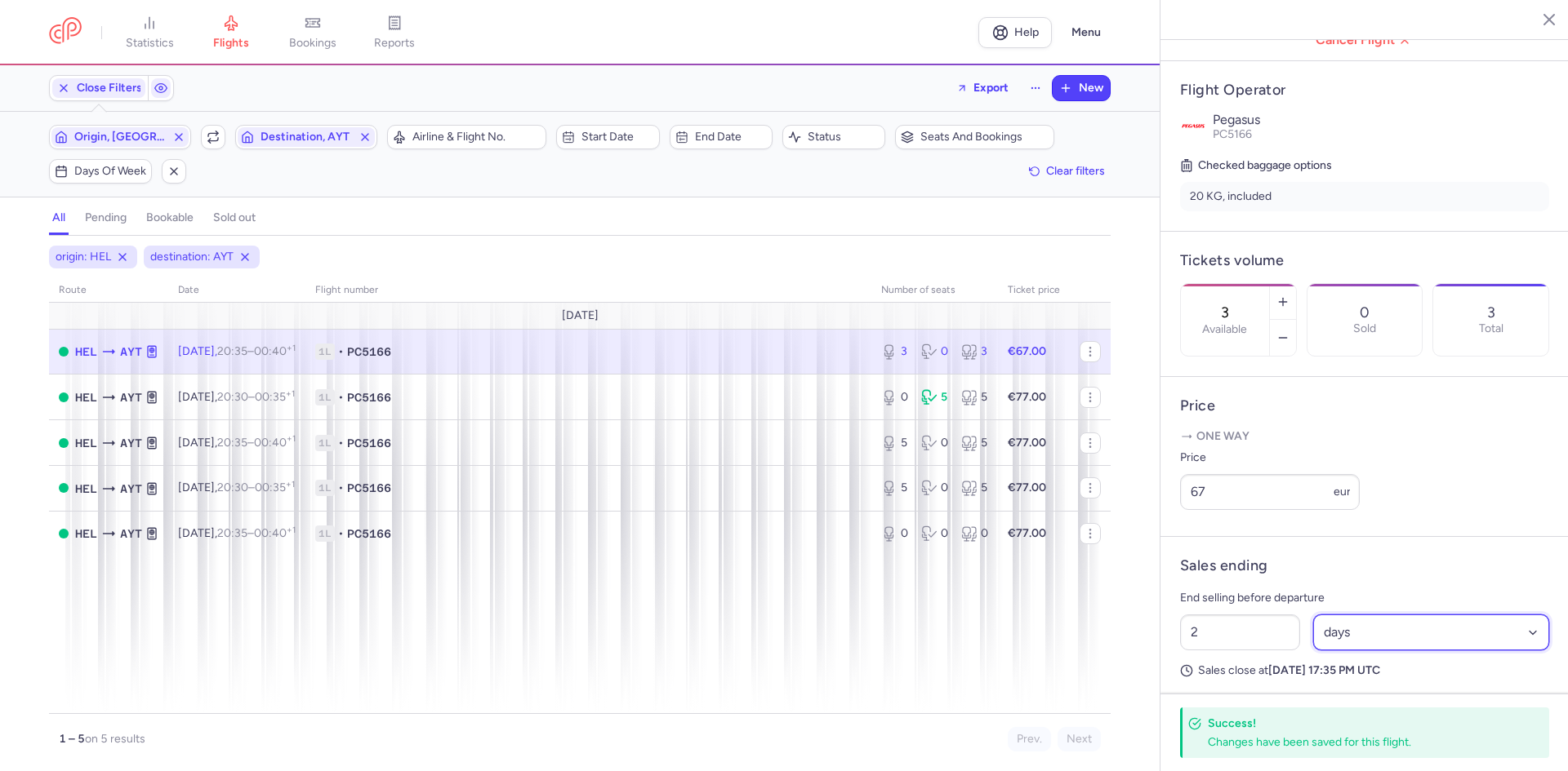
click at [1394, 651] on select "Select an option hours days" at bounding box center [1431, 633] width 237 height 36
select select "hours"
click at [1313, 637] on select "Select an option hours days" at bounding box center [1431, 633] width 237 height 36
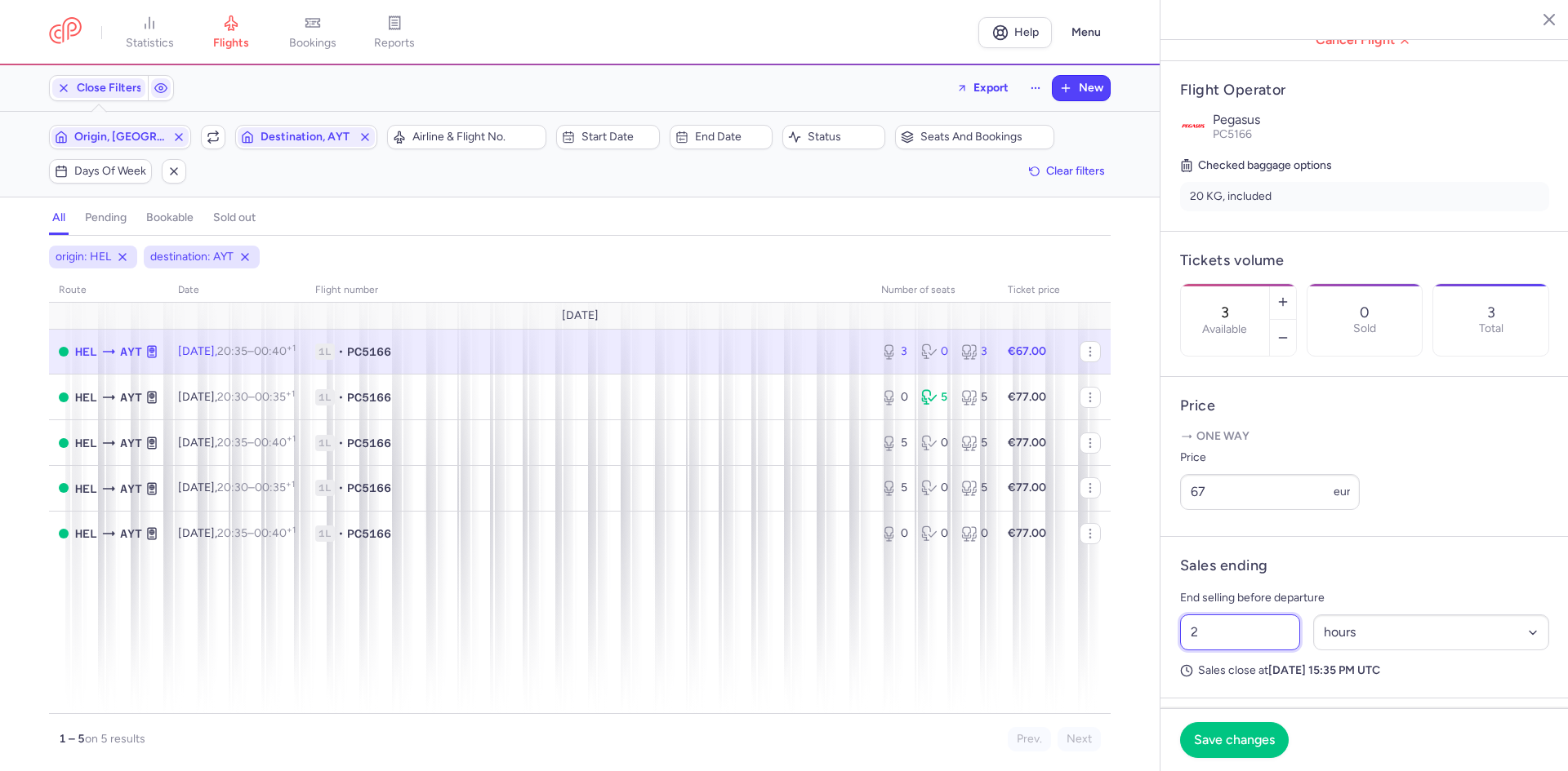
drag, startPoint x: 1248, startPoint y: 645, endPoint x: 1150, endPoint y: 651, distance: 98.2
click at [1149, 650] on div "statistics flights bookings reports Help Menu Close Filters Export New Filters …" at bounding box center [784, 386] width 1568 height 771
type input "3"
click at [1195, 735] on span "Save changes" at bounding box center [1234, 739] width 81 height 14
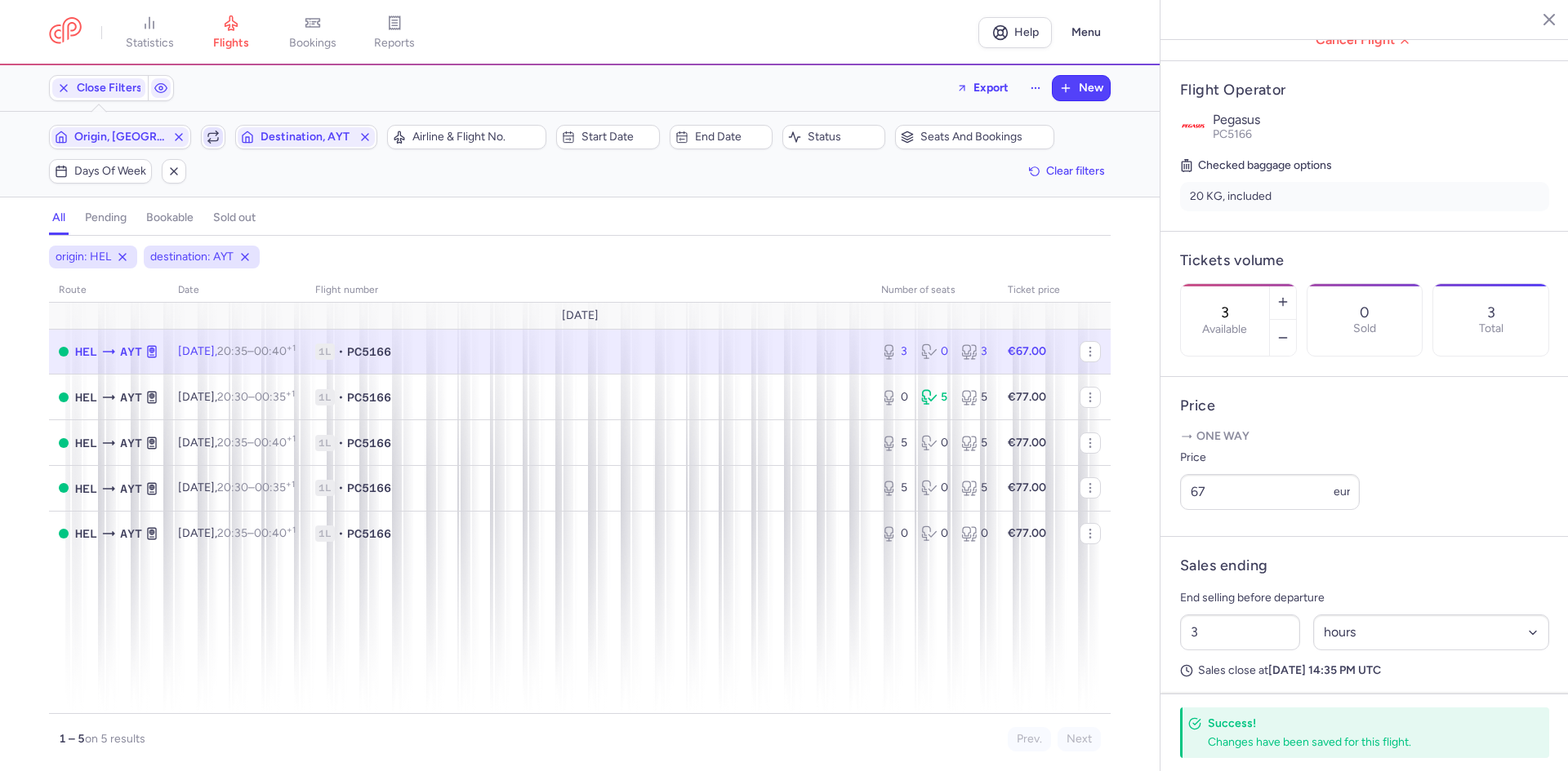
click at [217, 138] on icon "button" at bounding box center [213, 137] width 13 height 13
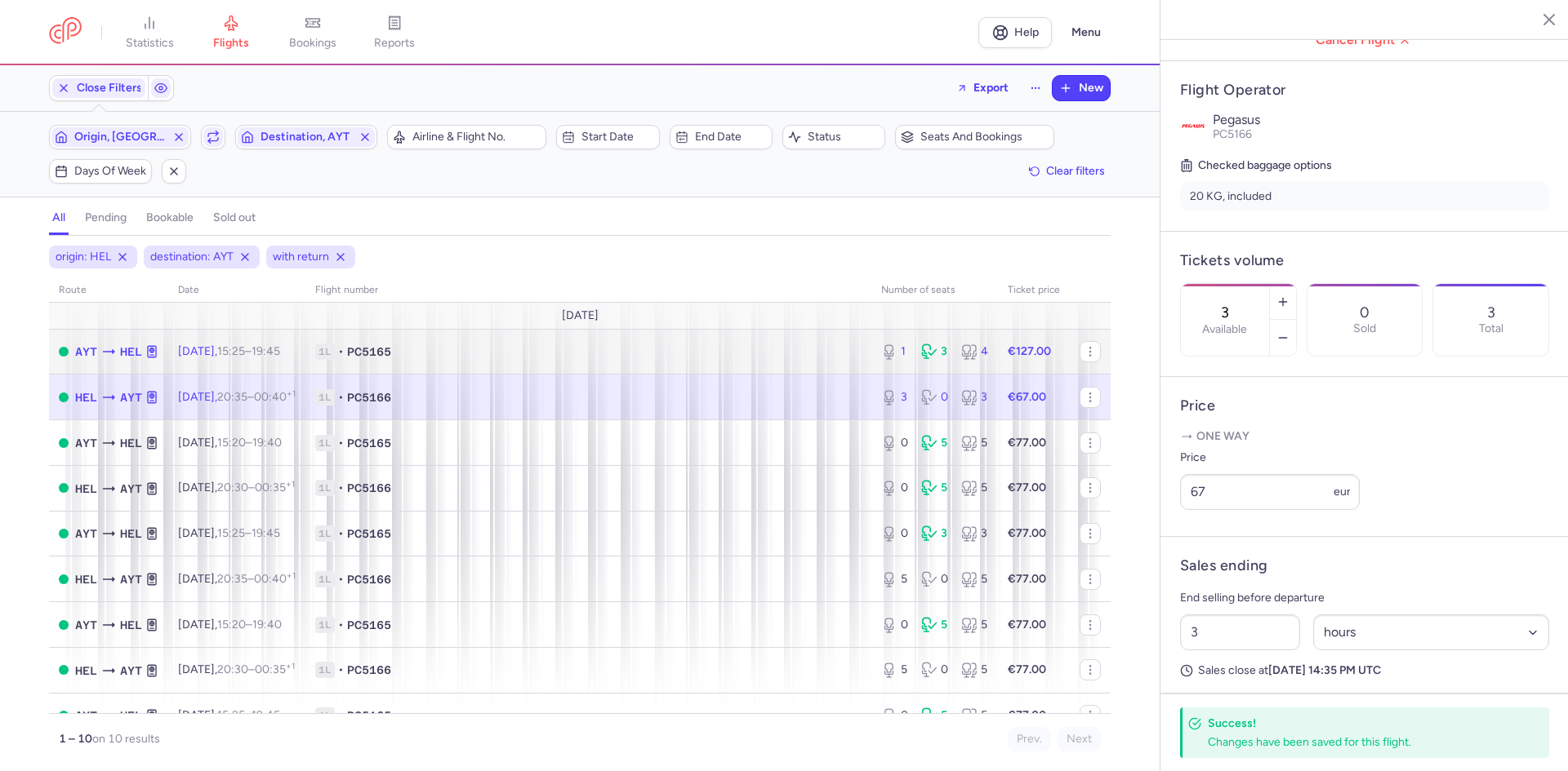
click at [454, 342] on td "1L • PC5165" at bounding box center [588, 351] width 566 height 46
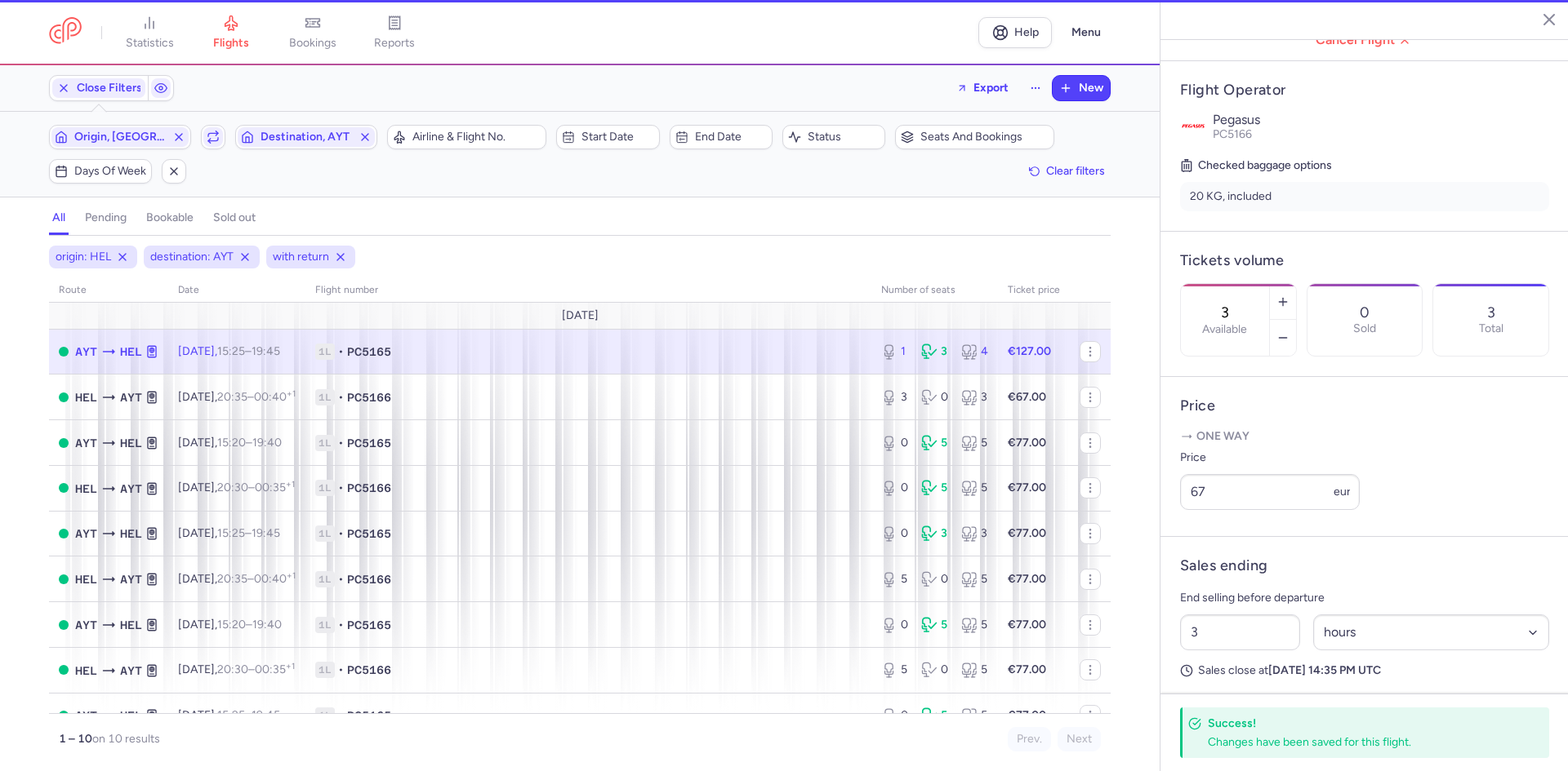
type input "1"
type input "2"
select select "days"
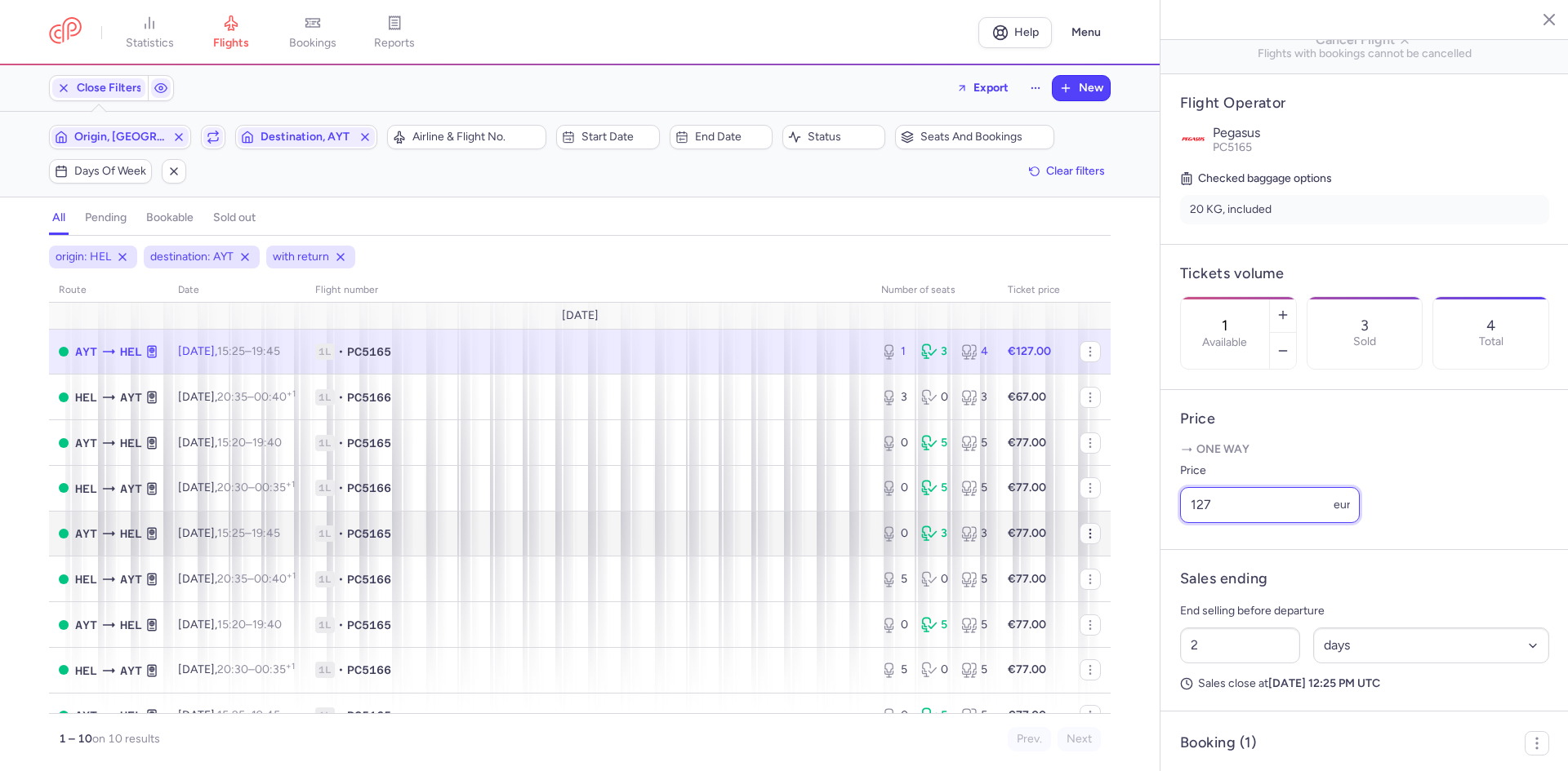
drag, startPoint x: 1269, startPoint y: 523, endPoint x: 1083, endPoint y: 528, distance: 186.1
click at [1120, 523] on div "statistics flights bookings reports Help Menu Close Filters Export New Filters …" at bounding box center [784, 386] width 1568 height 771
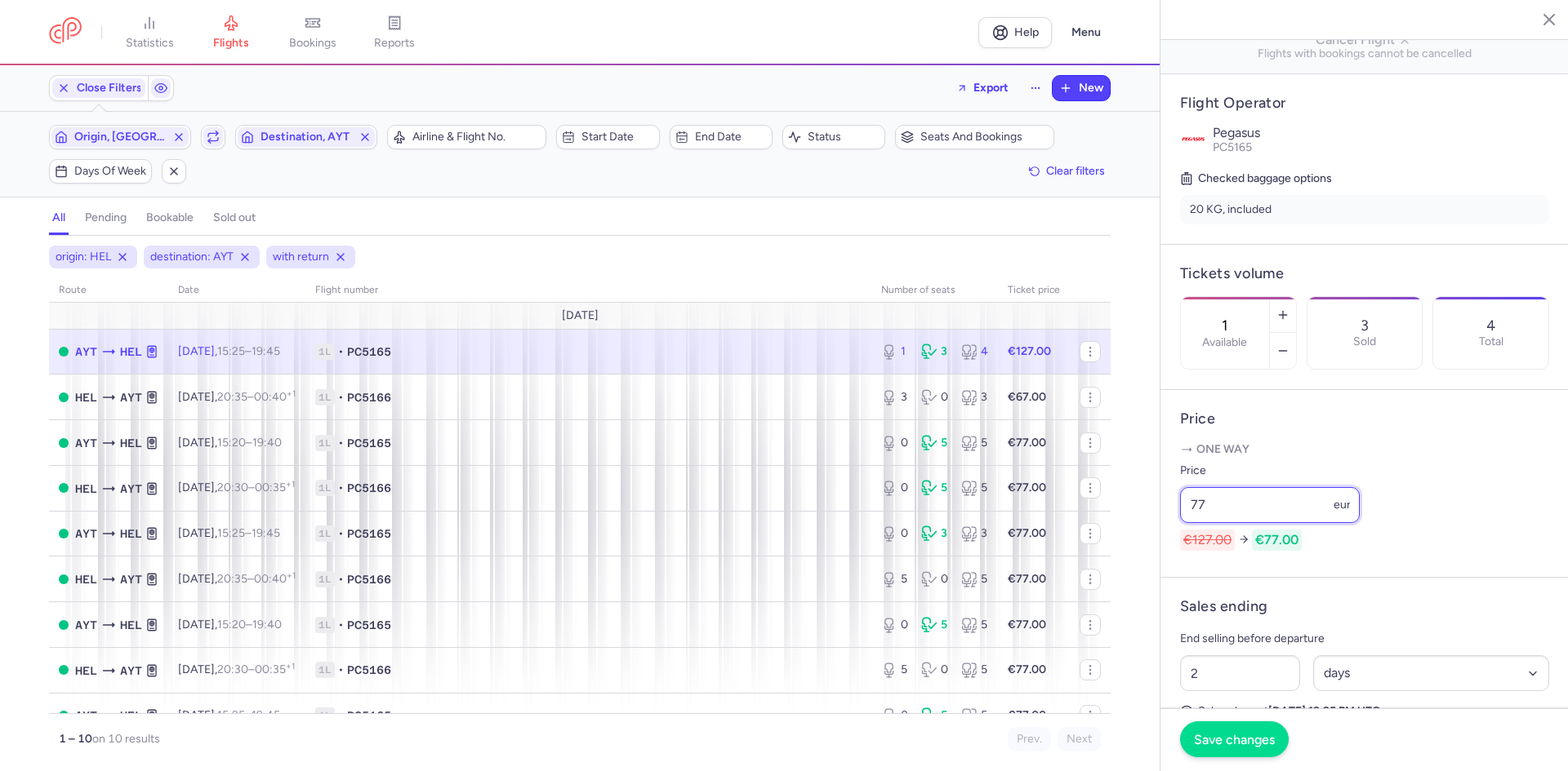
type input "77"
click at [1249, 734] on span "Save changes" at bounding box center [1234, 739] width 81 height 14
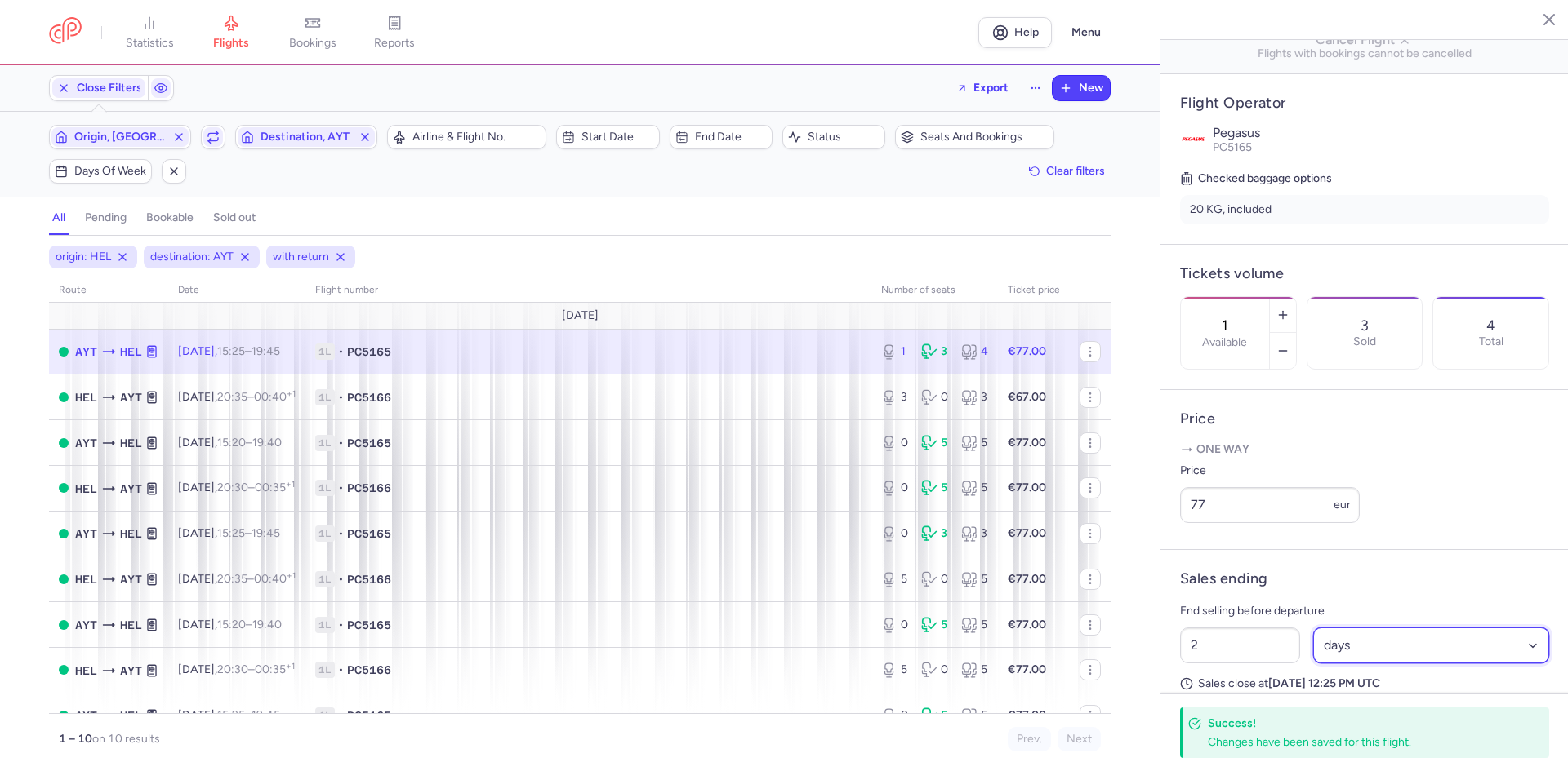
click at [1352, 663] on select "Select an option hours days" at bounding box center [1431, 646] width 237 height 36
select select "hours"
click at [1313, 650] on select "Select an option hours days" at bounding box center [1431, 646] width 237 height 36
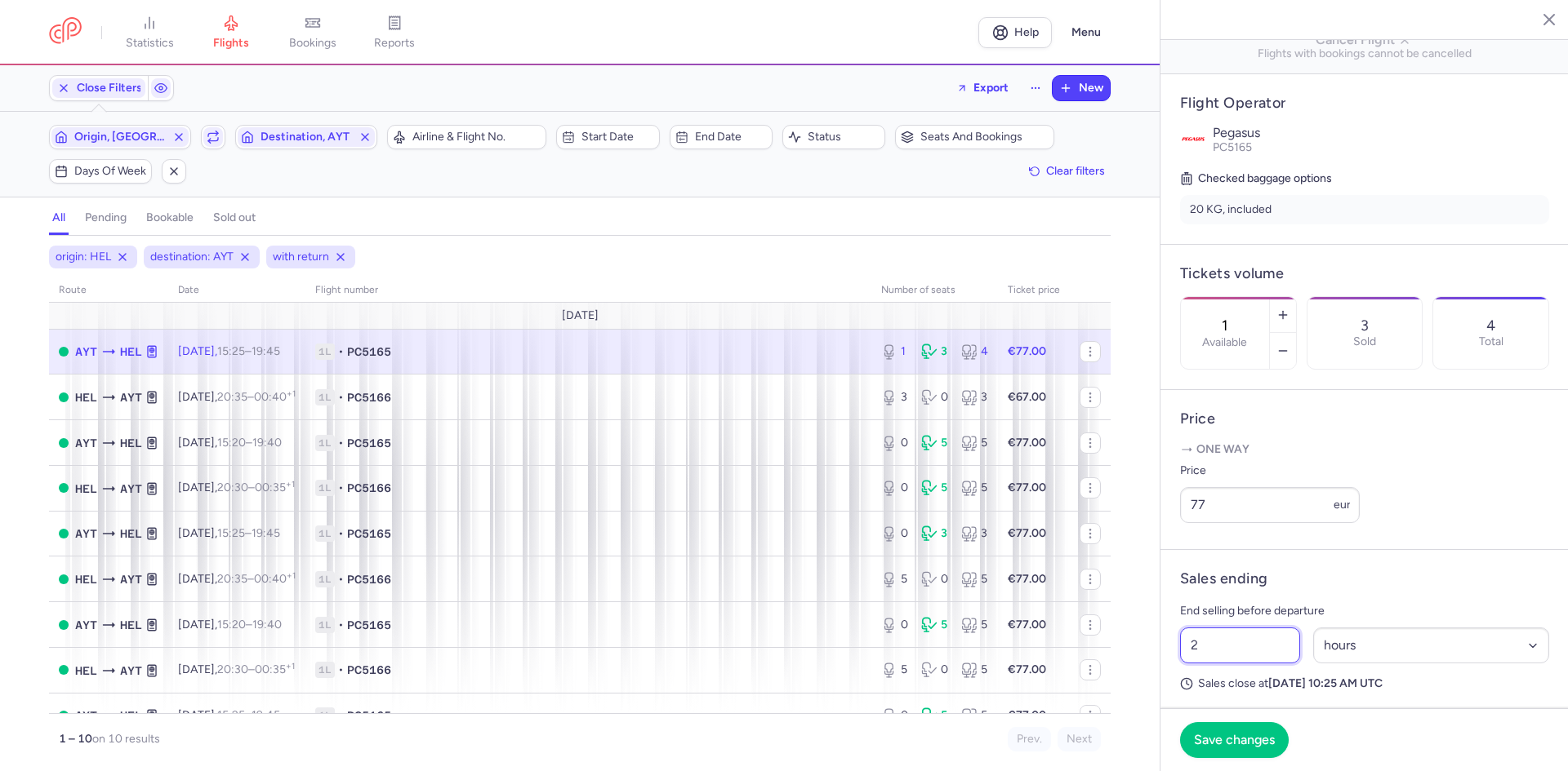
drag, startPoint x: 1178, startPoint y: 674, endPoint x: 1133, endPoint y: 674, distance: 45.0
click at [1168, 674] on article "Sales ending End selling before departure 2 Select an option hours days Sales c…" at bounding box center [1364, 631] width 408 height 162
type input "3"
click at [1204, 740] on span "Save changes" at bounding box center [1234, 739] width 81 height 14
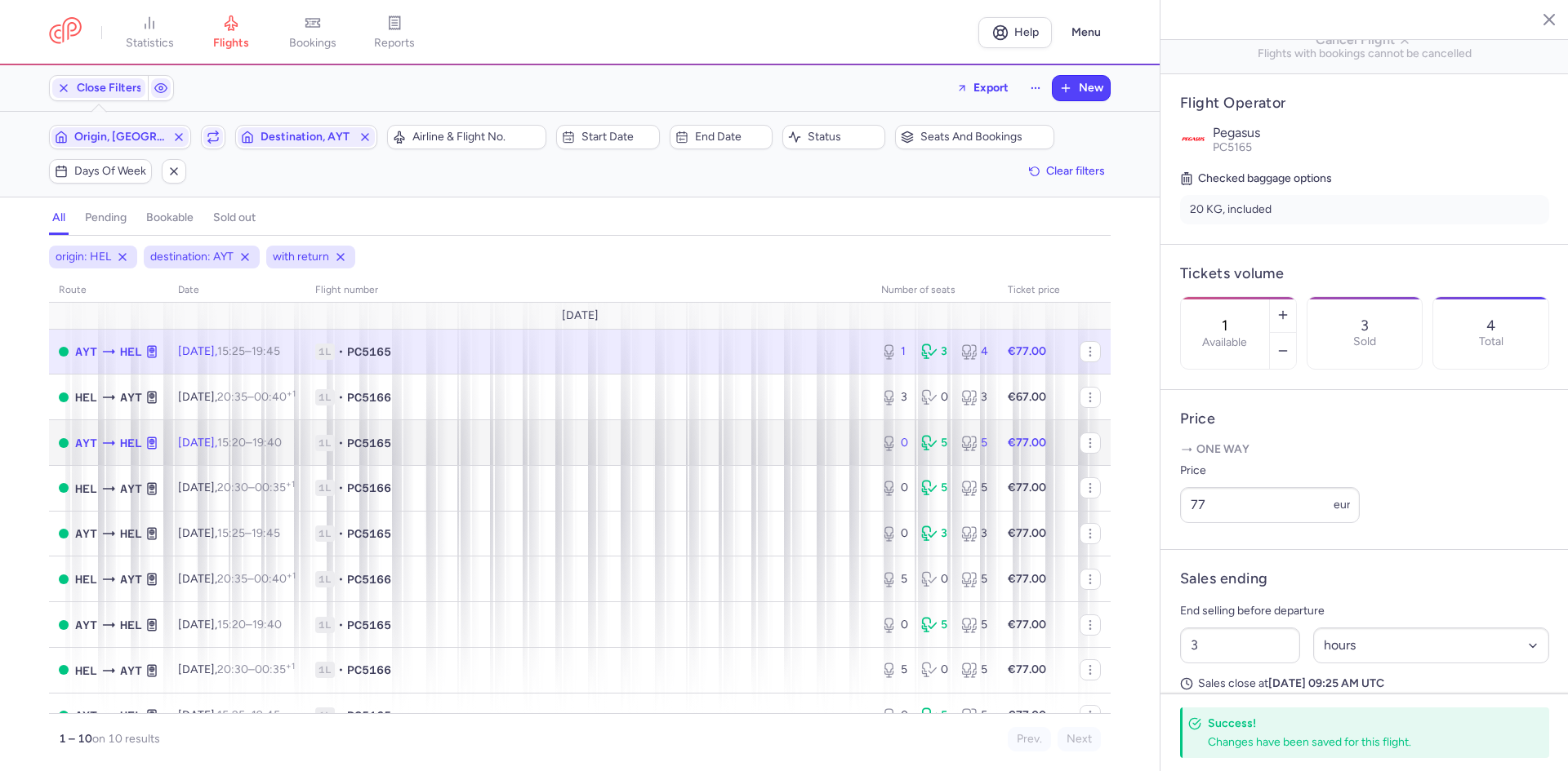
click at [663, 444] on span "1L • PC5165" at bounding box center [588, 443] width 546 height 16
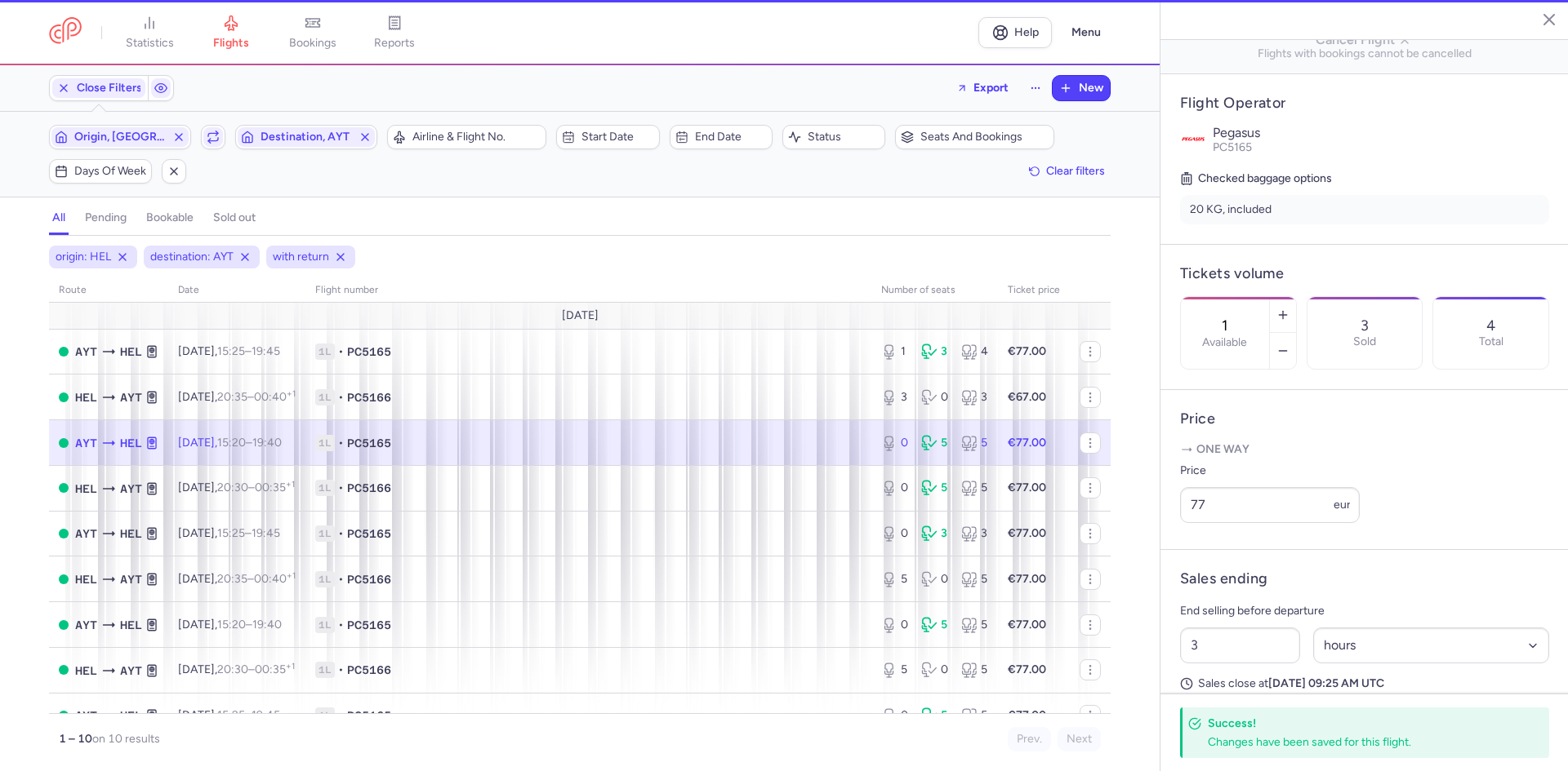
type input "0"
type input "2"
select select "days"
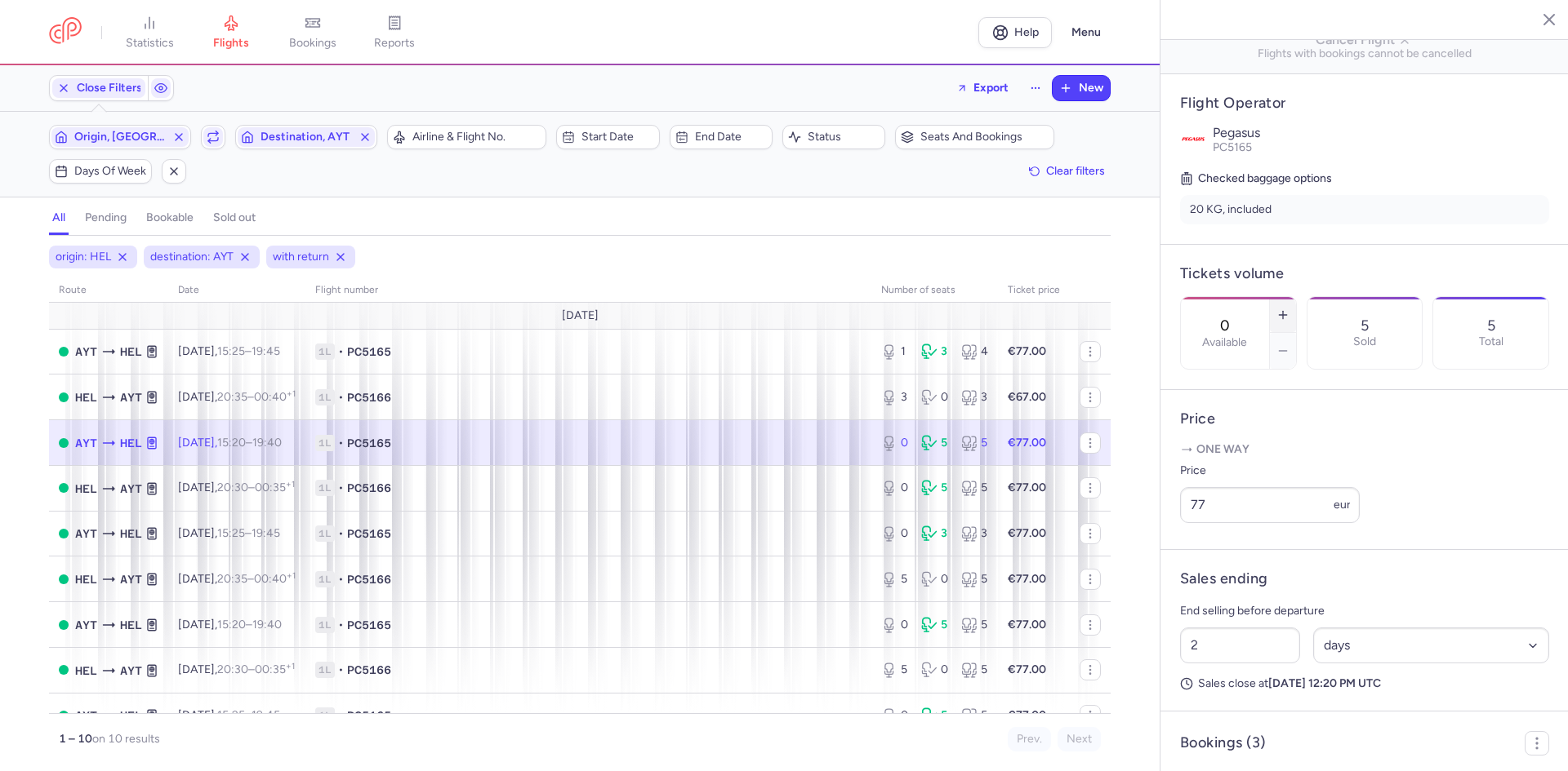
click at [1289, 309] on icon "button" at bounding box center [1283, 315] width 13 height 13
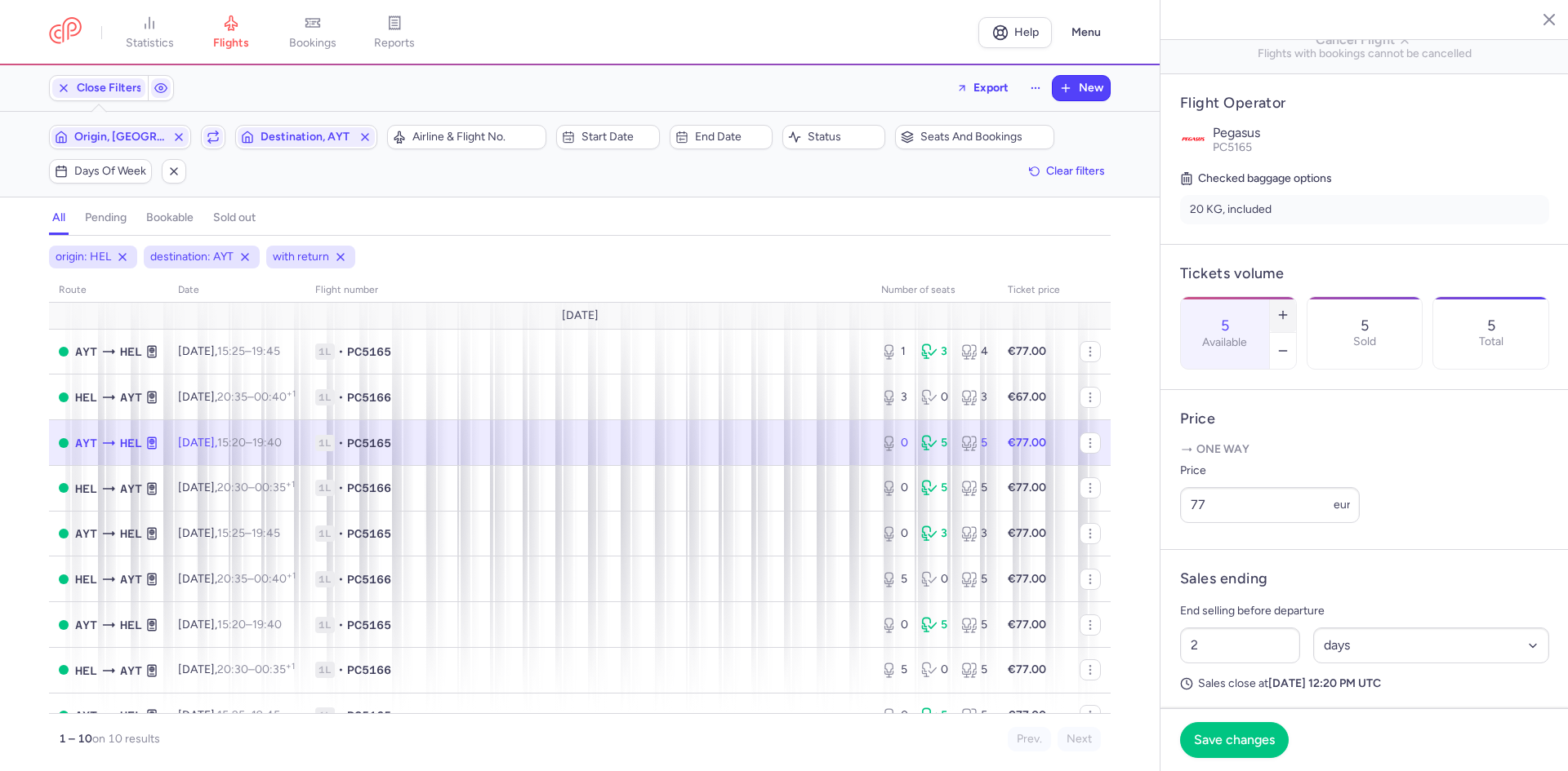
click at [1289, 309] on icon "button" at bounding box center [1283, 315] width 13 height 13
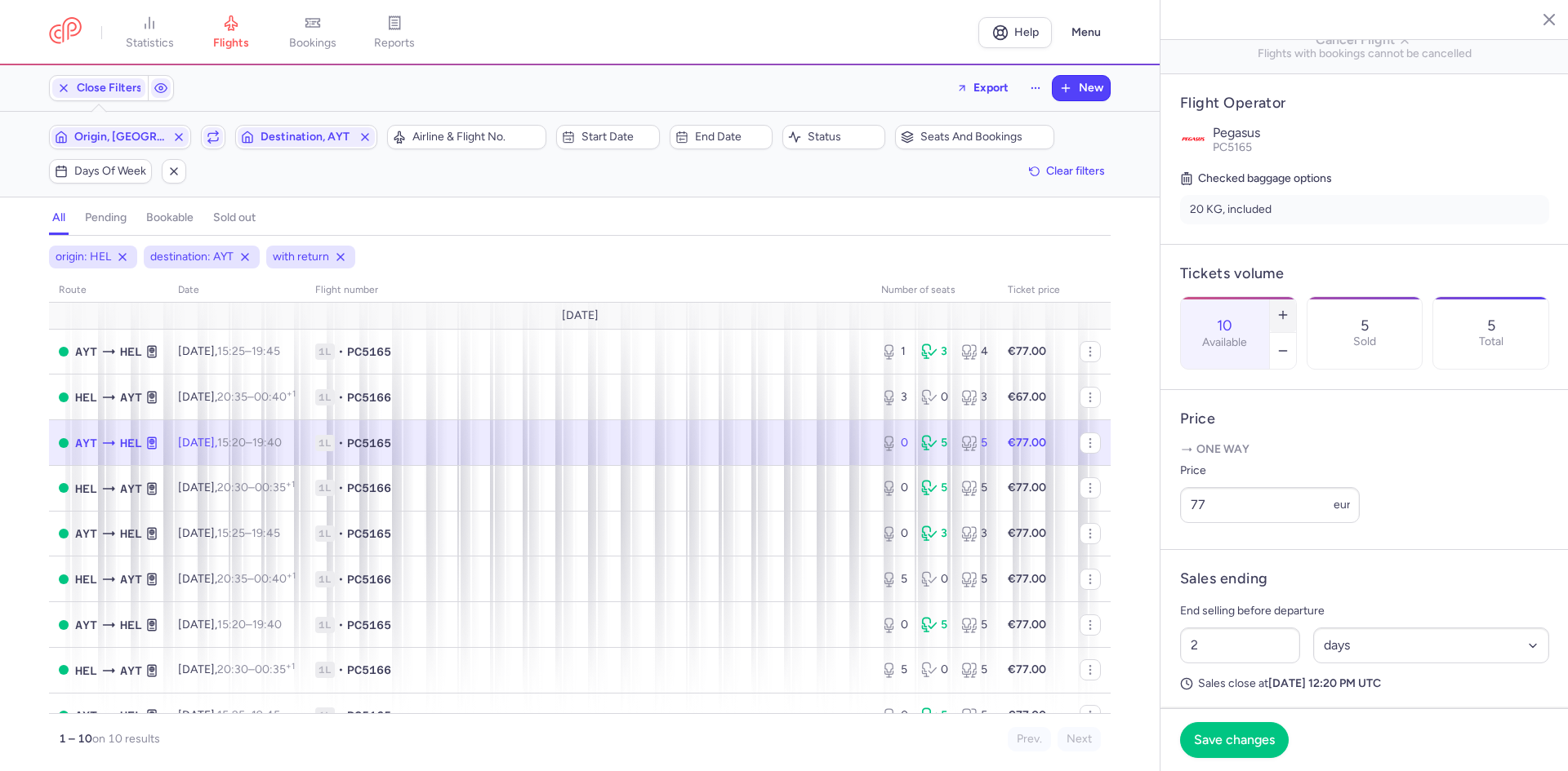
click at [1289, 309] on icon "button" at bounding box center [1283, 315] width 13 height 13
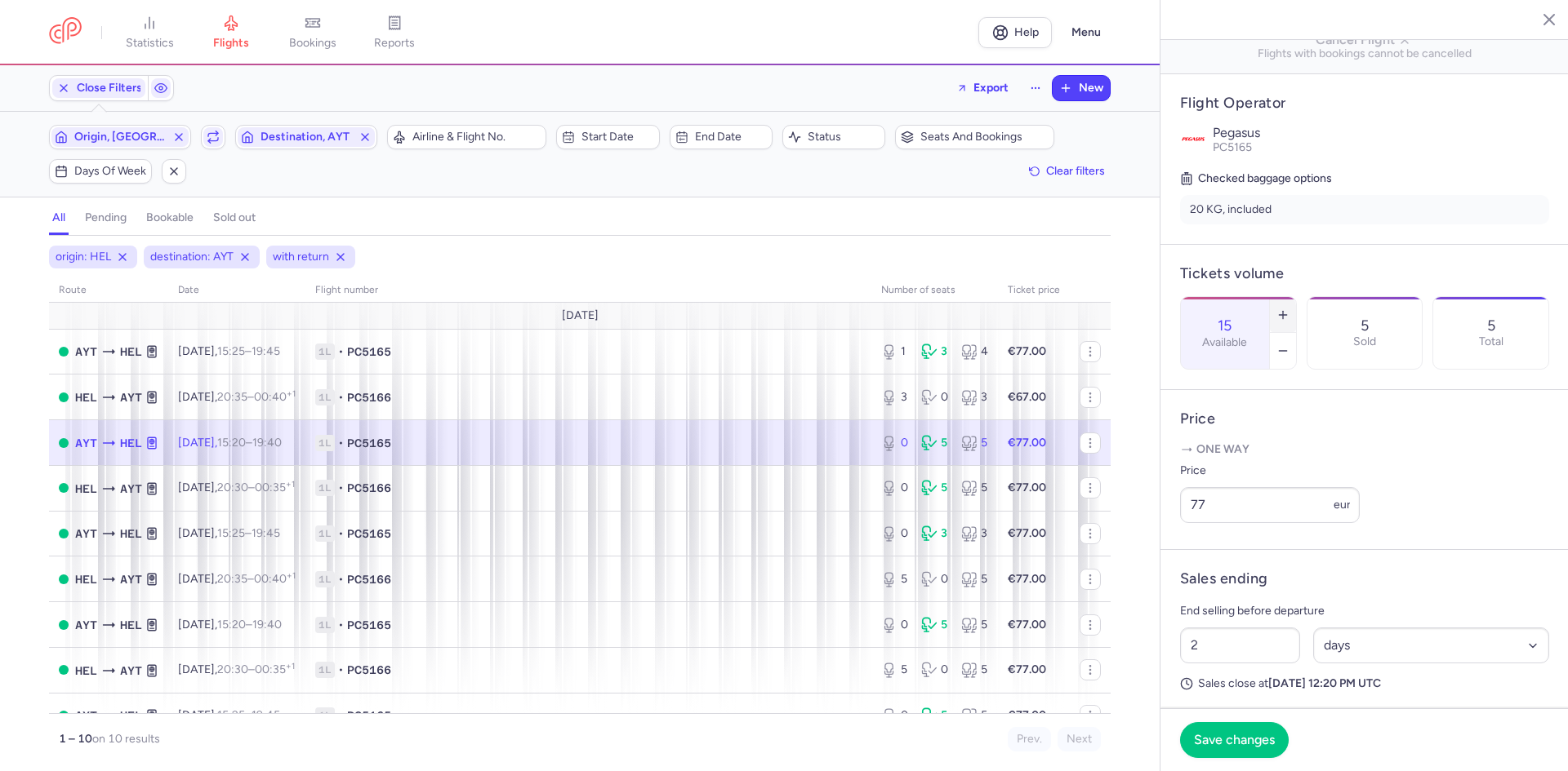
click at [1289, 309] on icon "button" at bounding box center [1283, 315] width 13 height 13
type input "18"
click at [1239, 747] on button "Save changes" at bounding box center [1234, 739] width 109 height 36
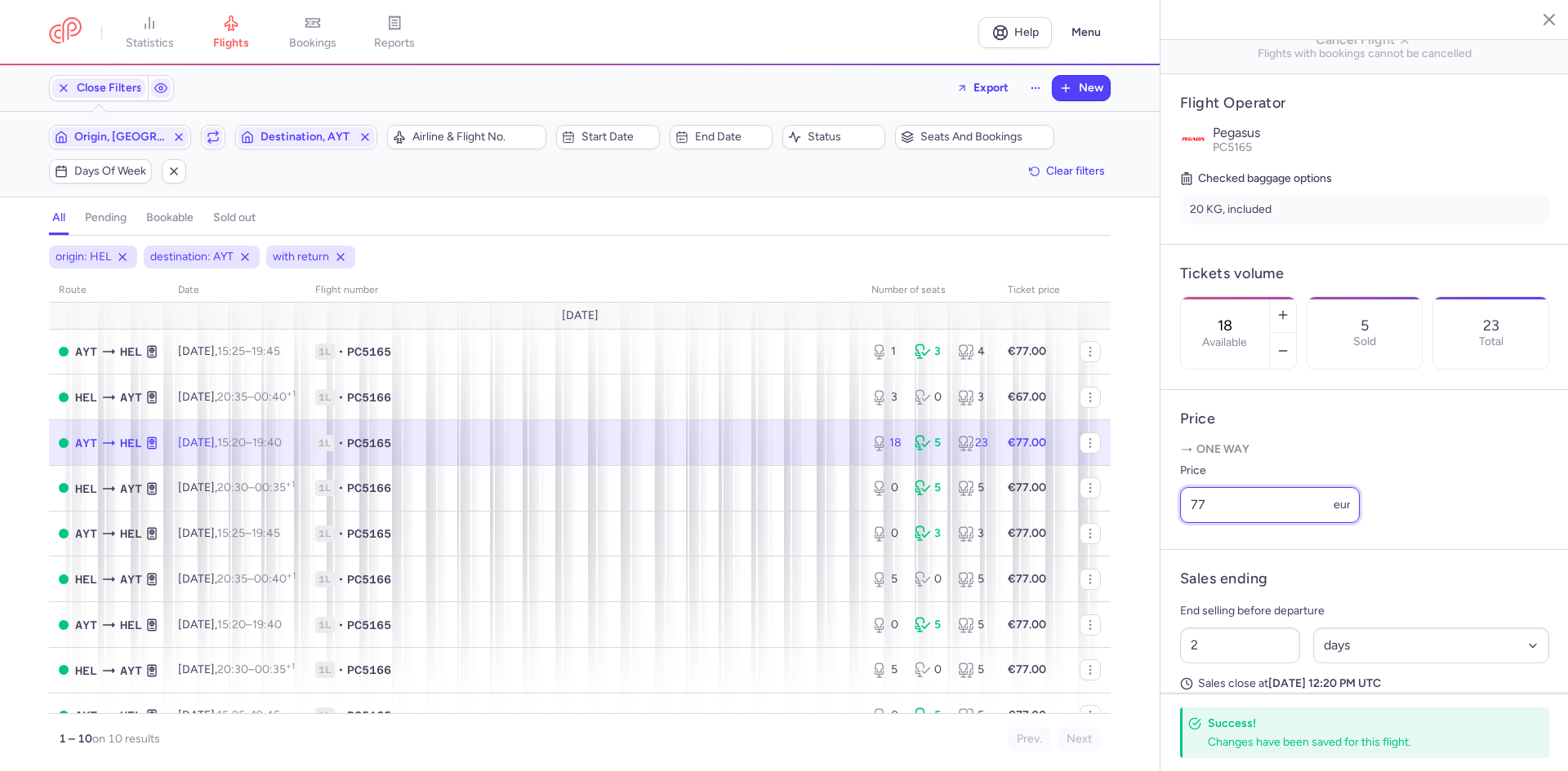
drag, startPoint x: 1237, startPoint y: 527, endPoint x: 1133, endPoint y: 526, distance: 104.0
click at [1133, 526] on div "statistics flights bookings reports Help Menu Close Filters Export New Filters …" at bounding box center [784, 386] width 1568 height 771
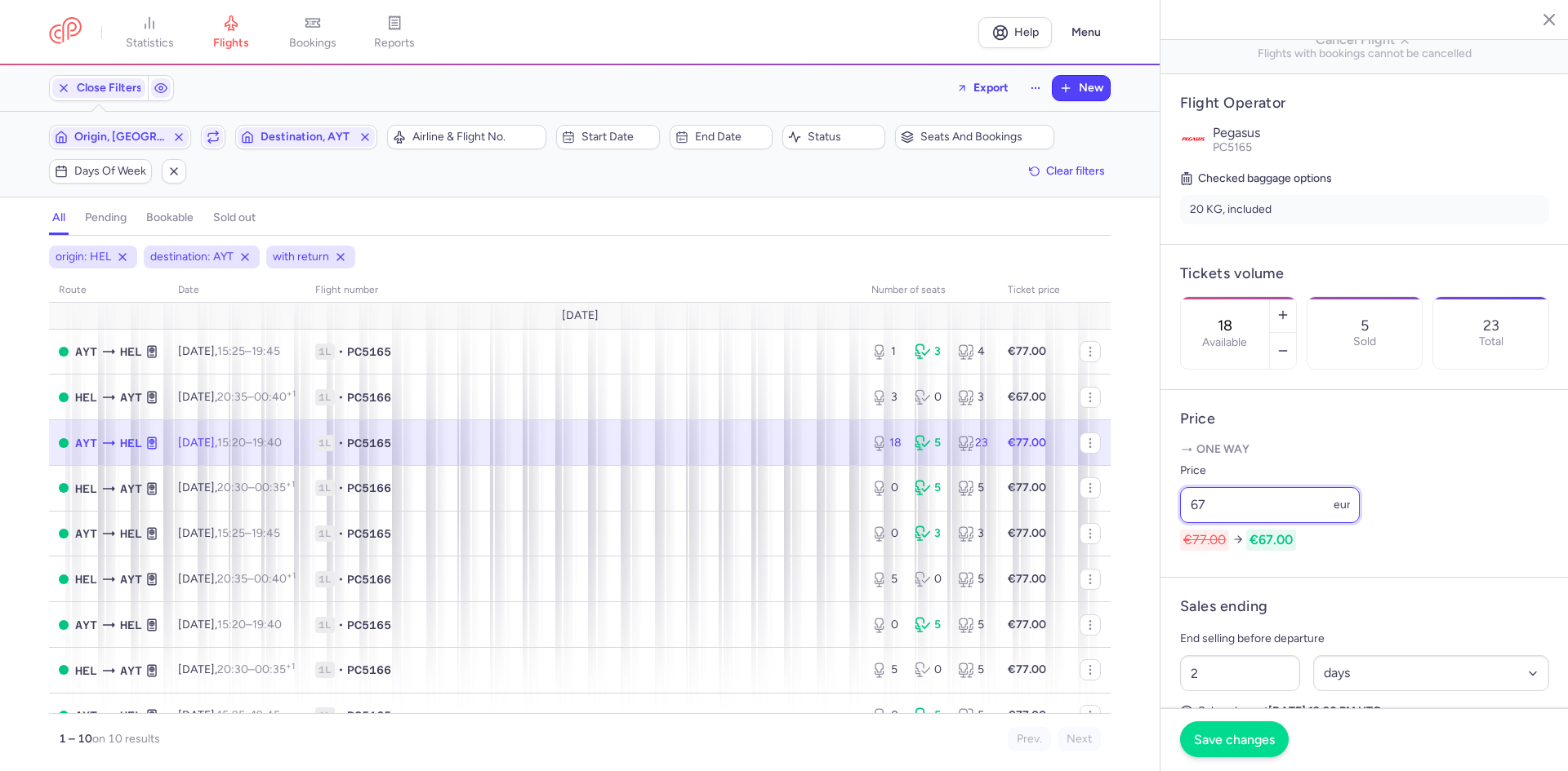
type input "67"
click at [1255, 728] on button "Save changes" at bounding box center [1234, 739] width 109 height 36
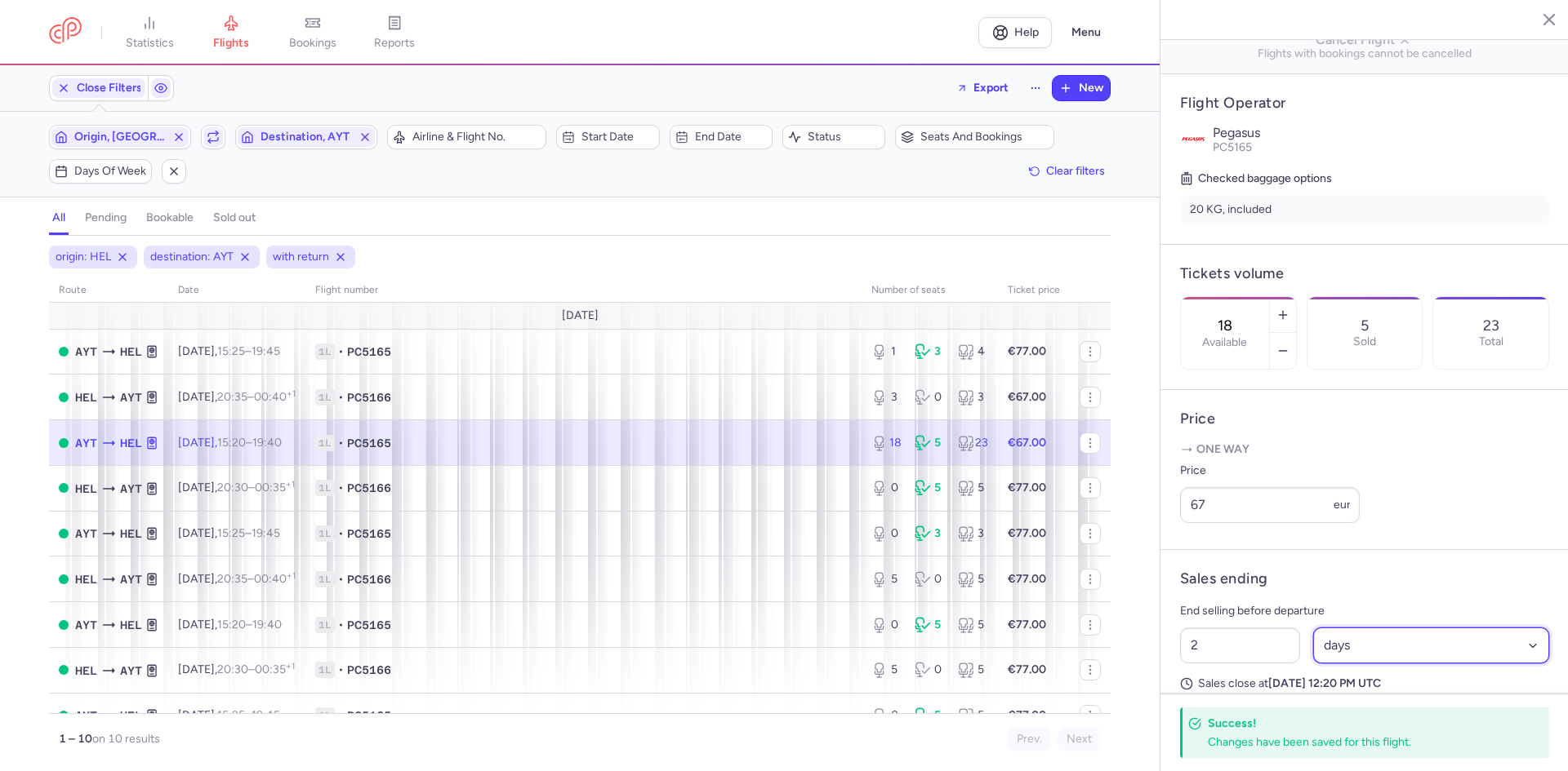
click at [1343, 663] on select "Select an option hours days" at bounding box center [1431, 646] width 237 height 36
select select "hours"
click at [1313, 650] on select "Select an option hours days" at bounding box center [1431, 646] width 237 height 36
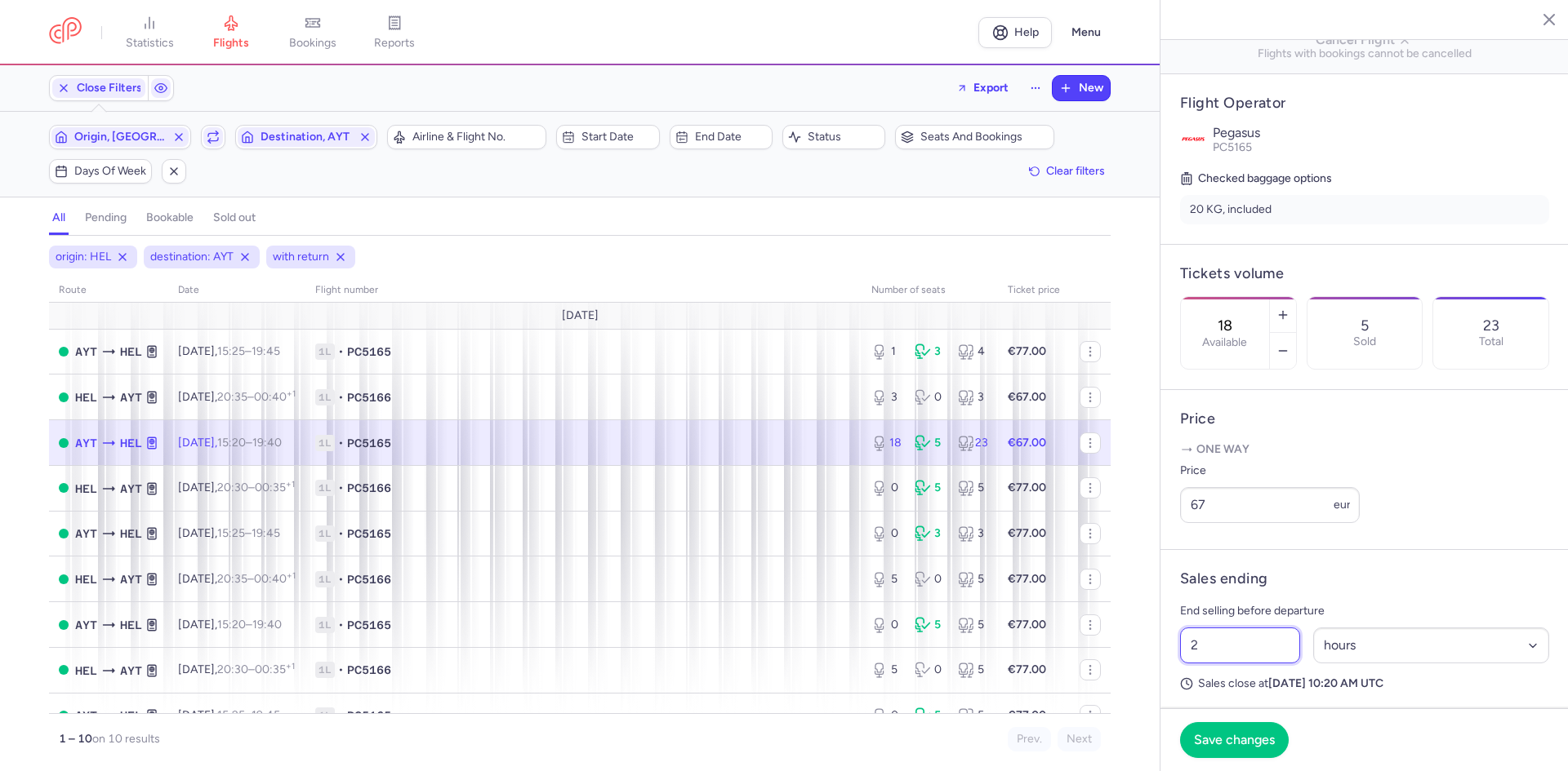
drag, startPoint x: 1243, startPoint y: 667, endPoint x: 1133, endPoint y: 676, distance: 110.4
click at [1178, 667] on div "2 Select an option hours days" at bounding box center [1364, 645] width 382 height 49
type input "3"
click at [1211, 732] on span "Save changes" at bounding box center [1234, 739] width 81 height 14
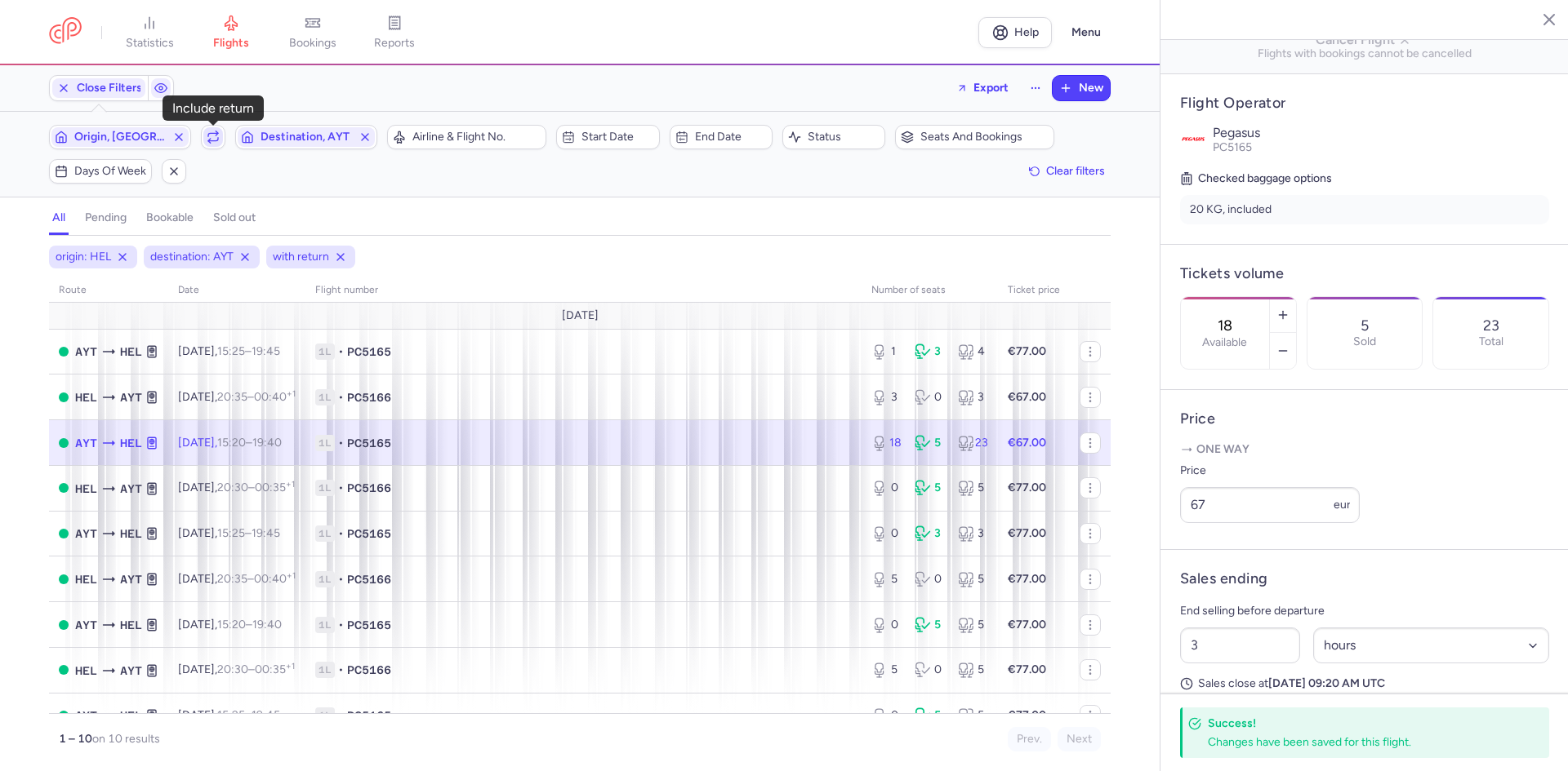
click at [215, 138] on icon "button" at bounding box center [213, 137] width 13 height 13
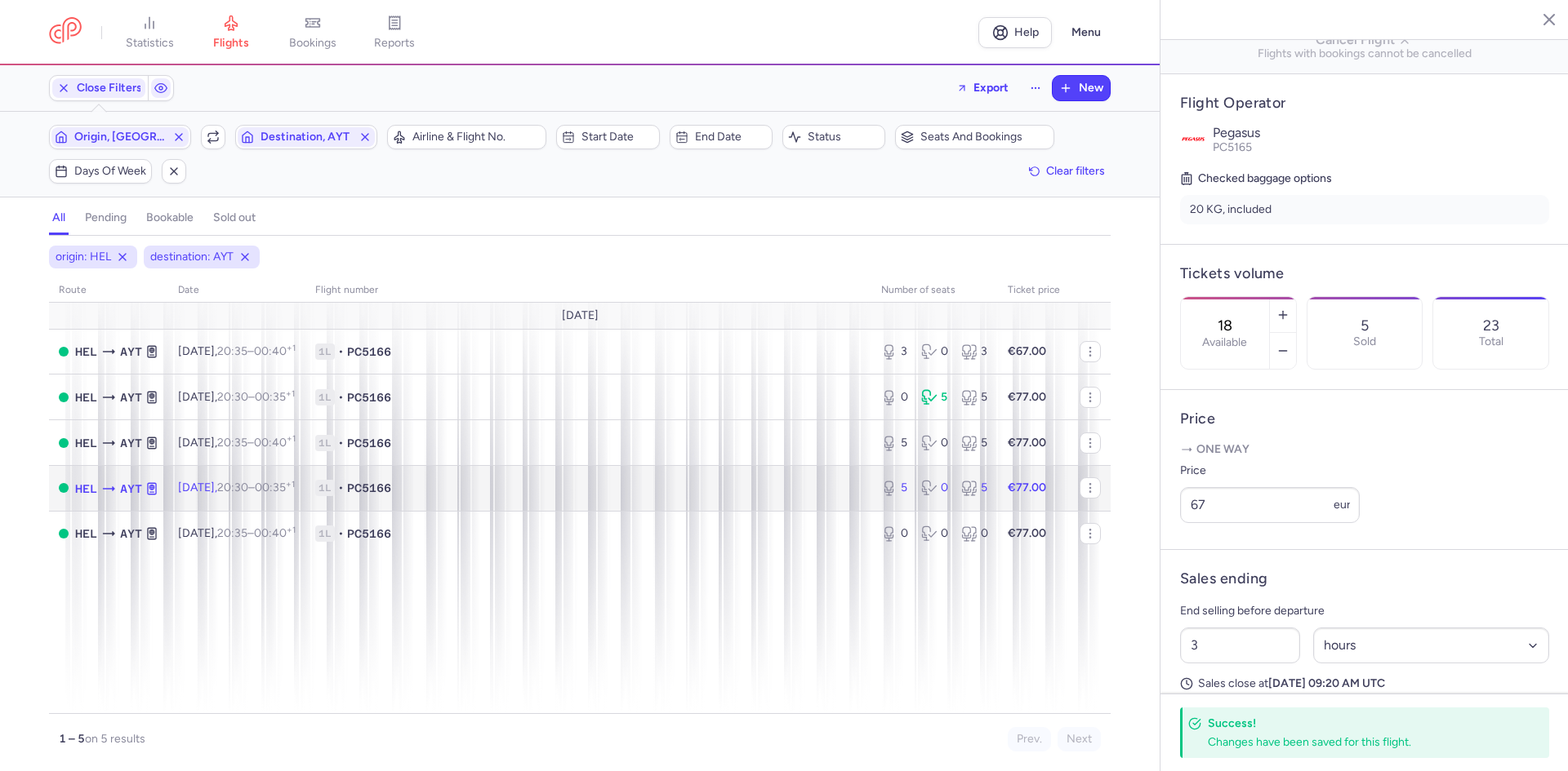
click at [414, 476] on td "1L • PC5166" at bounding box center [588, 488] width 566 height 46
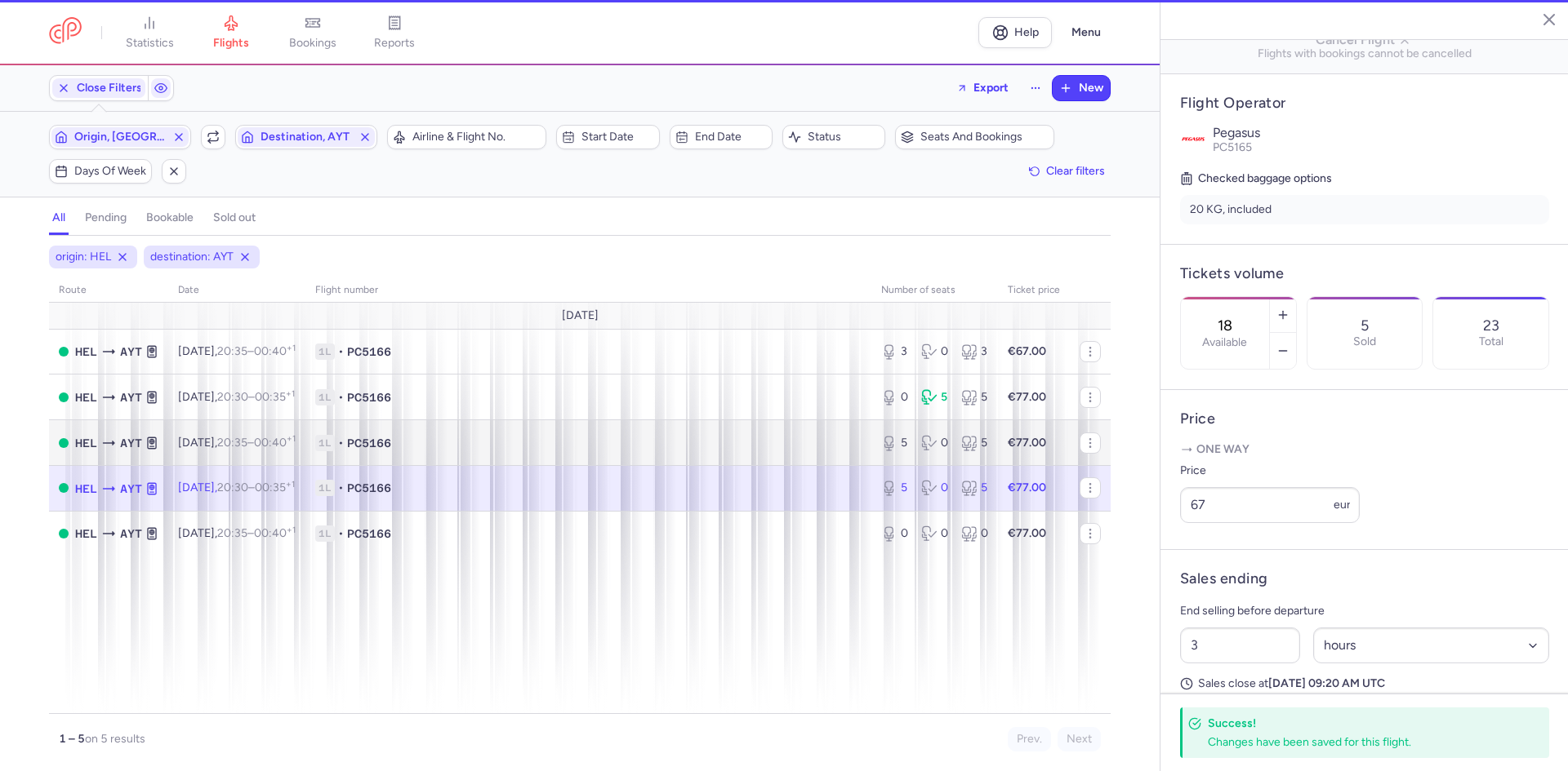
type input "5"
type input "2"
select select "days"
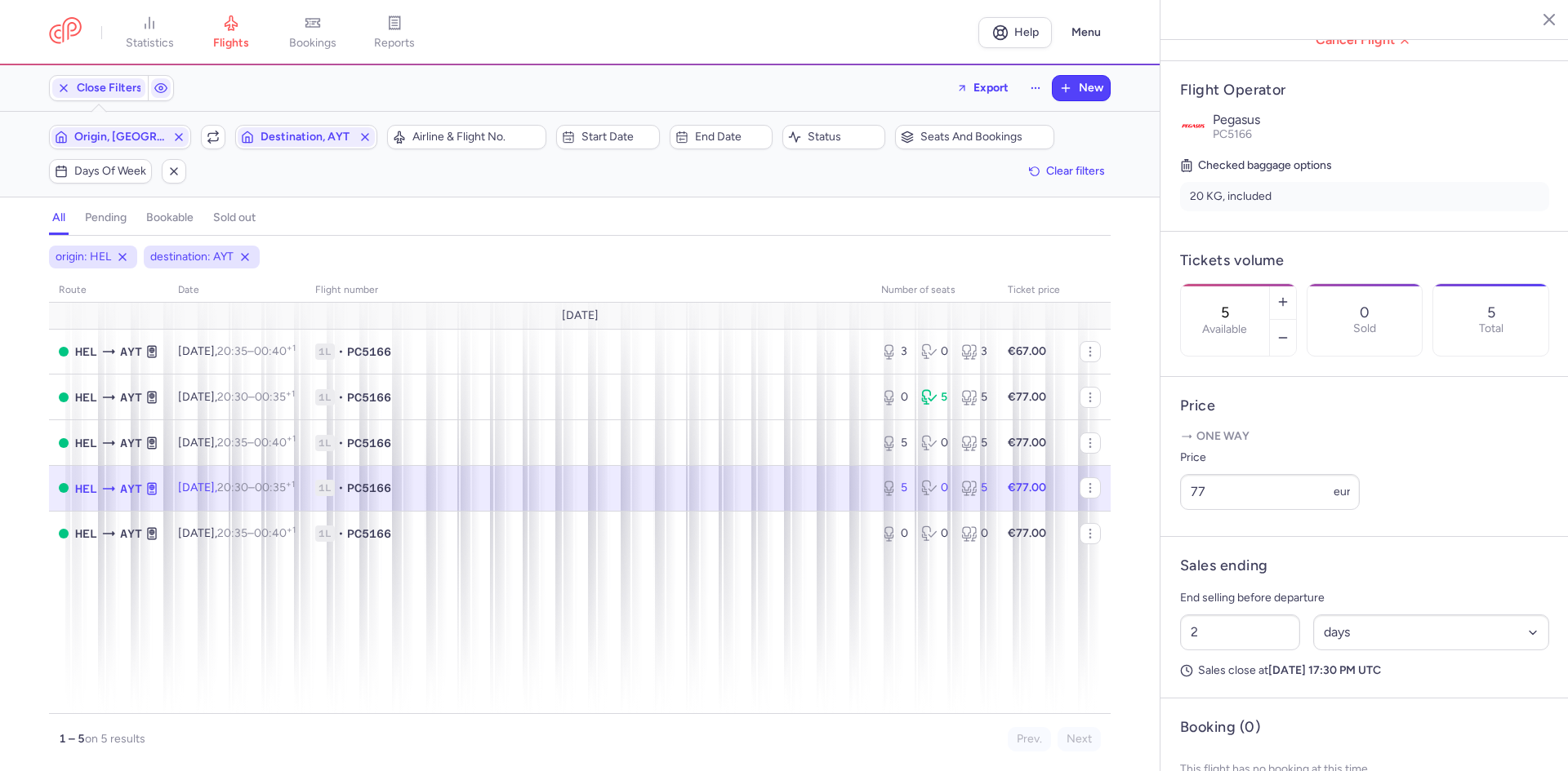
click at [1269, 284] on div "5 Available" at bounding box center [1224, 319] width 88 height 71
click at [1296, 320] on button "button" at bounding box center [1282, 338] width 26 height 36
type input "4"
click at [1237, 739] on span "Save changes" at bounding box center [1234, 739] width 81 height 14
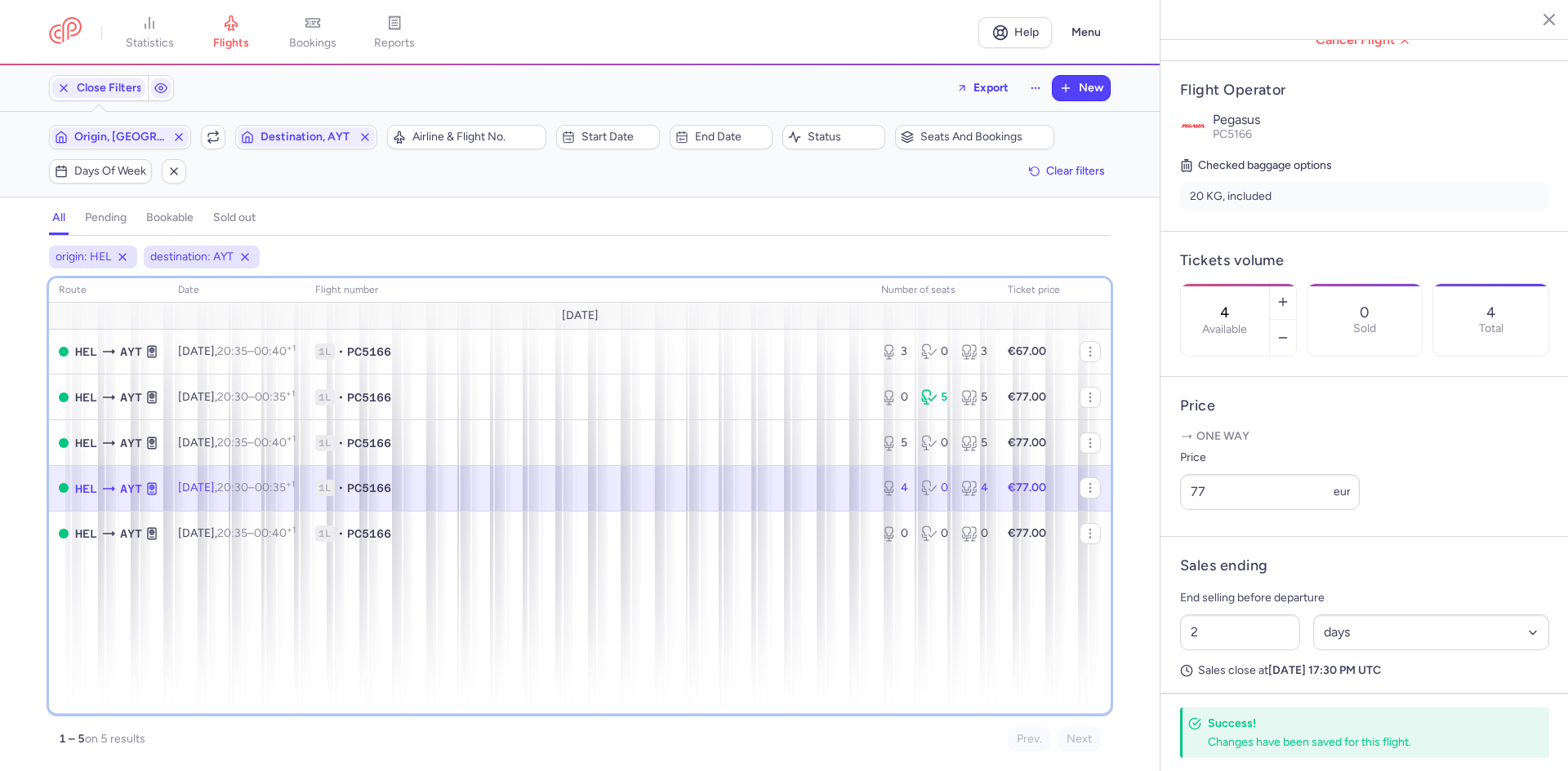
click at [953, 645] on div "route date Flight number number of seats Ticket price August 25 HEL AYT Sat, 16…" at bounding box center [579, 497] width 1062 height 436
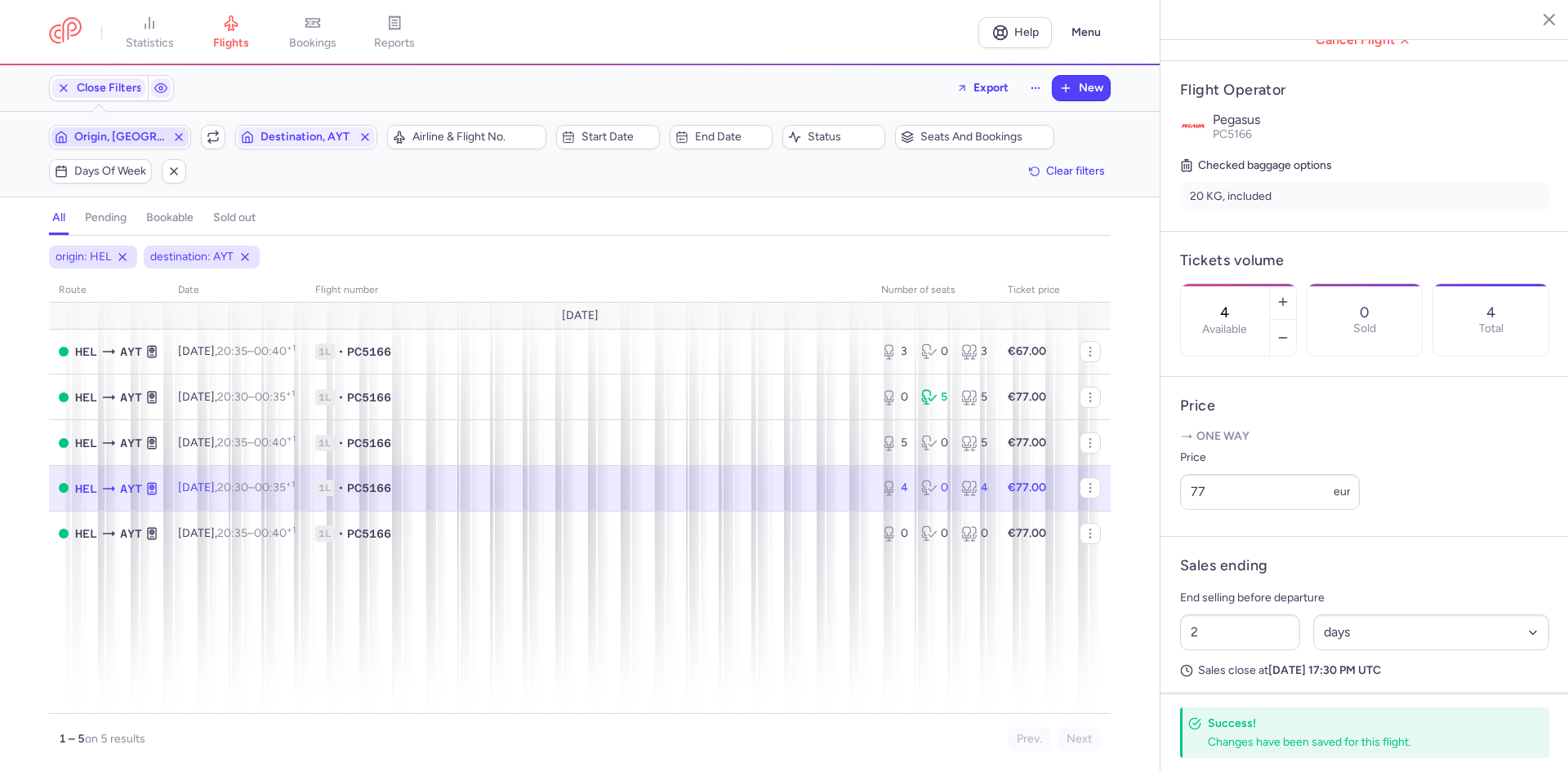
click at [107, 140] on span "Origin, HEL" at bounding box center [120, 137] width 91 height 13
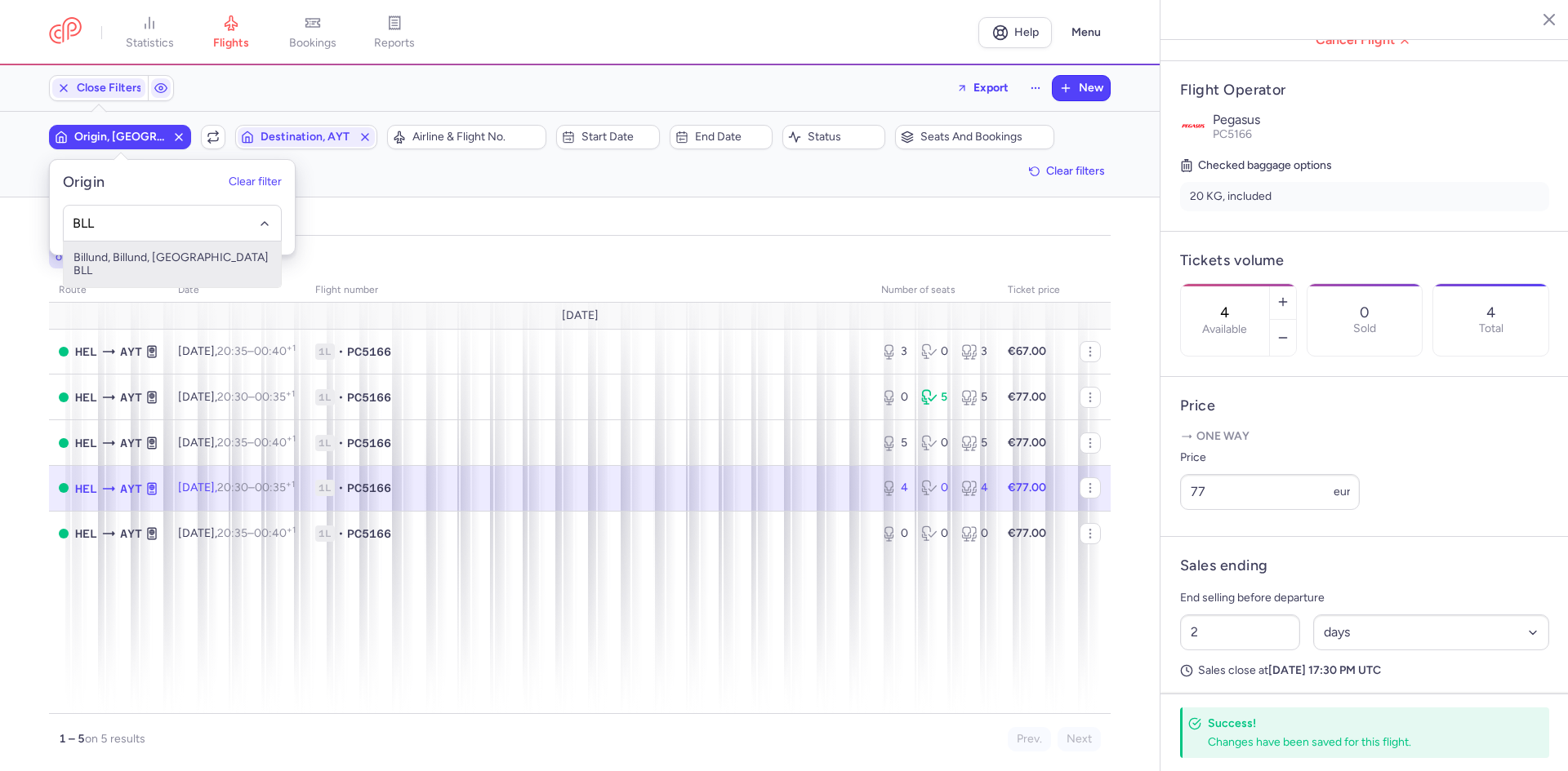
type input "BLL"
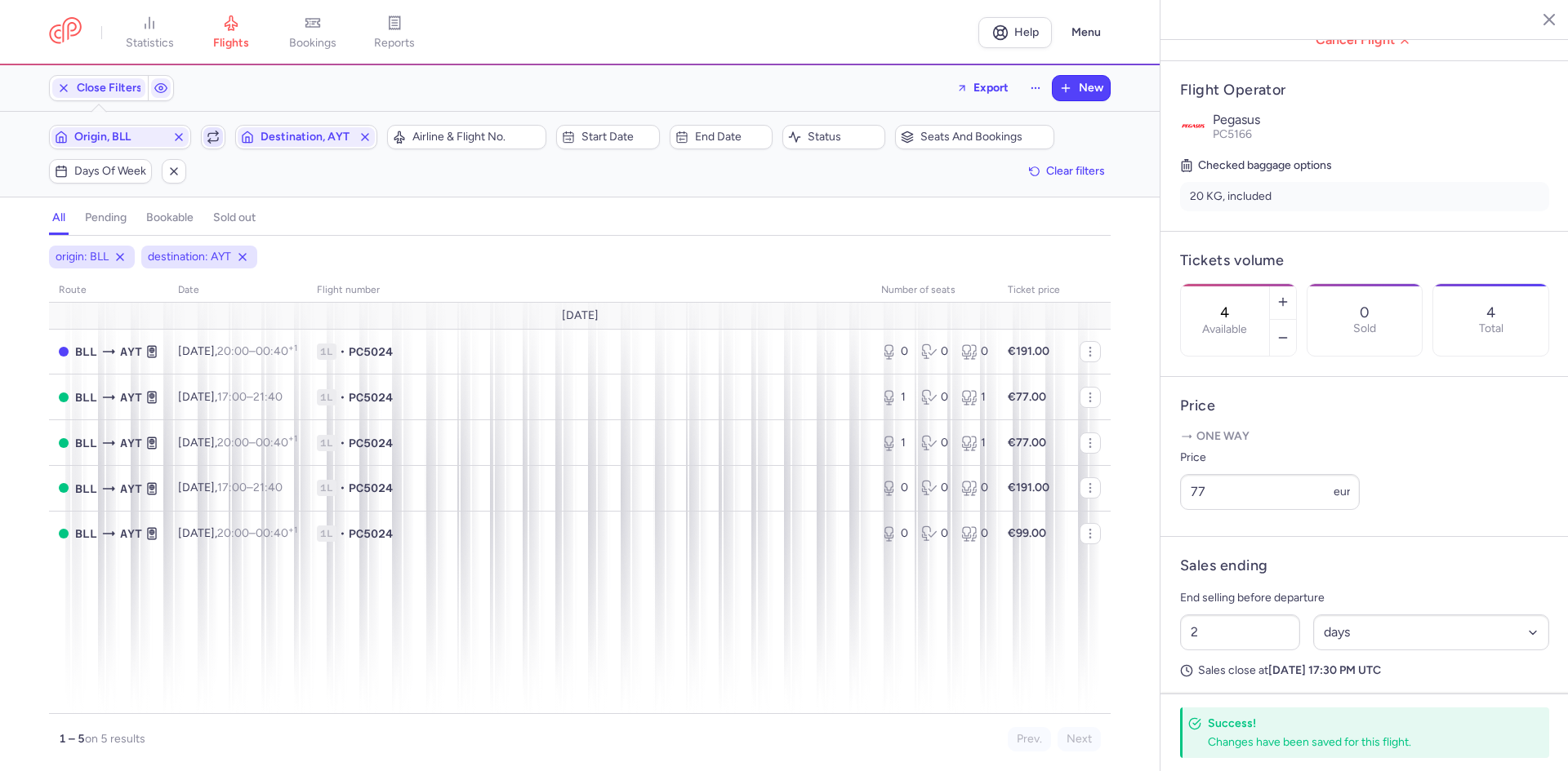
click at [221, 138] on span "button" at bounding box center [214, 138] width 20 height 20
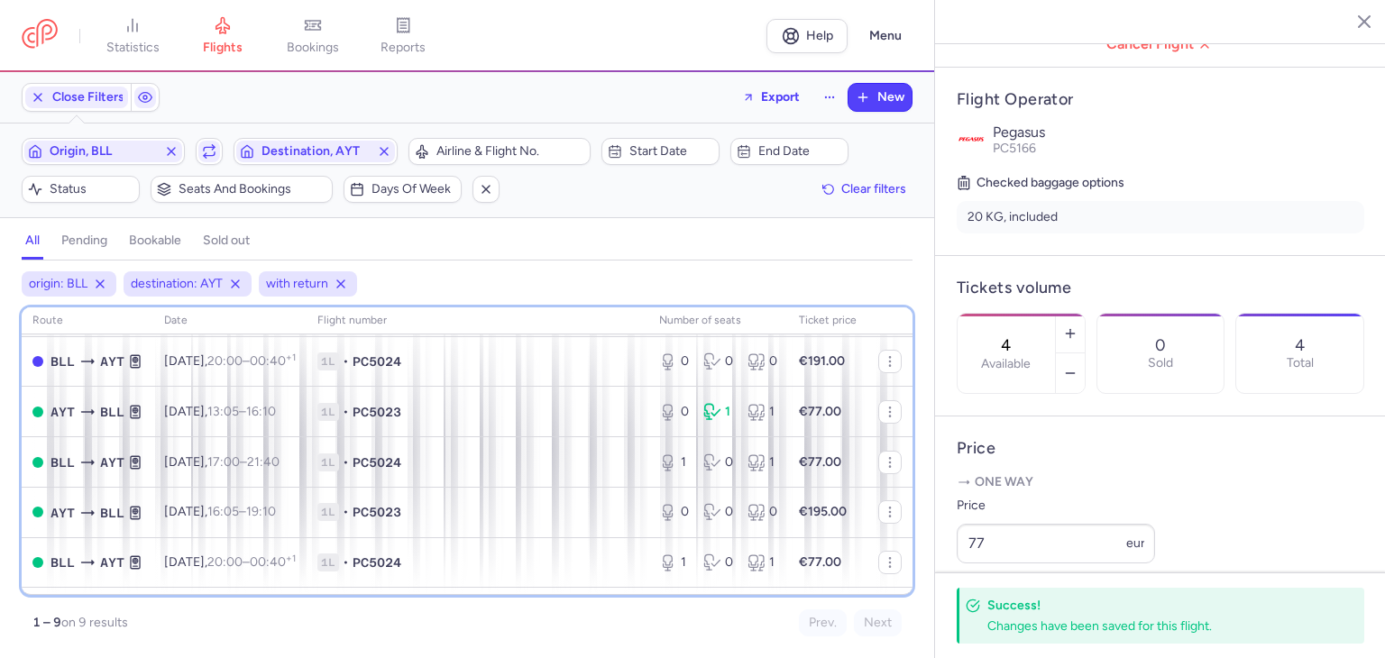
scroll to position [324, 0]
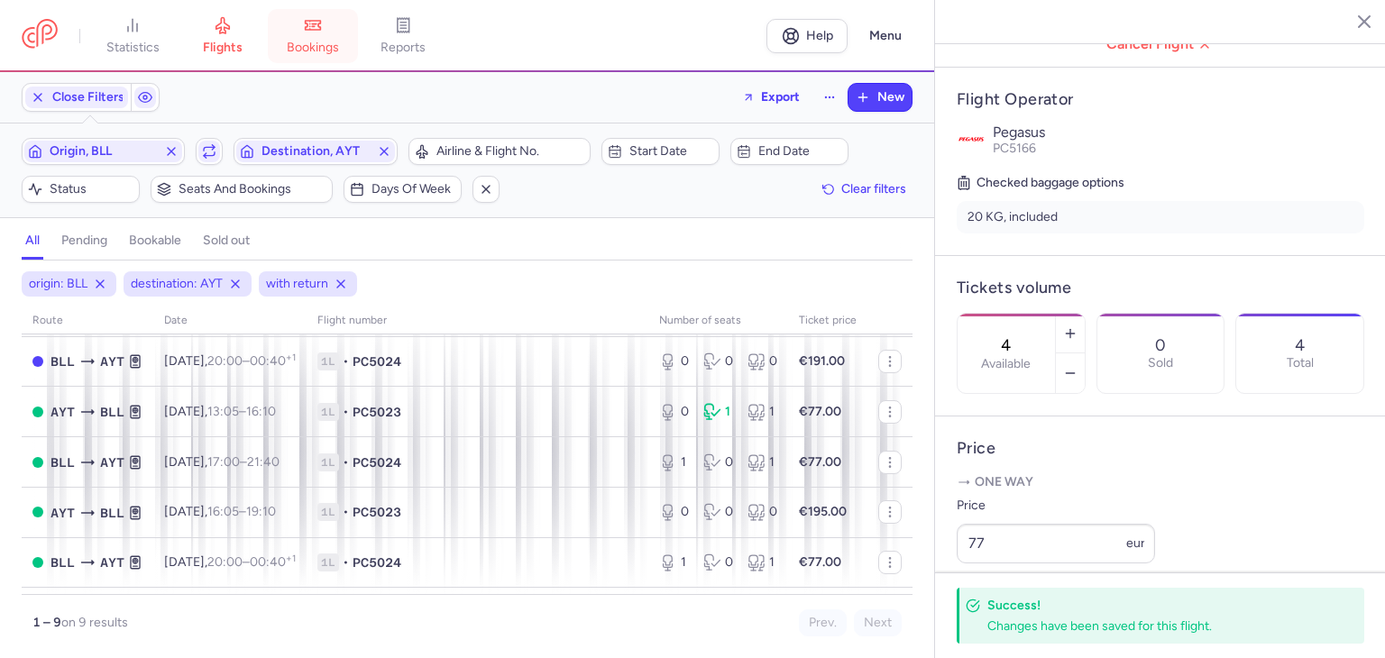
click at [317, 28] on icon at bounding box center [313, 25] width 18 height 18
